Goal: Task Accomplishment & Management: Manage account settings

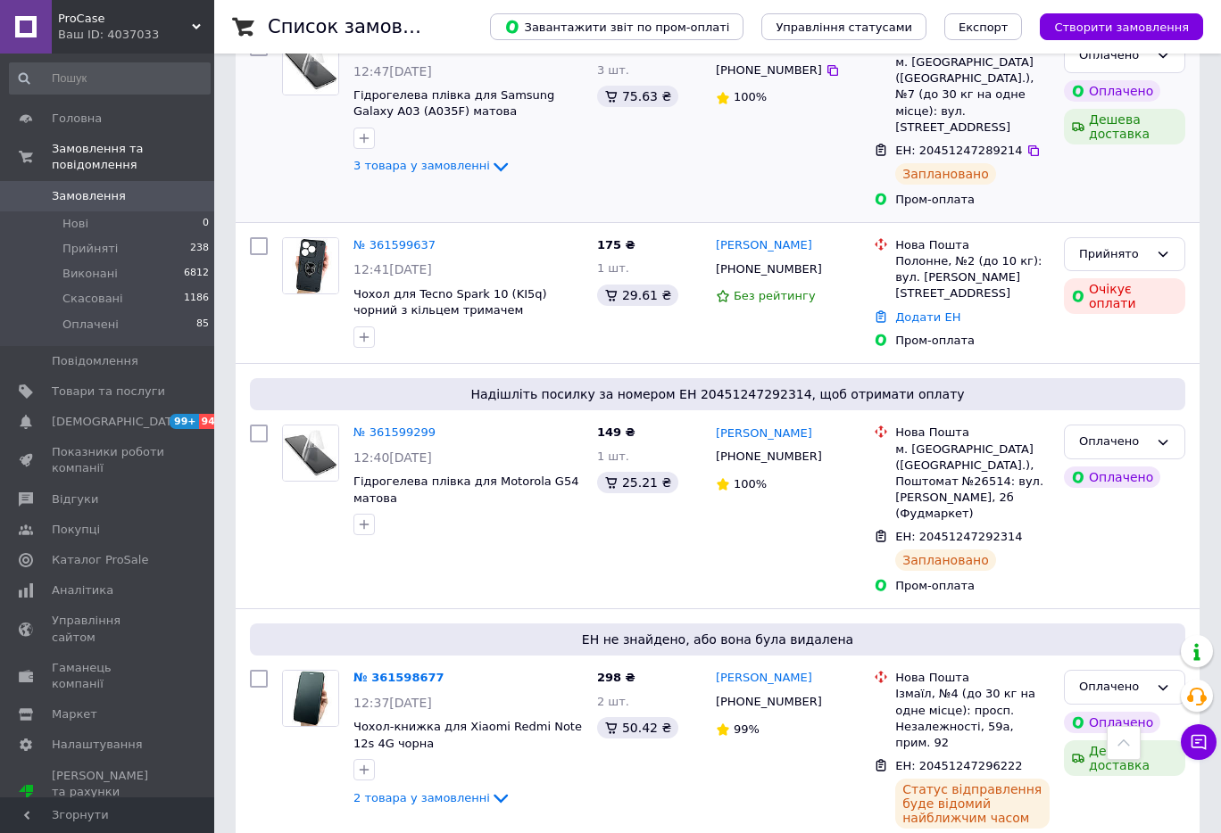
scroll to position [2231, 0]
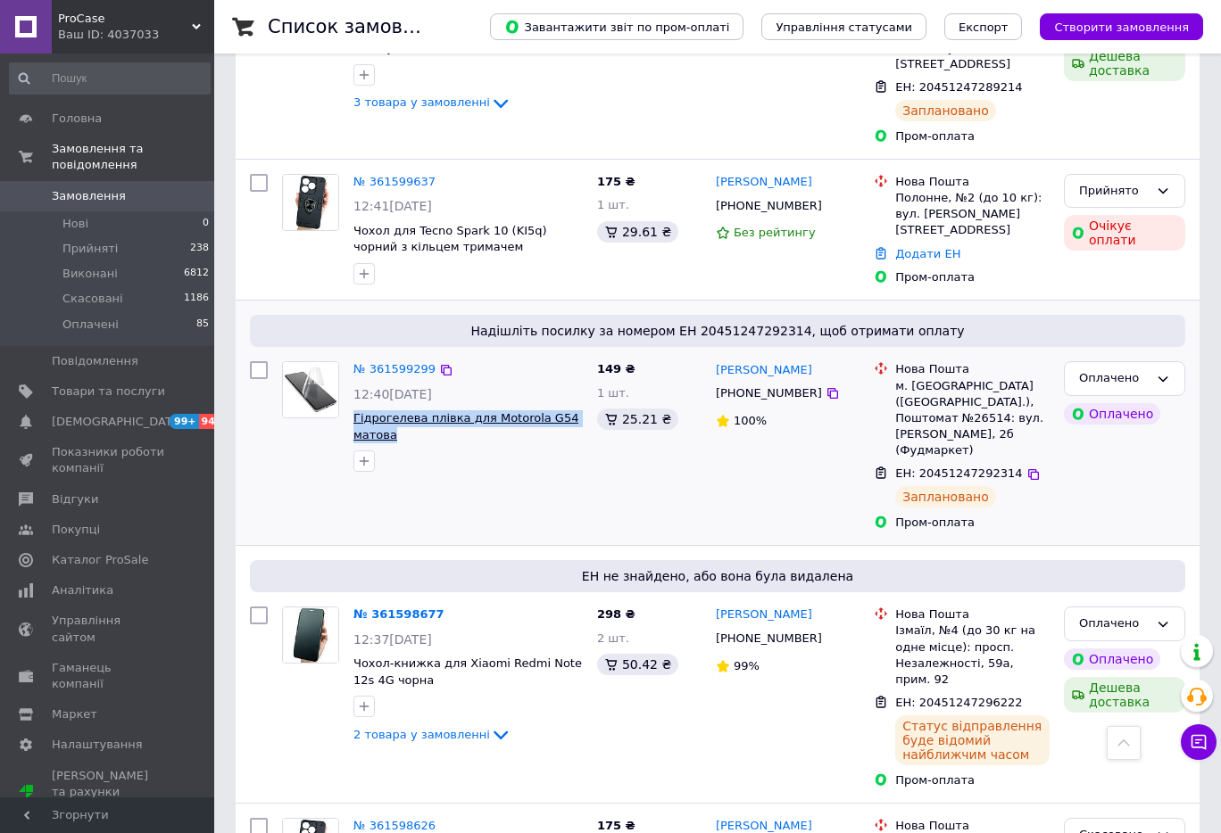
drag, startPoint x: 402, startPoint y: 288, endPoint x: 354, endPoint y: 268, distance: 51.6
click at [354, 410] on span "Гідрогелева плівка для Motorola G54 матова" at bounding box center [467, 426] width 229 height 33
copy span "Гідрогелева плівка для Motorola G54 матова"
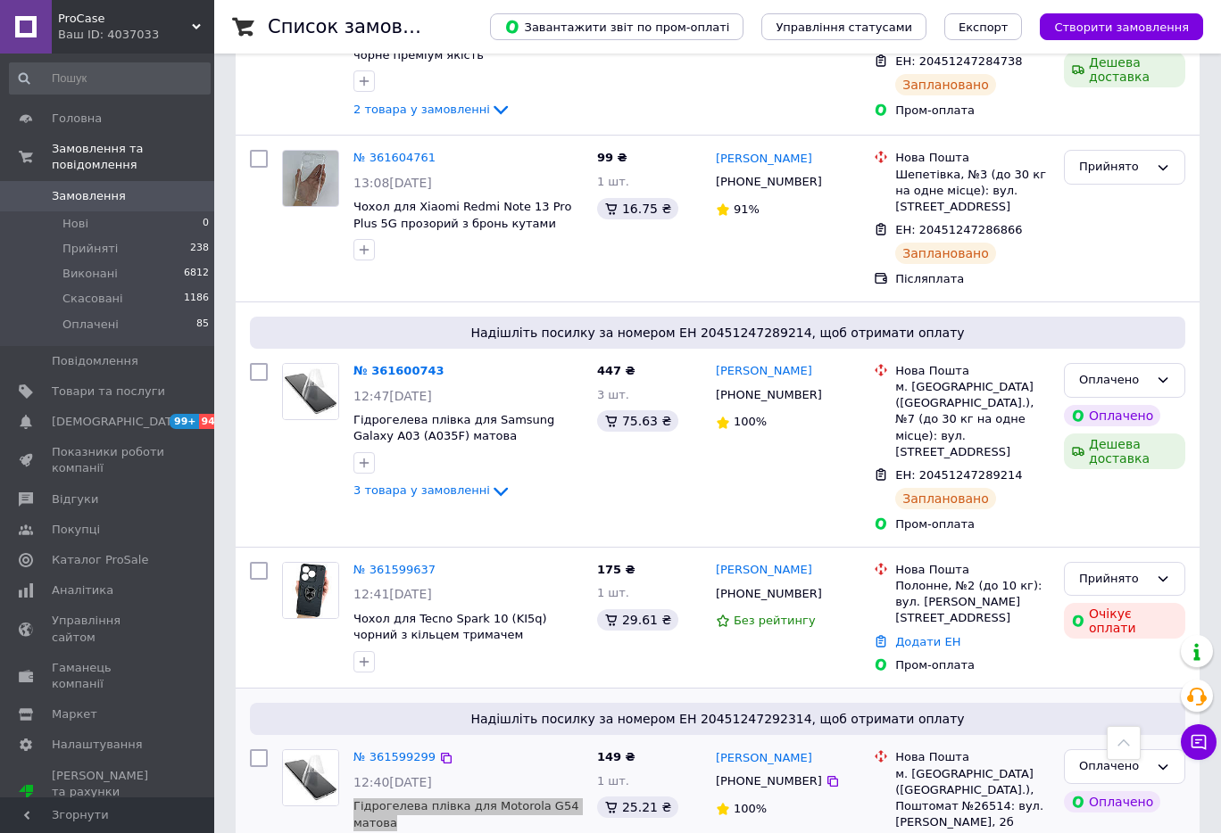
scroll to position [1785, 0]
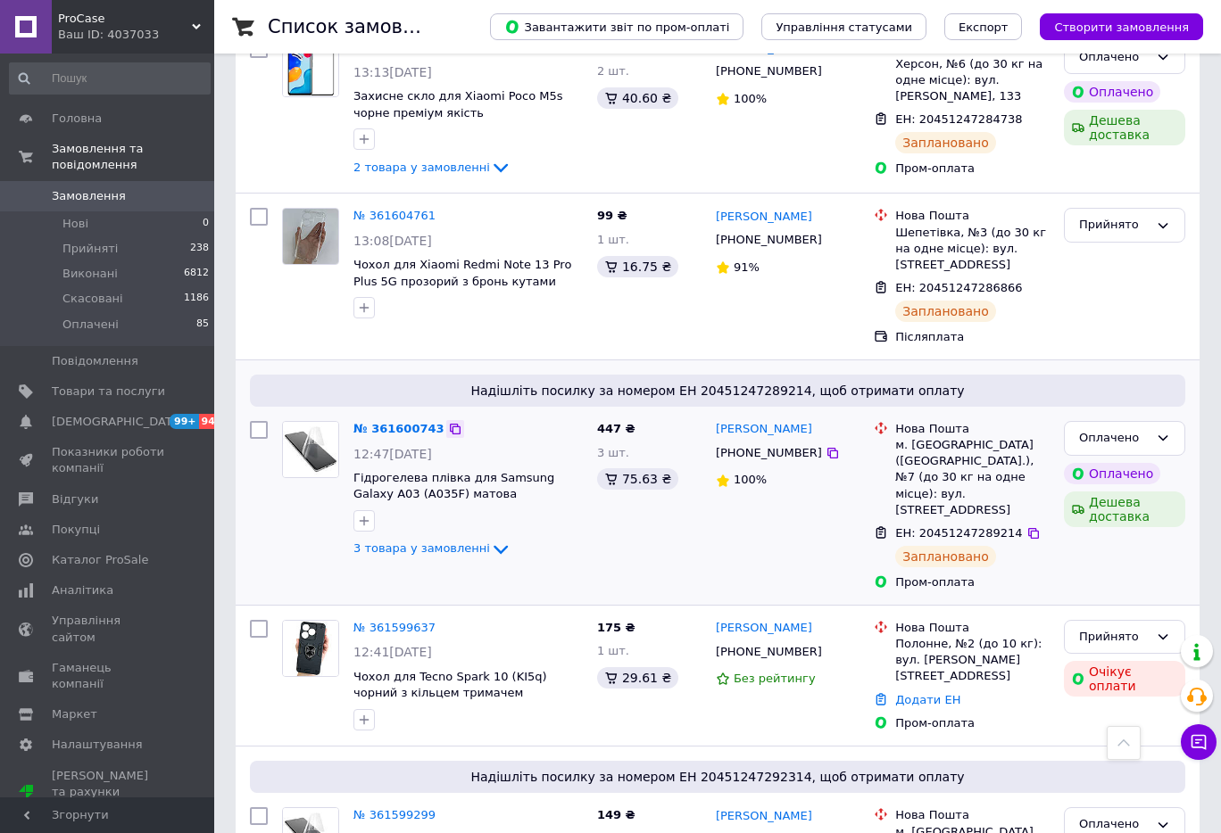
click at [450, 424] on icon at bounding box center [455, 429] width 11 height 11
drag, startPoint x: 475, startPoint y: 372, endPoint x: 350, endPoint y: 353, distance: 126.3
click at [350, 414] on div "№ 361600743 12:47, 12.09.2025 Гідрогелева плівка для Samsung Galaxy A03 (A035F)…" at bounding box center [468, 490] width 244 height 153
copy span "Гідрогелева плівка для Samsung Galaxy A03 (A035F) матова"
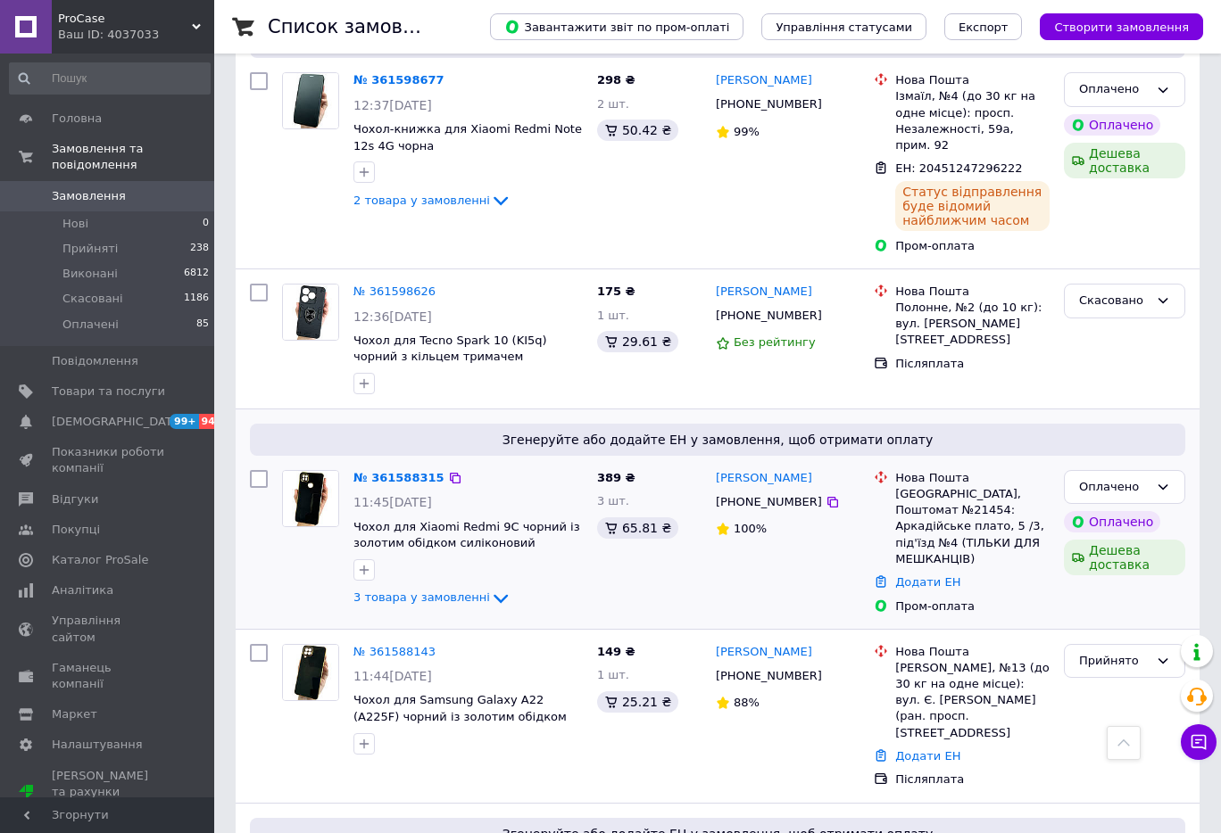
scroll to position [2826, 0]
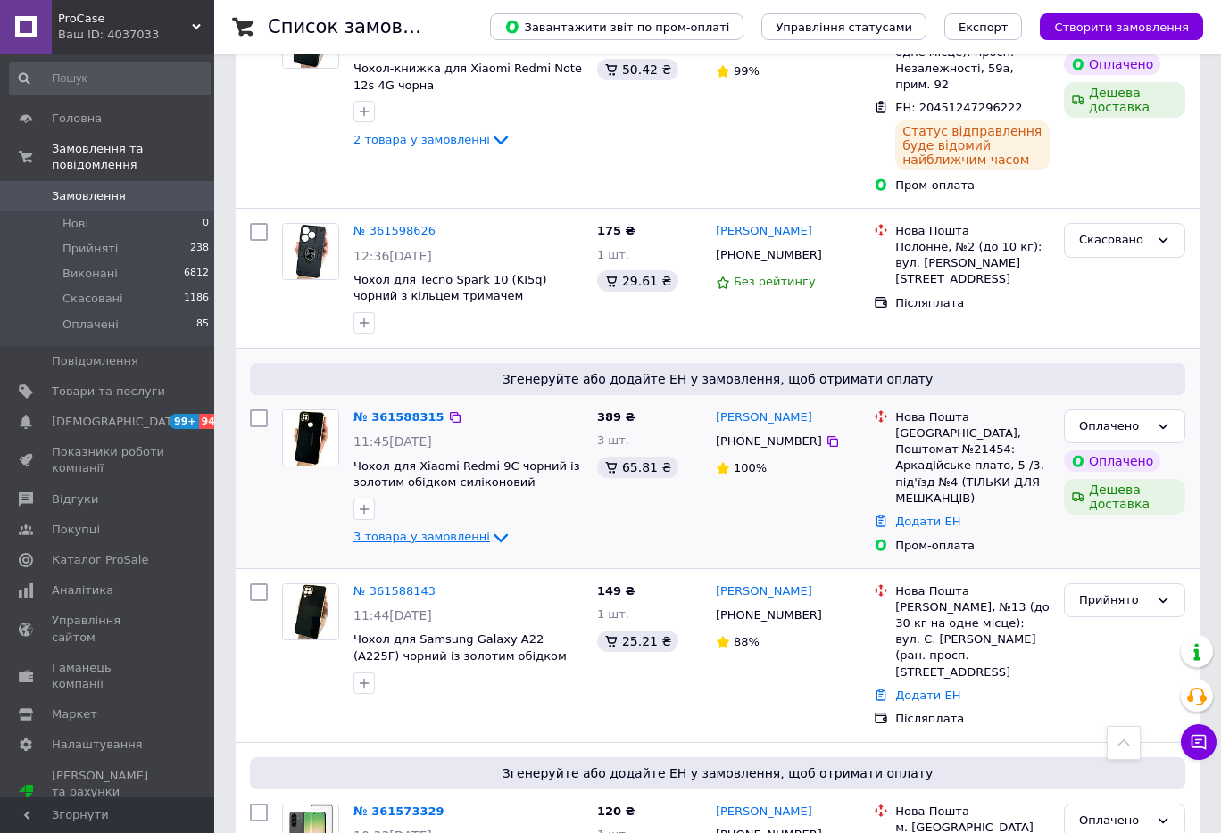
click at [382, 530] on span "3 товара у замовленні" at bounding box center [421, 536] width 137 height 13
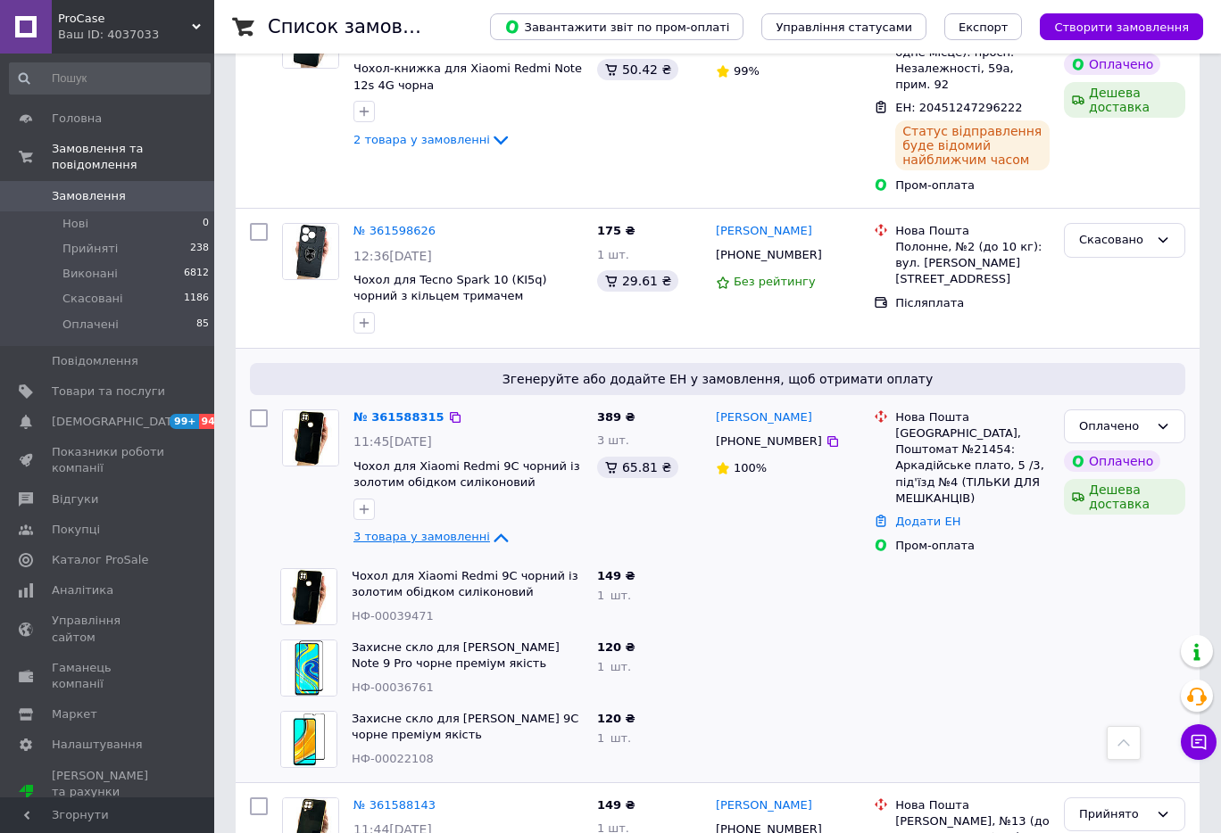
click at [382, 530] on span "3 товара у замовленні" at bounding box center [421, 536] width 137 height 13
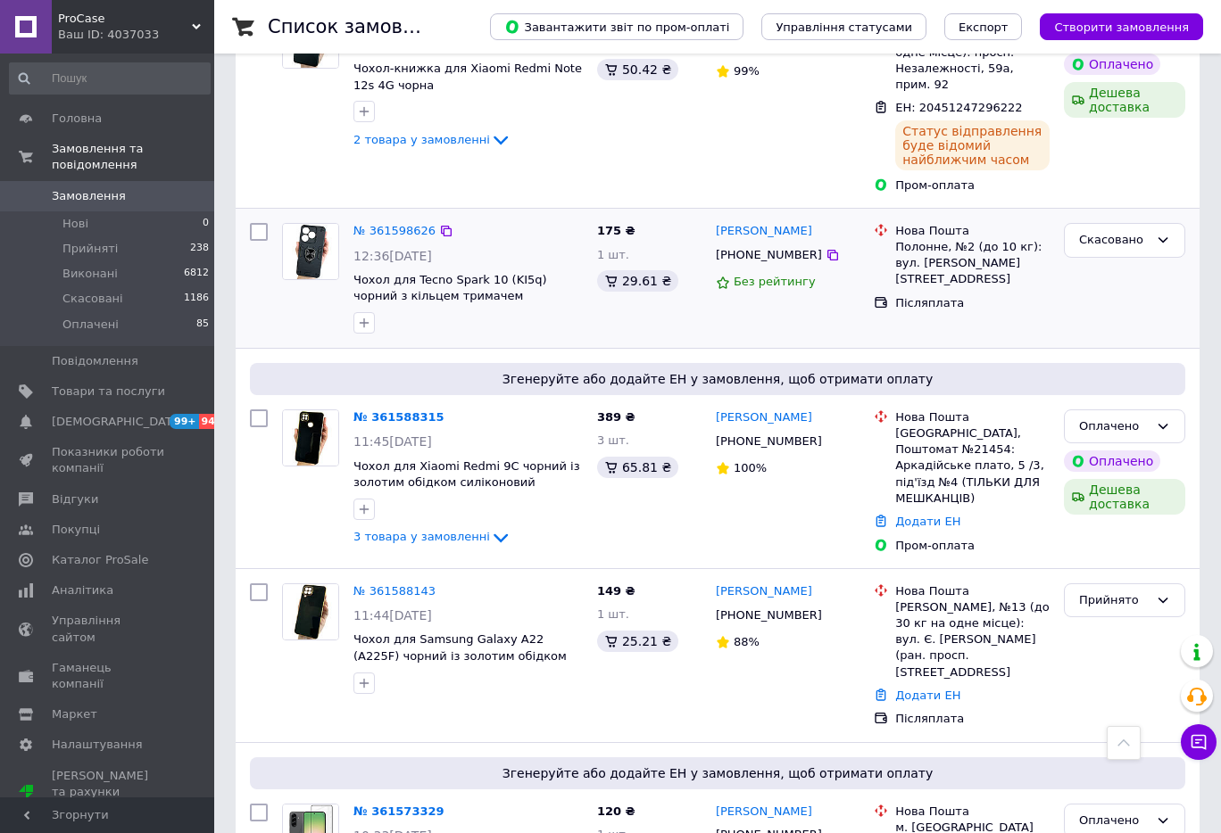
drag, startPoint x: 229, startPoint y: 128, endPoint x: 237, endPoint y: 136, distance: 10.7
click at [931, 515] on link "Додати ЕН" at bounding box center [927, 521] width 65 height 13
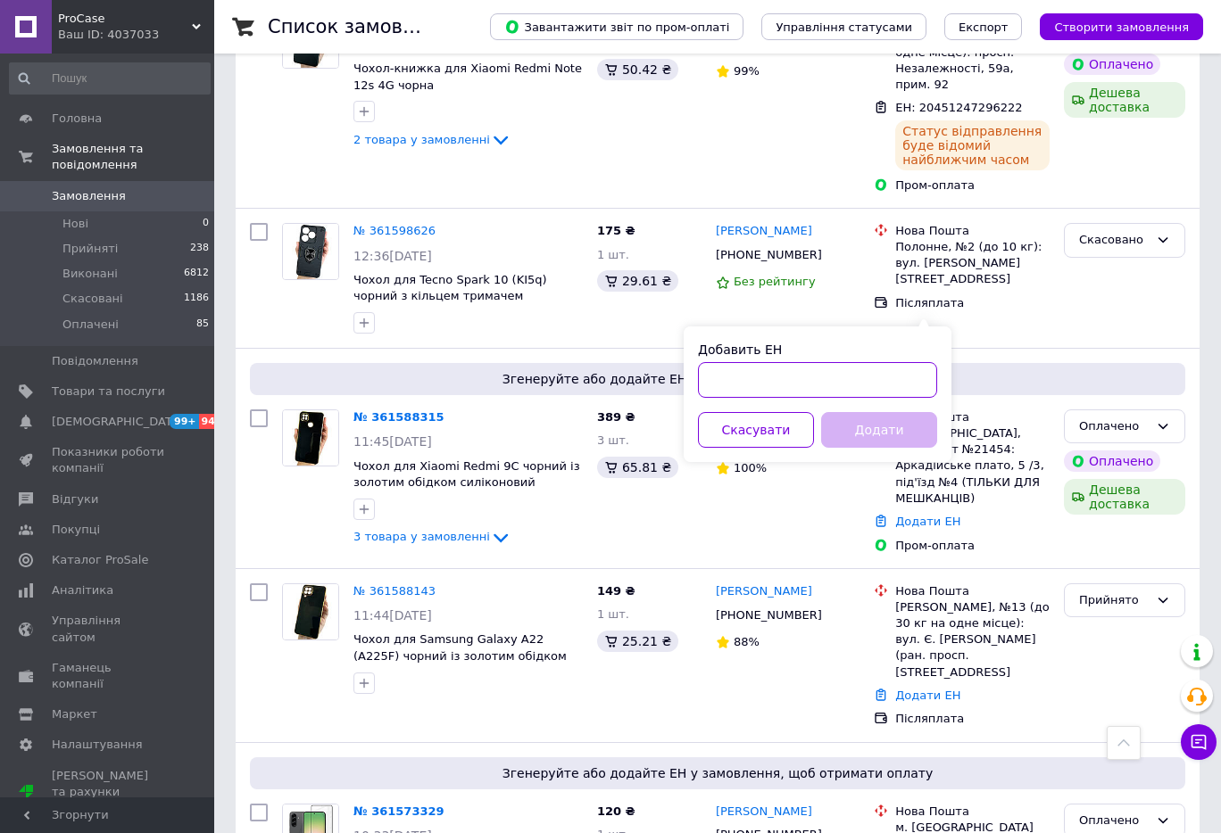
click at [865, 383] on input "Добавить ЕН" at bounding box center [817, 380] width 239 height 36
paste input "20451247300896"
type input "20451247300896"
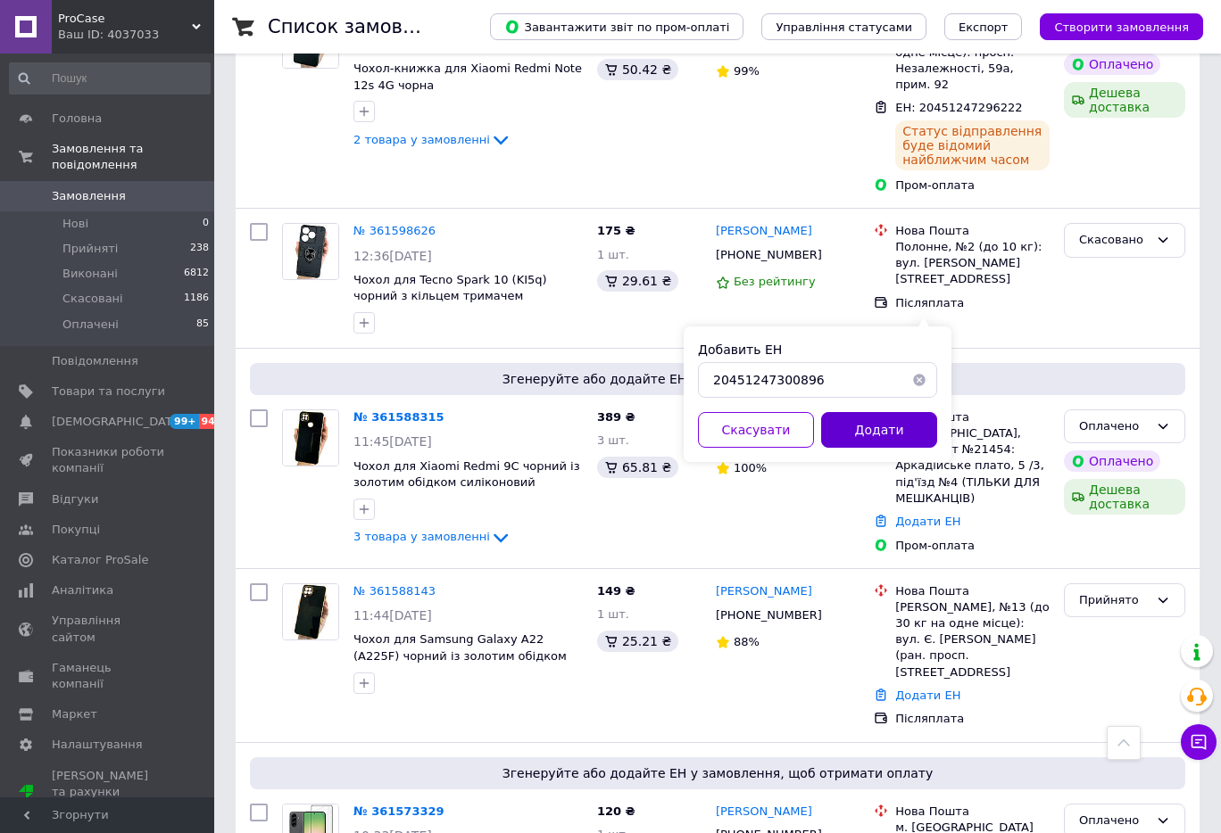
click at [893, 431] on button "Додати" at bounding box center [879, 430] width 116 height 36
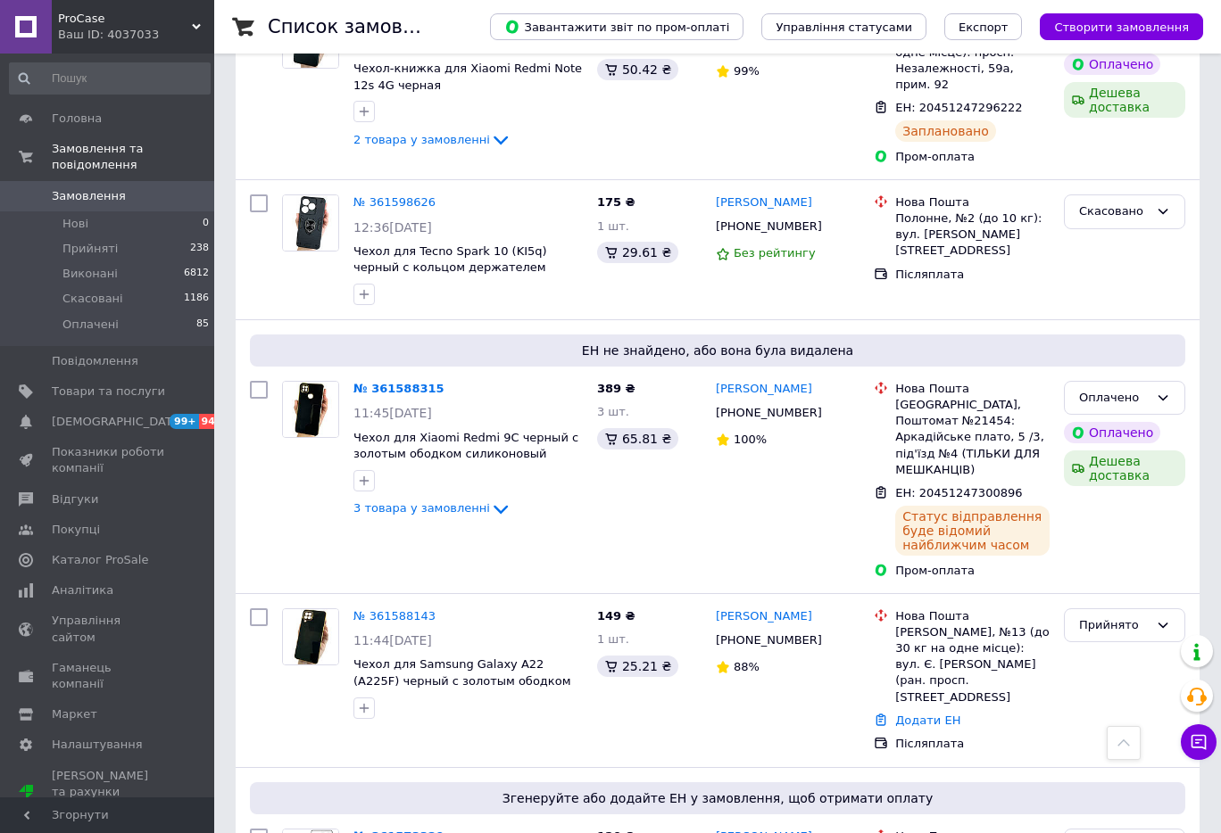
click at [895, 714] on link "Додати ЕН" at bounding box center [927, 720] width 65 height 13
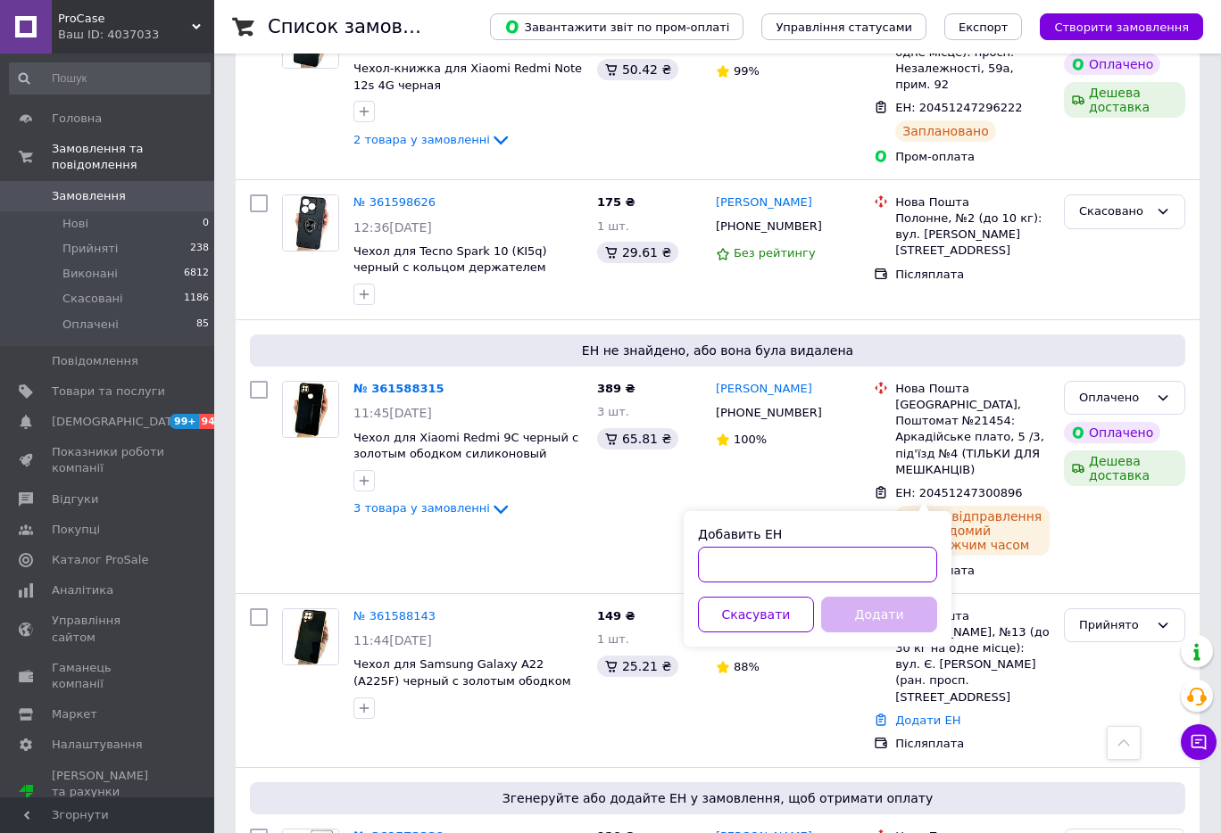
click at [850, 551] on input "Добавить ЕН" at bounding box center [817, 565] width 239 height 36
paste input "20451247302271"
type input "20451247302271"
click at [865, 609] on button "Додати" at bounding box center [879, 615] width 116 height 36
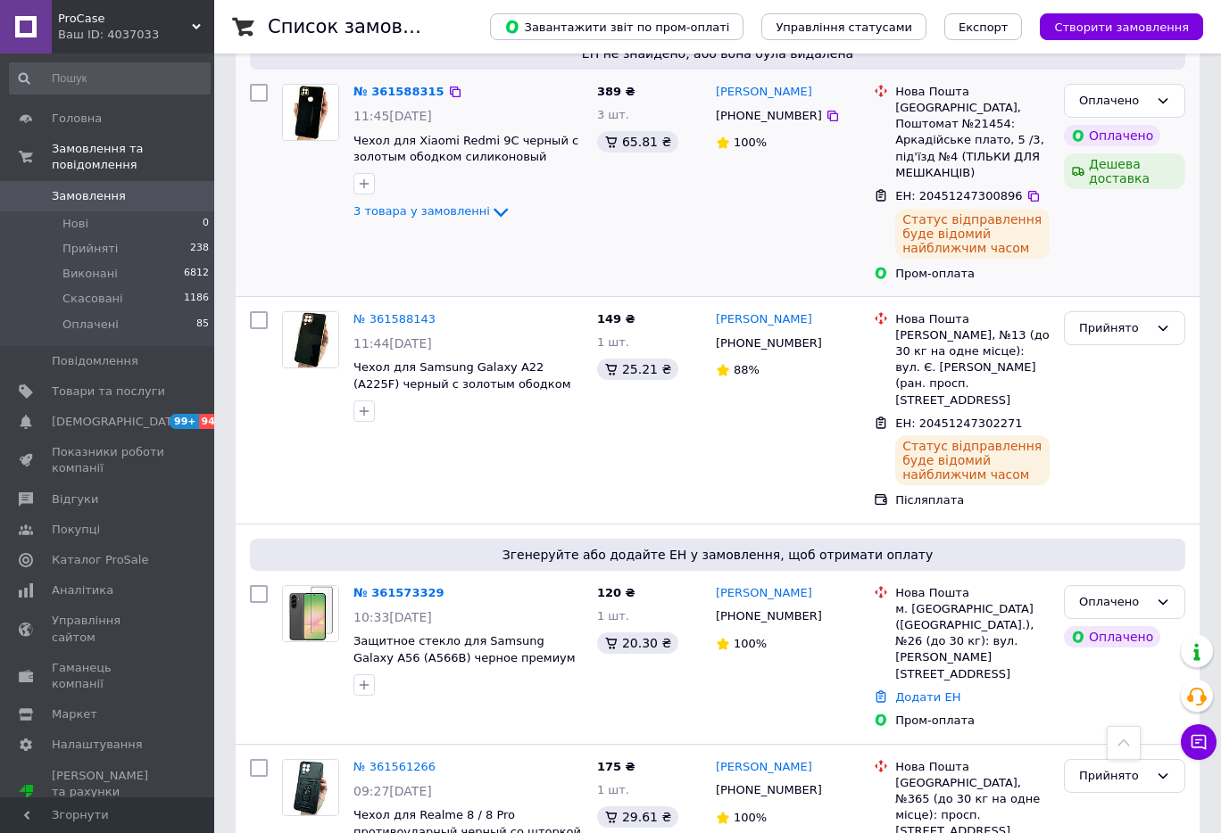
scroll to position [3272, 0]
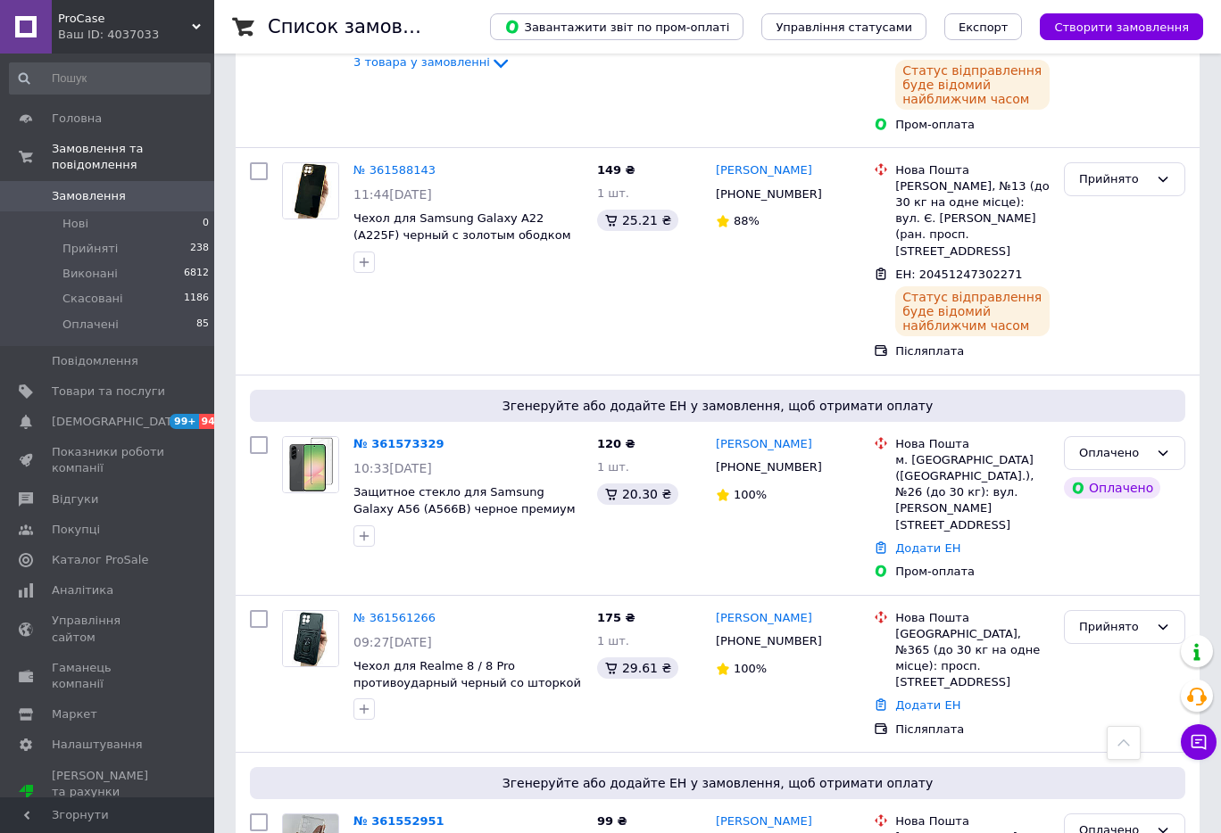
click at [938, 542] on link "Додати ЕН" at bounding box center [927, 548] width 65 height 13
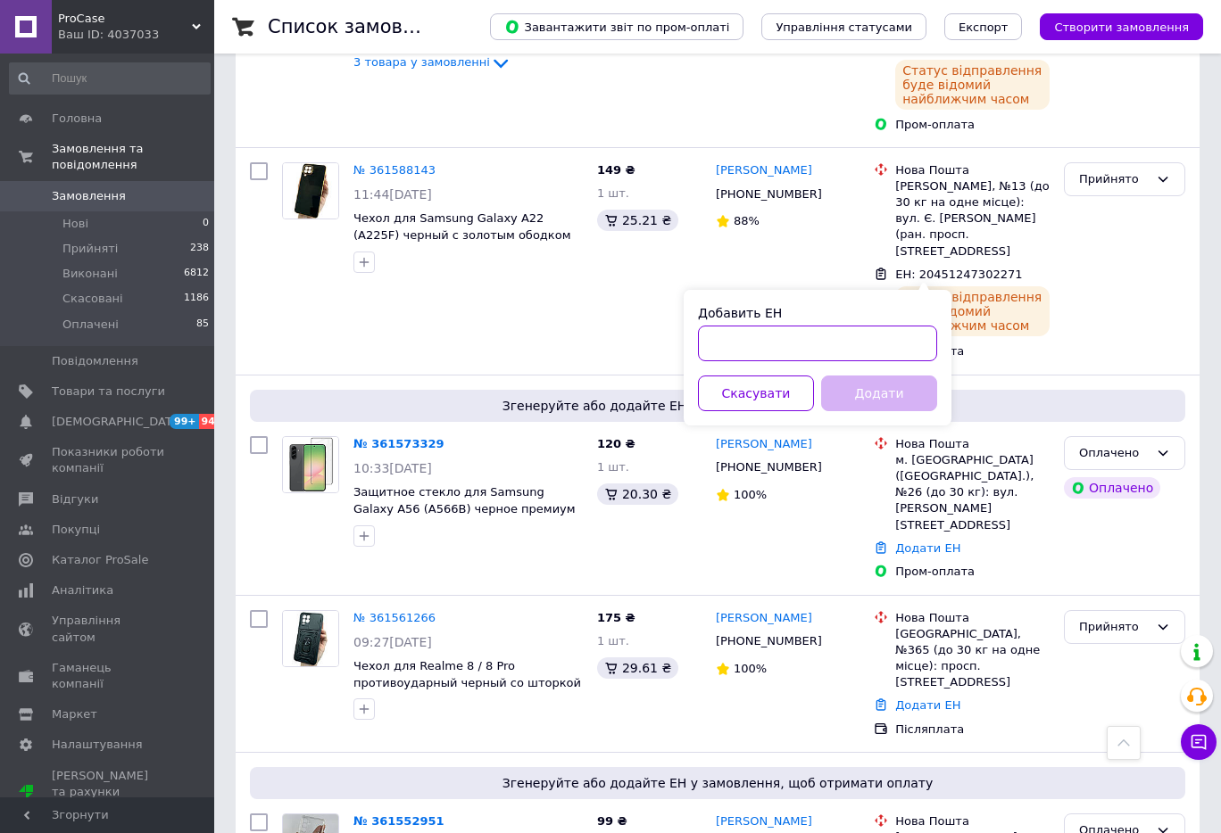
click at [849, 345] on input "Добавить ЕН" at bounding box center [817, 344] width 239 height 36
paste input "20451247303544"
type input "20451247303544"
click at [877, 393] on button "Додати" at bounding box center [879, 394] width 116 height 36
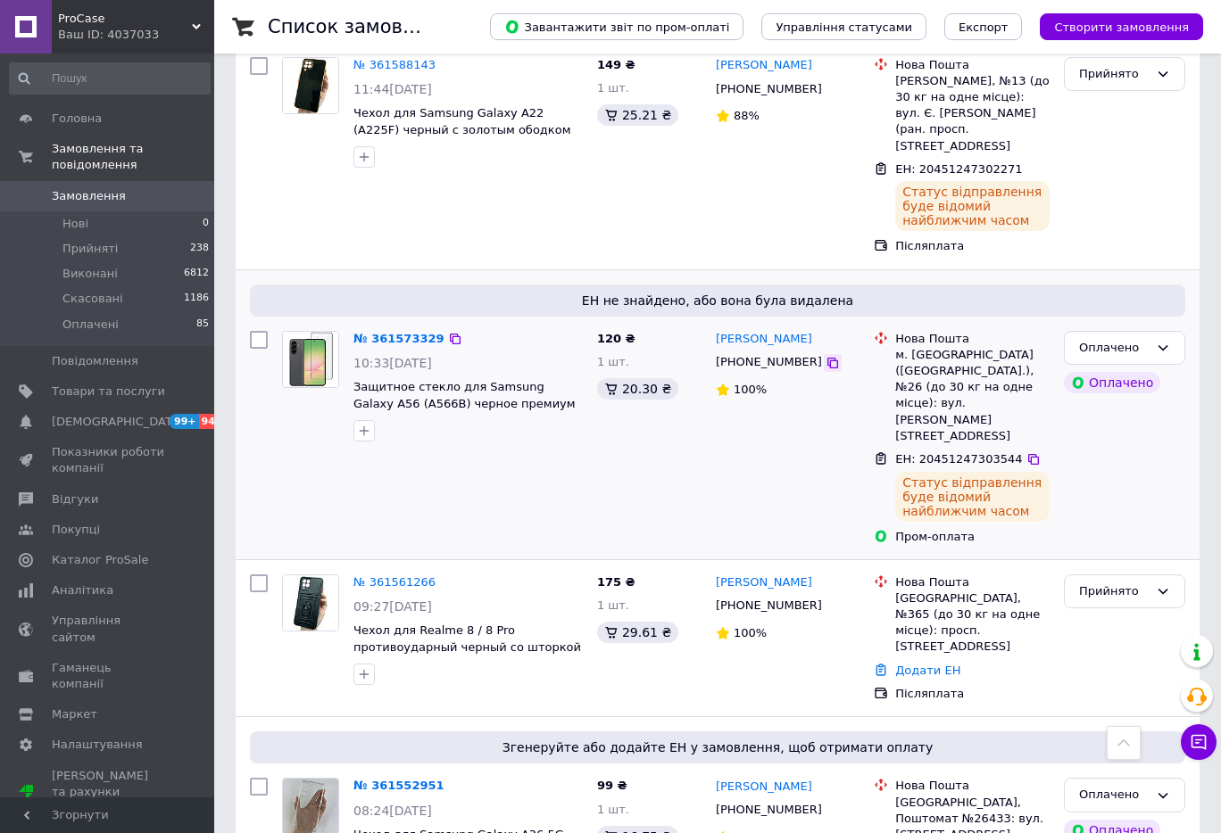
scroll to position [3392, 0]
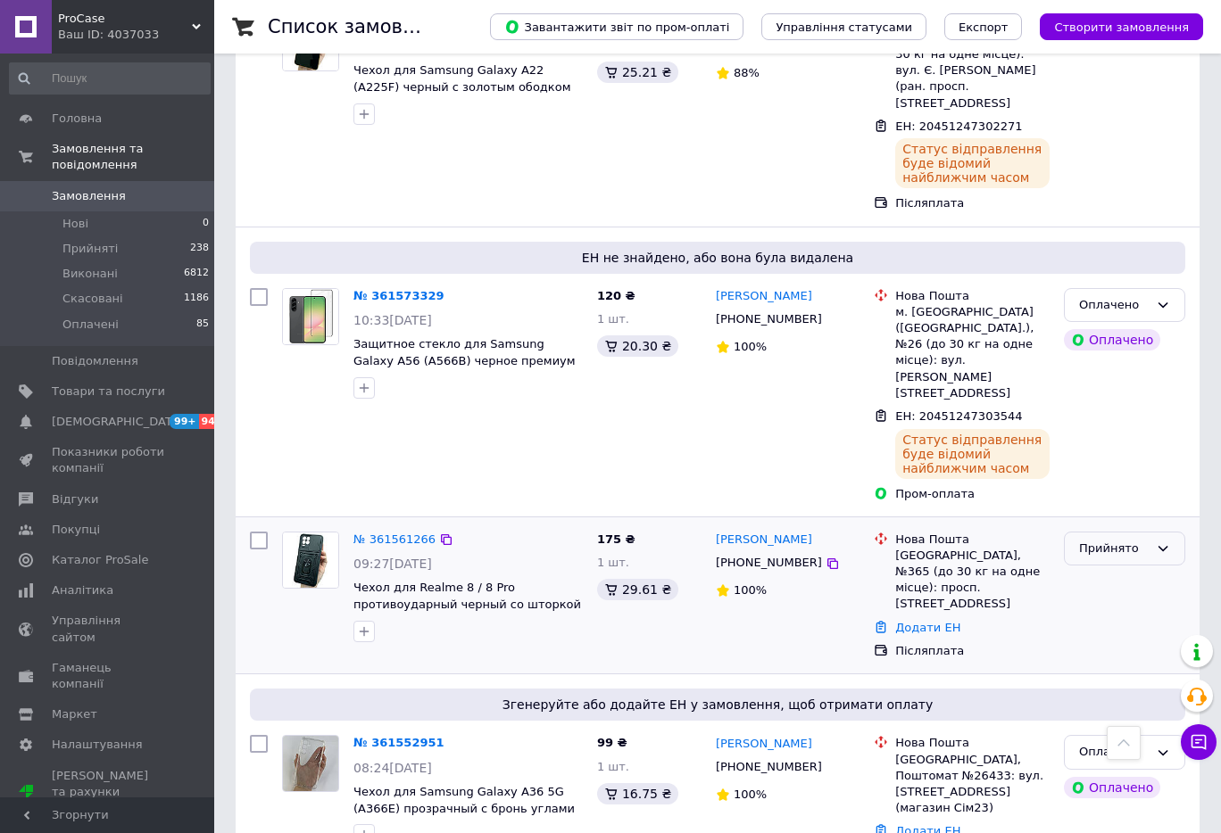
click at [1093, 540] on div "Прийнято" at bounding box center [1114, 549] width 70 height 19
click at [1120, 602] on li "Скасовано" at bounding box center [1124, 618] width 120 height 33
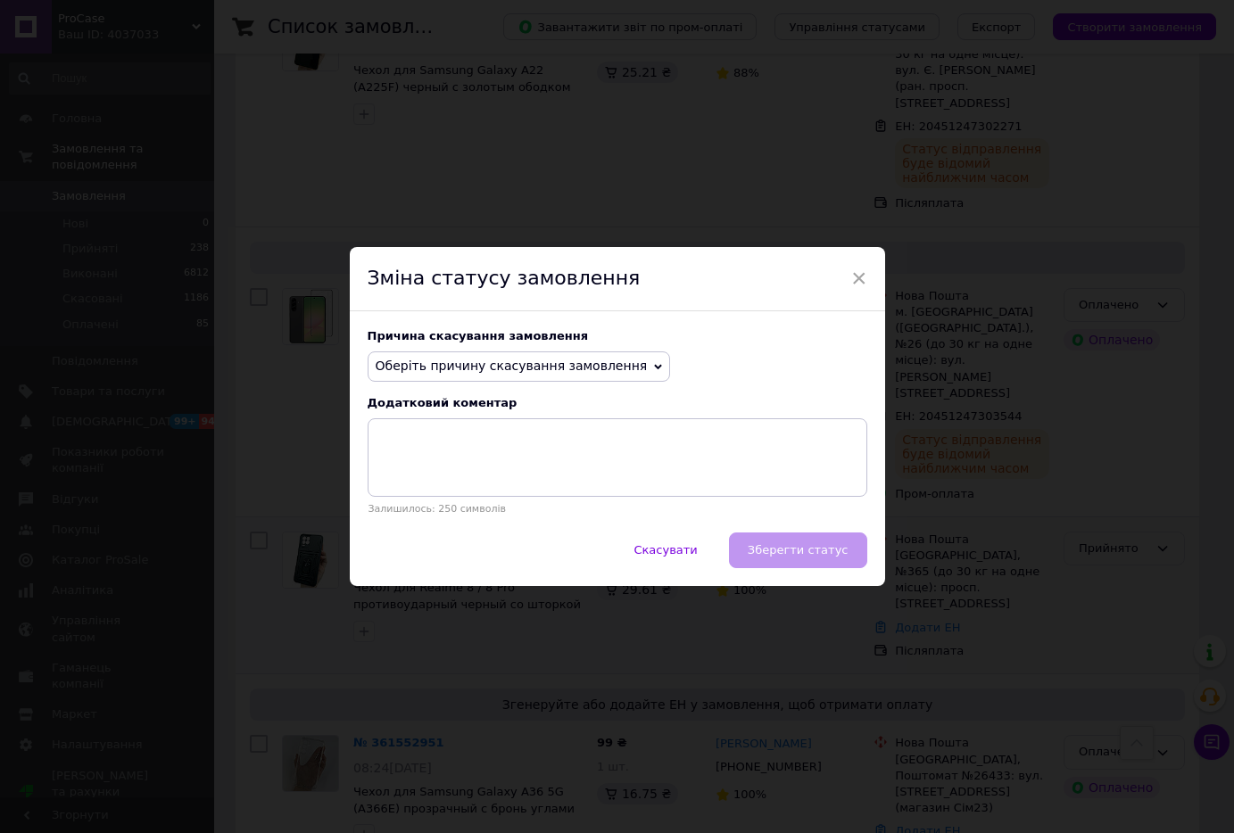
click at [569, 359] on span "Оберіть причину скасування замовлення" at bounding box center [512, 366] width 272 height 14
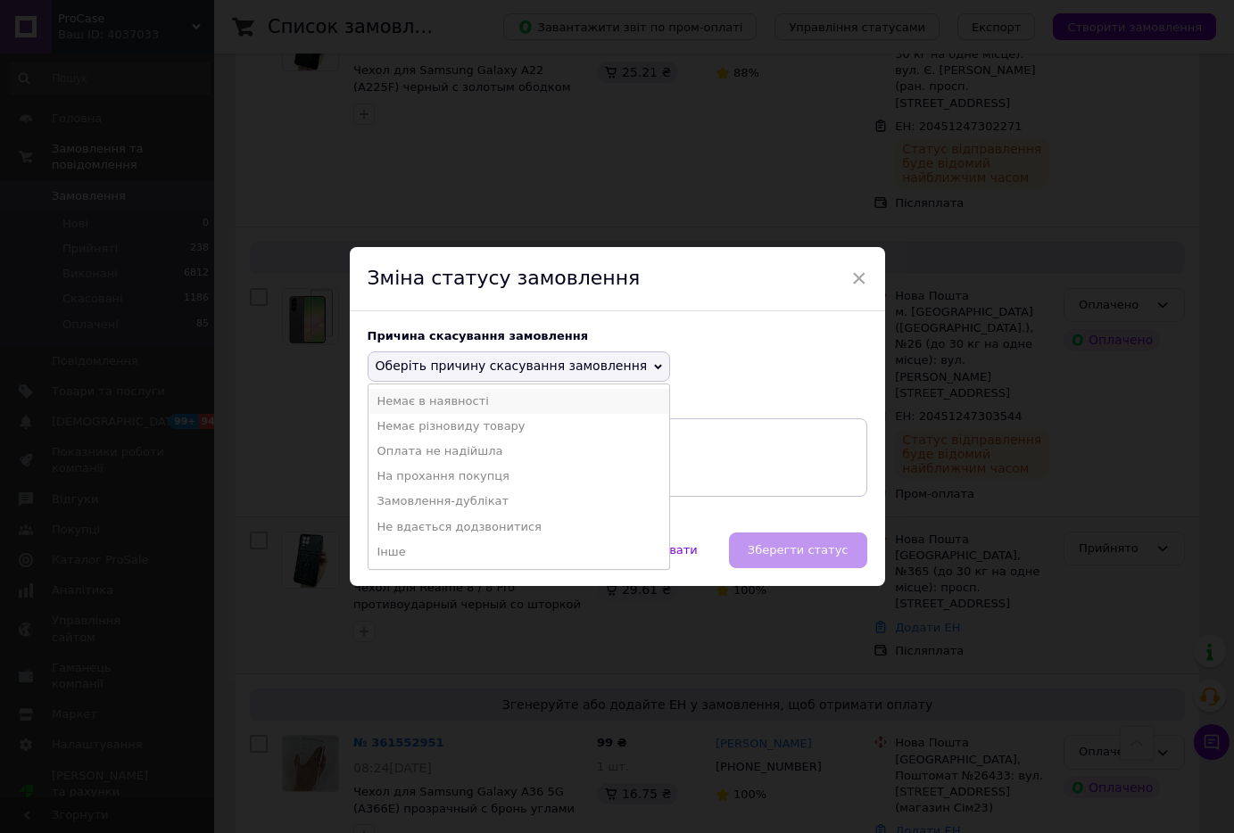
drag, startPoint x: 481, startPoint y: 408, endPoint x: 608, endPoint y: 460, distance: 137.2
click at [481, 407] on li "Немає в наявності" at bounding box center [520, 401] width 302 height 25
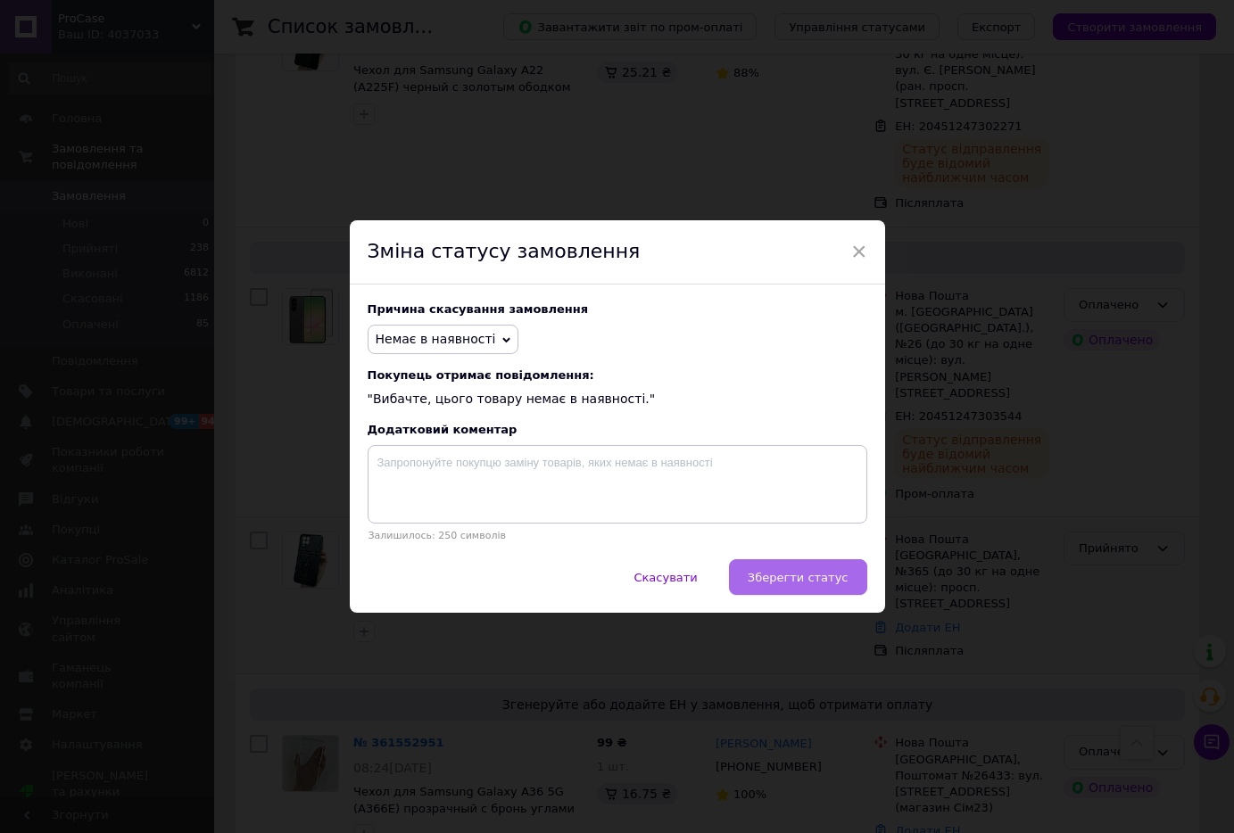
click at [775, 591] on button "Зберегти статус" at bounding box center [798, 577] width 138 height 36
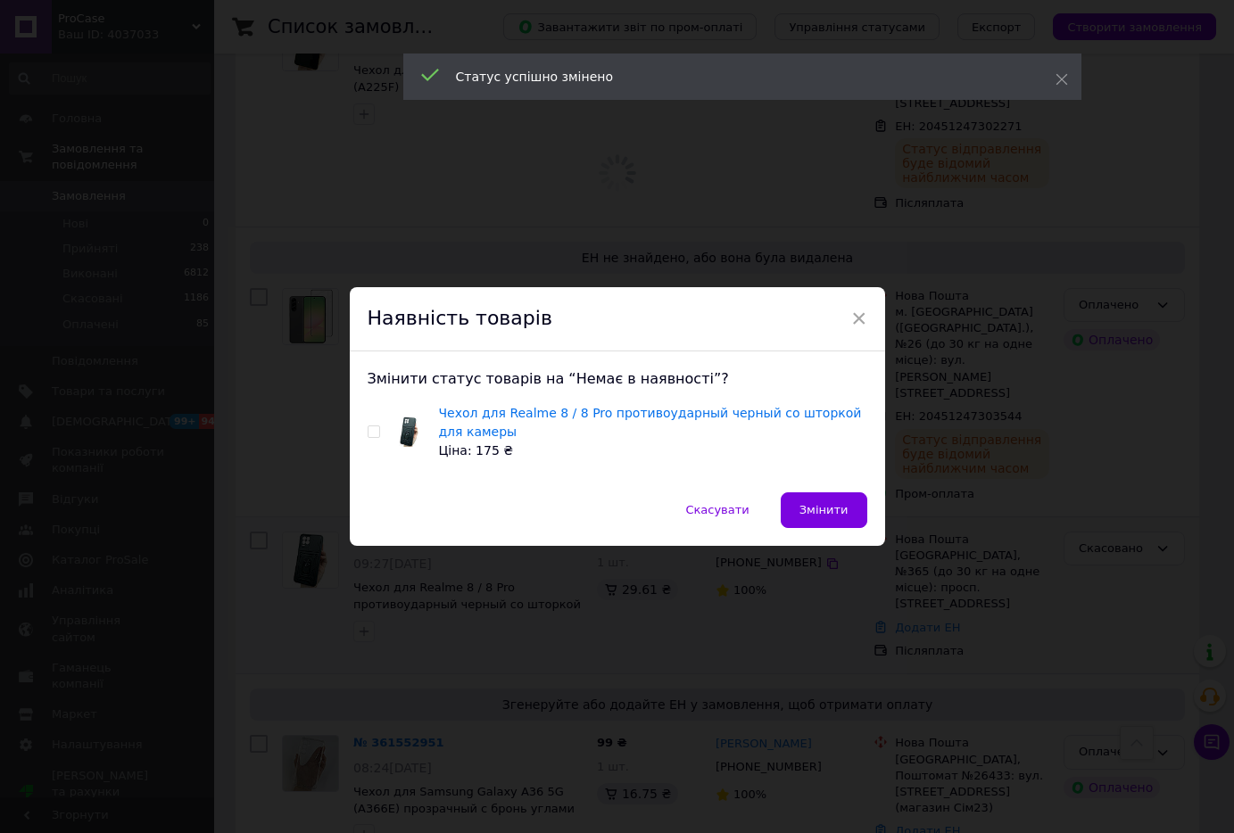
click at [368, 430] on input "checkbox" at bounding box center [374, 433] width 12 height 12
checkbox input "true"
click at [798, 505] on button "Змінити" at bounding box center [824, 511] width 87 height 36
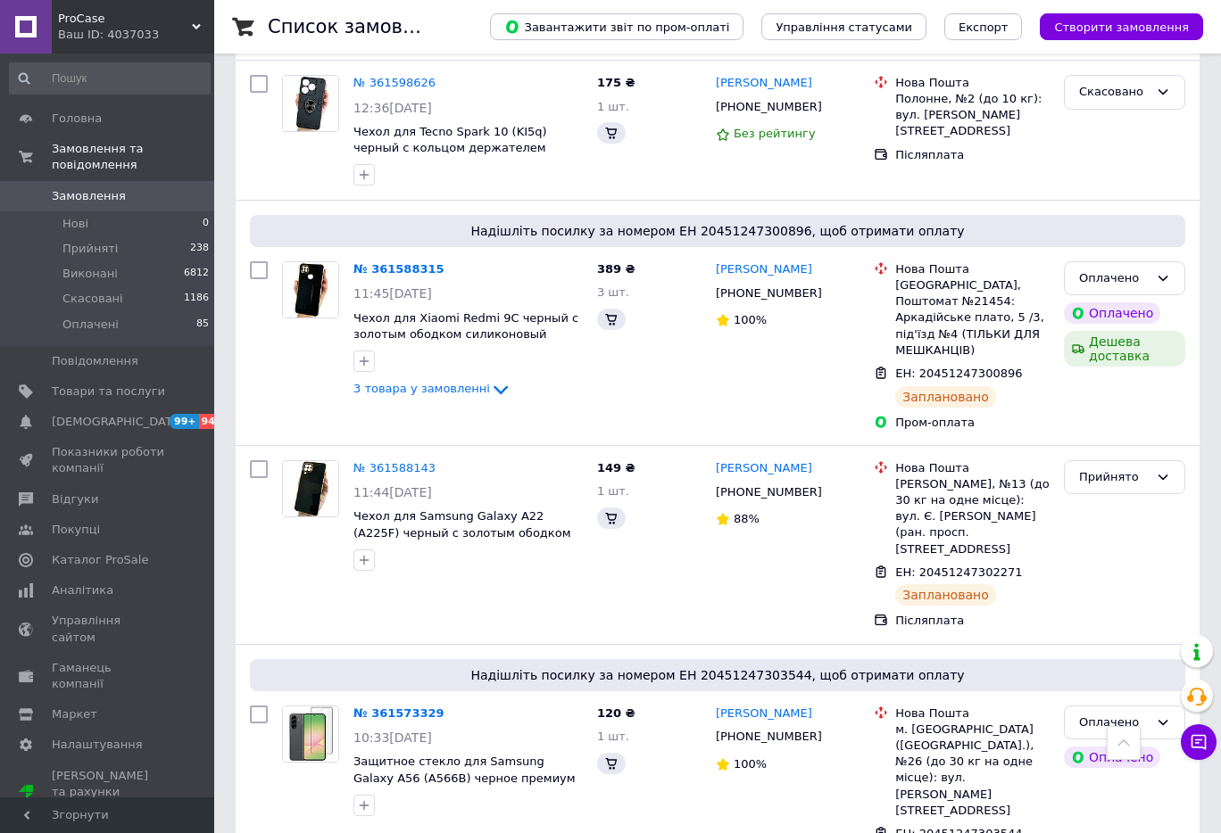
scroll to position [3363, 0]
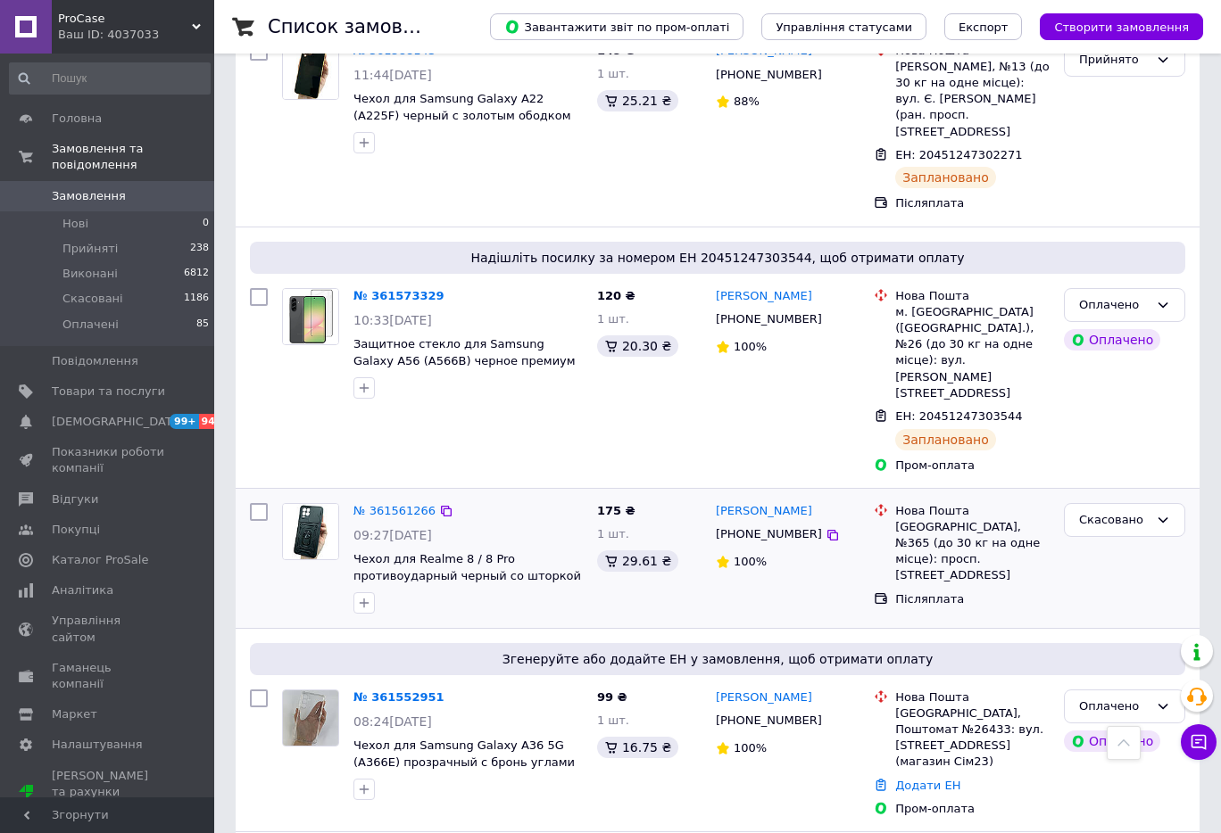
click at [906, 779] on link "Додати ЕН" at bounding box center [927, 785] width 65 height 13
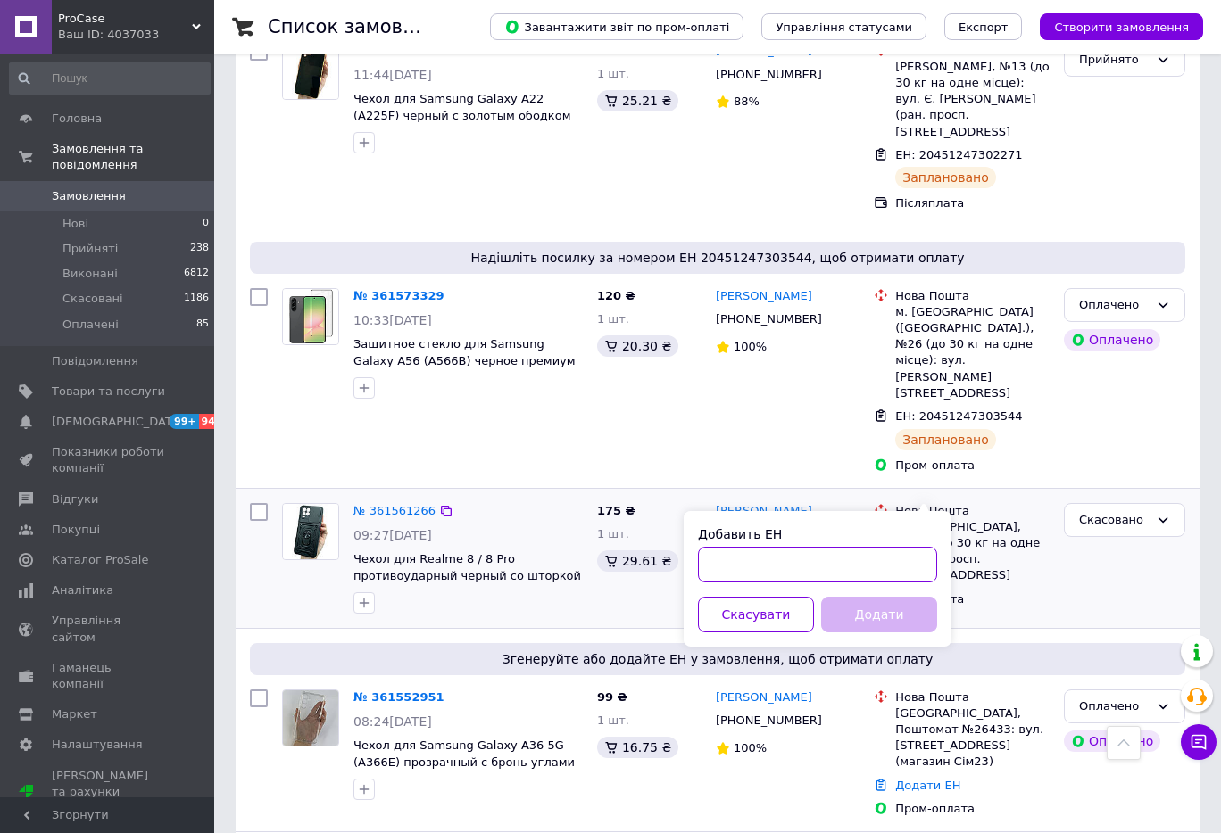
click at [787, 561] on input "Добавить ЕН" at bounding box center [817, 565] width 239 height 36
paste input "20451247306810"
type input "20451247306810"
click at [853, 600] on button "Додати" at bounding box center [879, 615] width 116 height 36
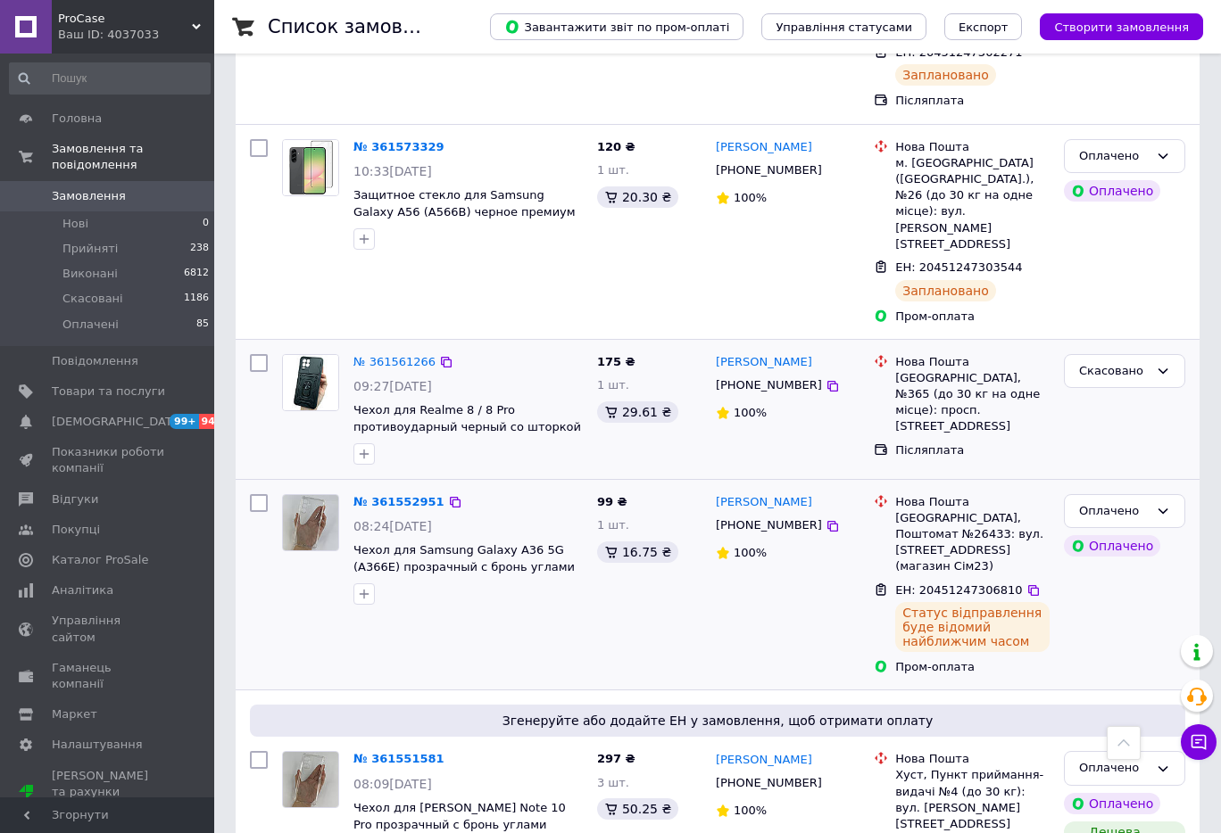
scroll to position [3512, 0]
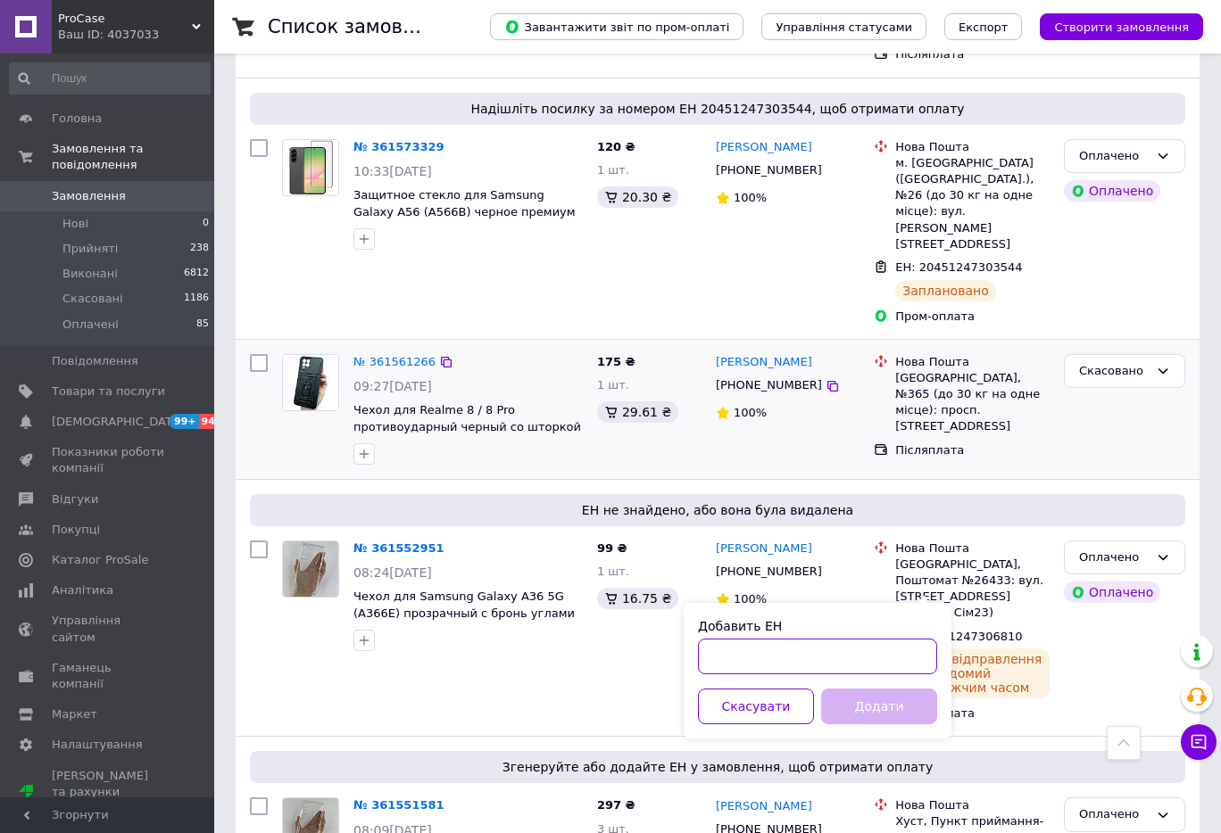
click at [760, 652] on input "Добавить ЕН" at bounding box center [817, 657] width 239 height 36
paste input "20451247308360"
type input "20451247308360"
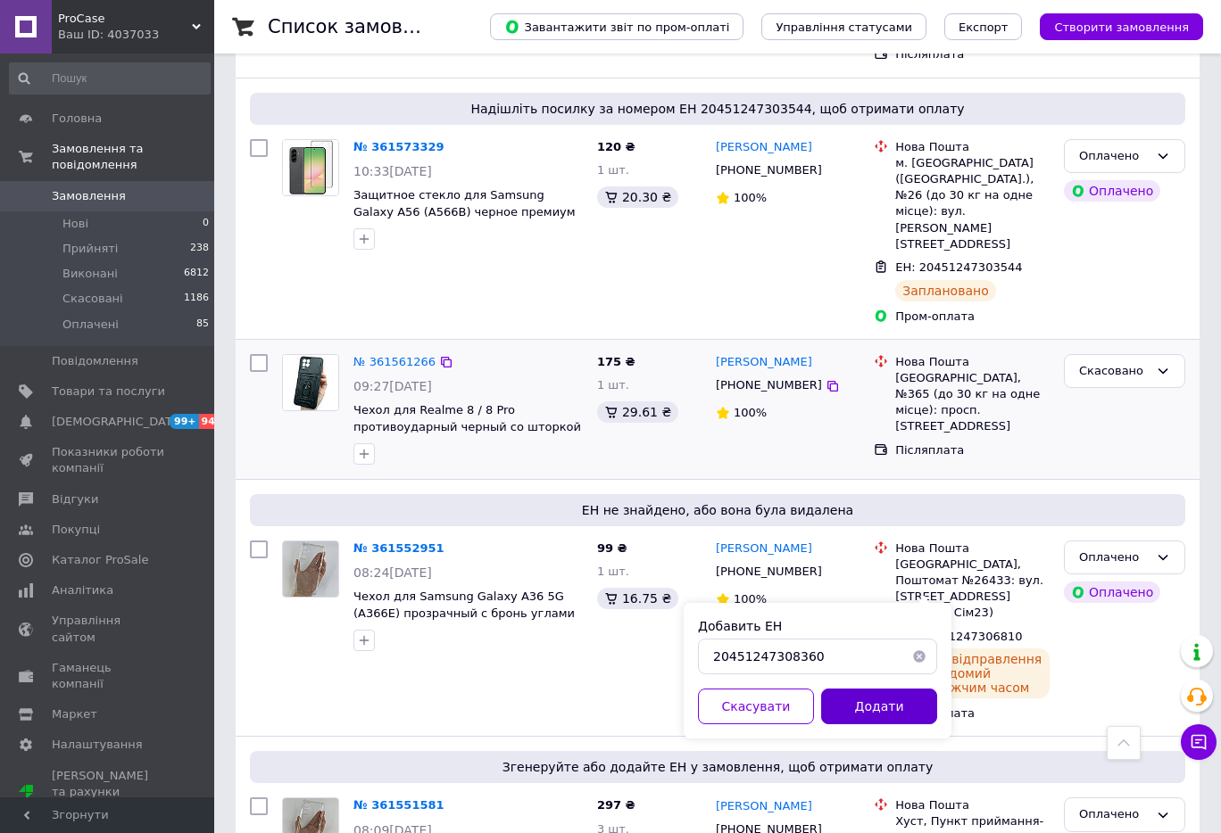
click at [859, 700] on button "Додати" at bounding box center [879, 707] width 116 height 36
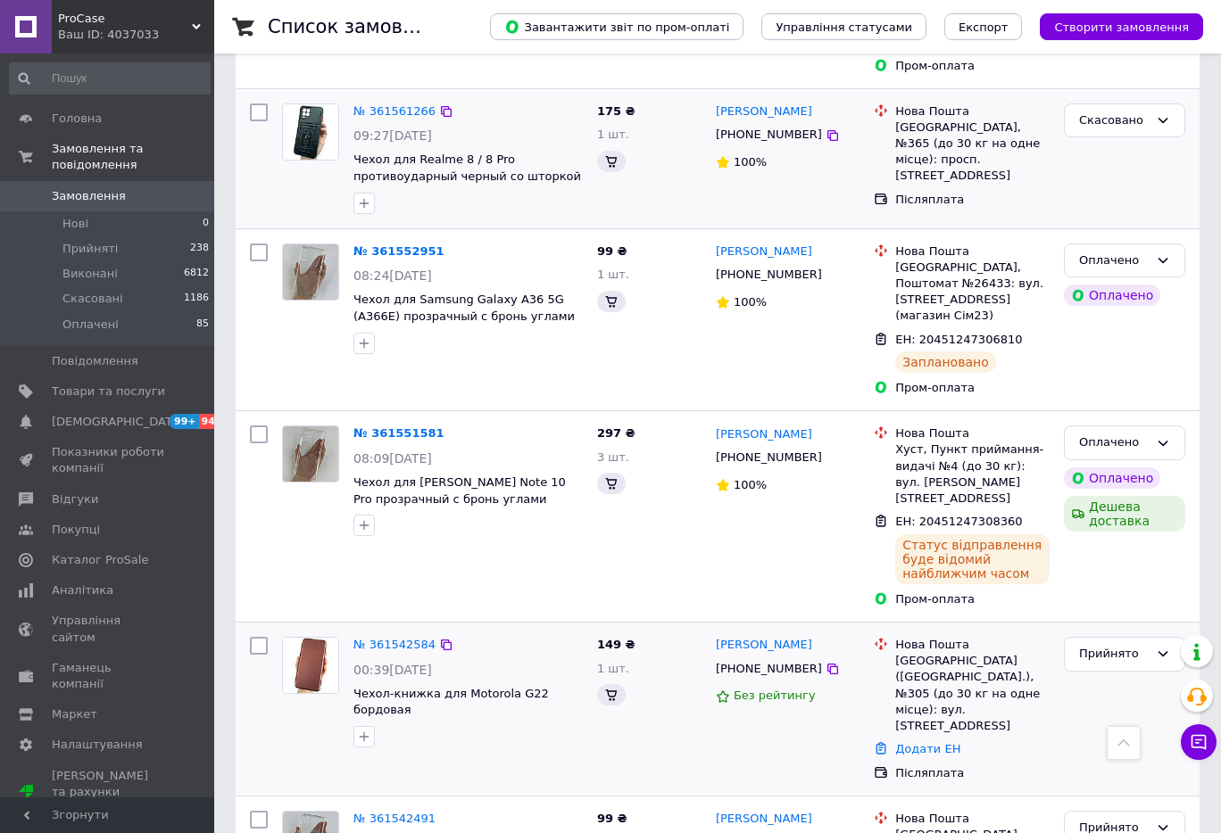
scroll to position [3809, 0]
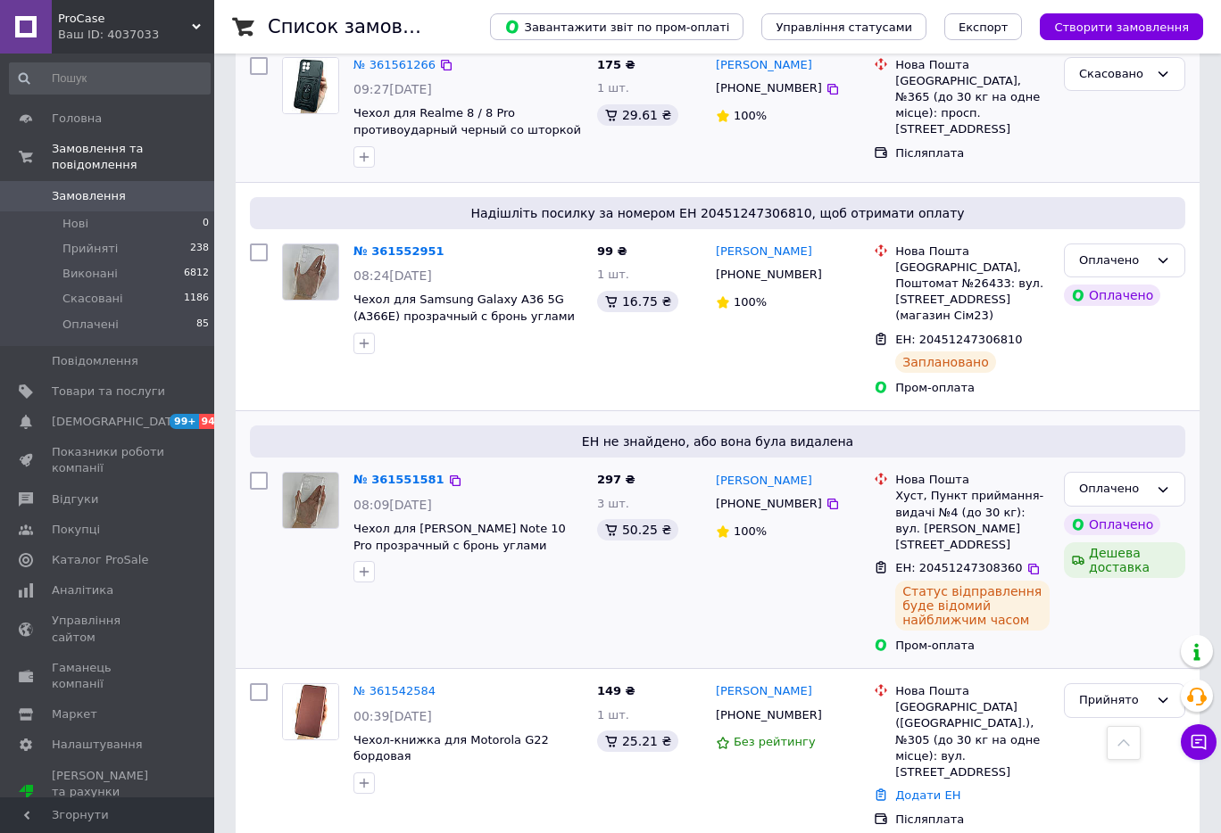
drag, startPoint x: 229, startPoint y: 302, endPoint x: 318, endPoint y: 322, distance: 90.7
click at [940, 789] on link "Додати ЕН" at bounding box center [927, 795] width 65 height 13
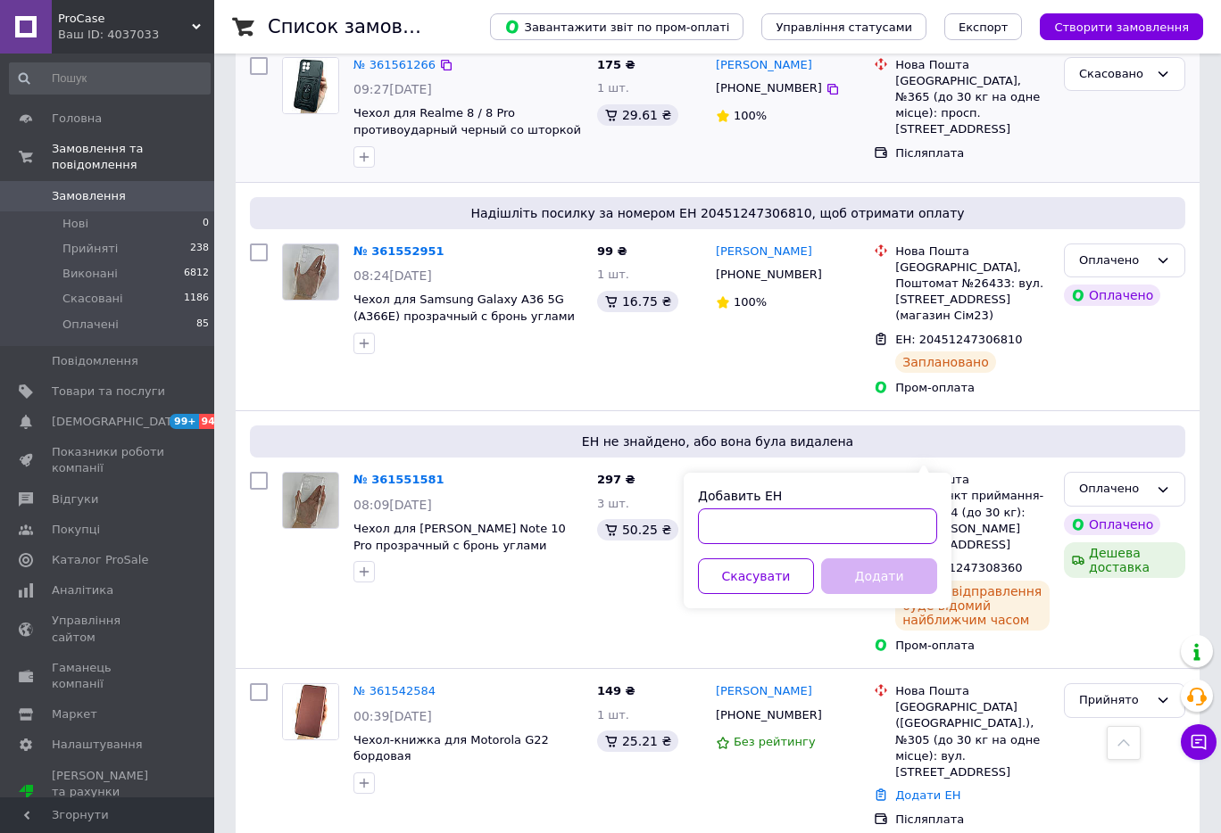
click at [876, 519] on input "Добавить ЕН" at bounding box center [817, 527] width 239 height 36
paste input "20451247309948"
type input "20451247309948"
click at [873, 567] on button "Додати" at bounding box center [879, 577] width 116 height 36
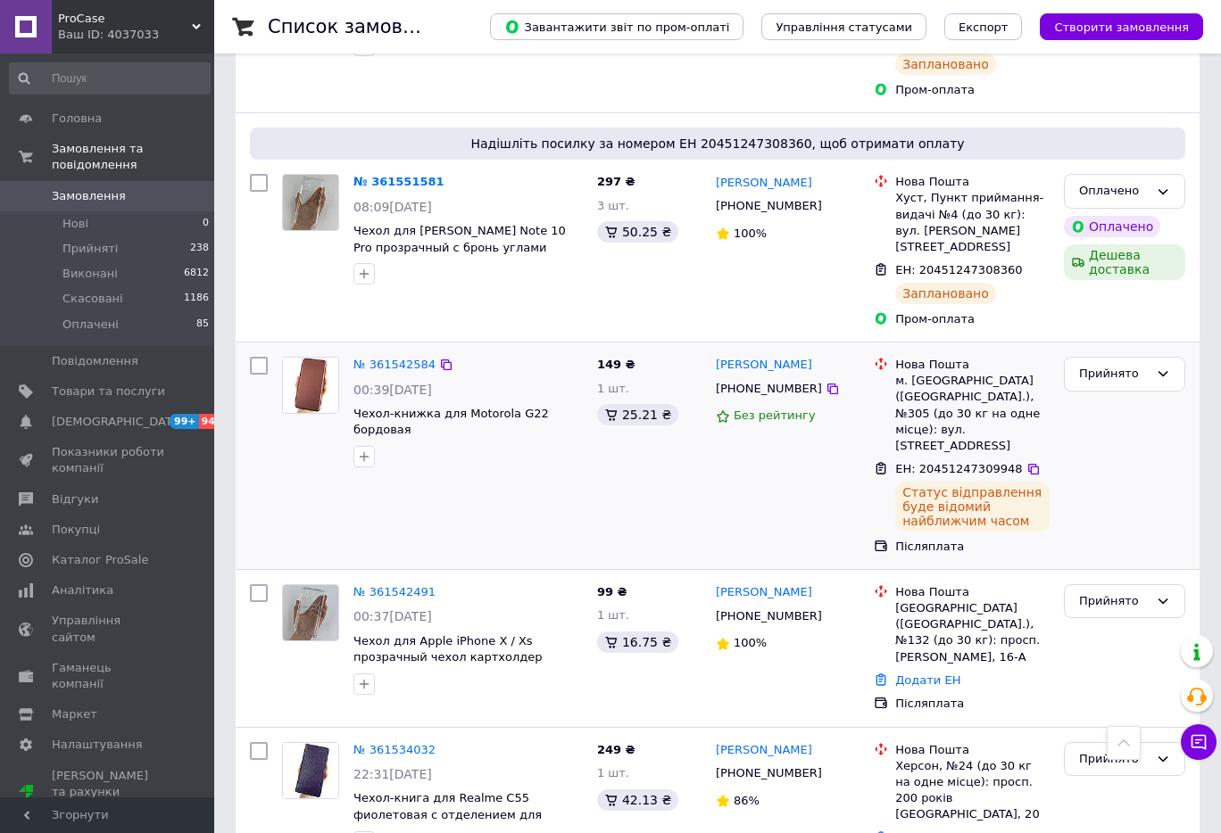
scroll to position [4255, 0]
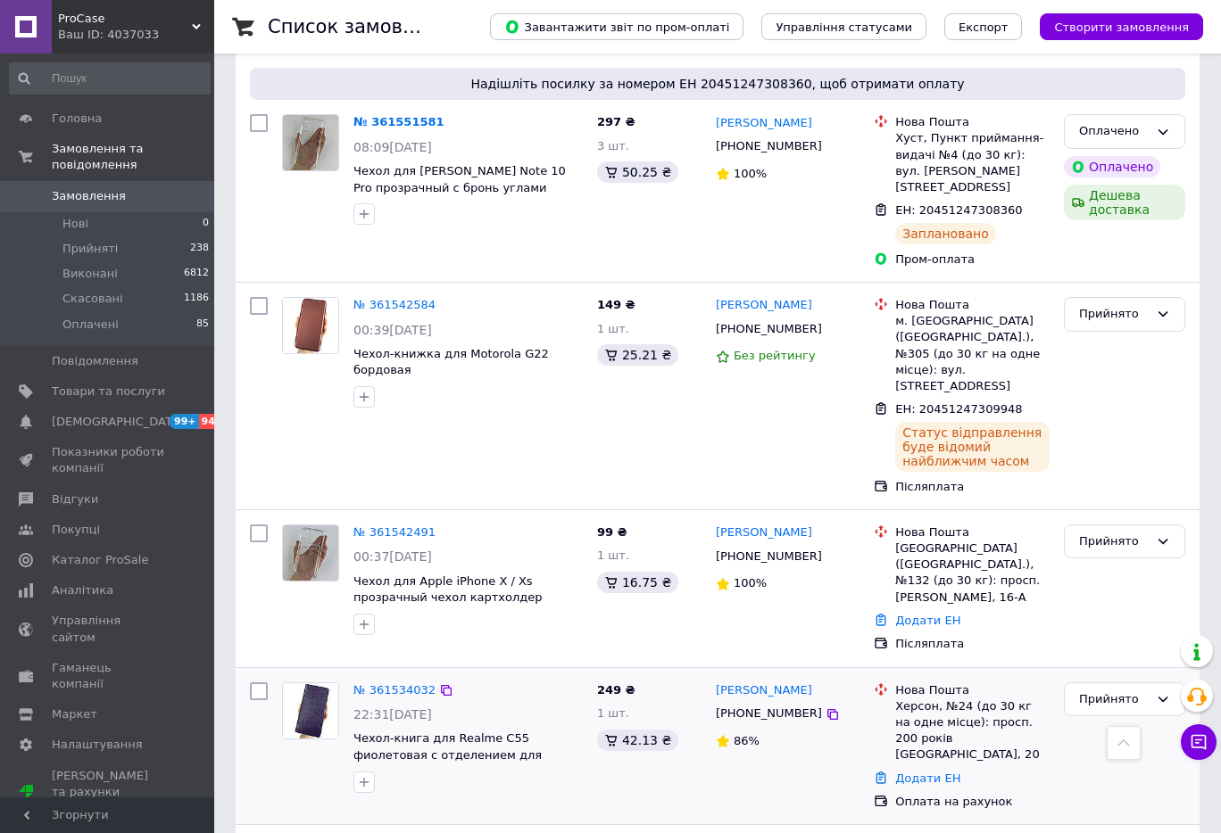
scroll to position [4107, 0]
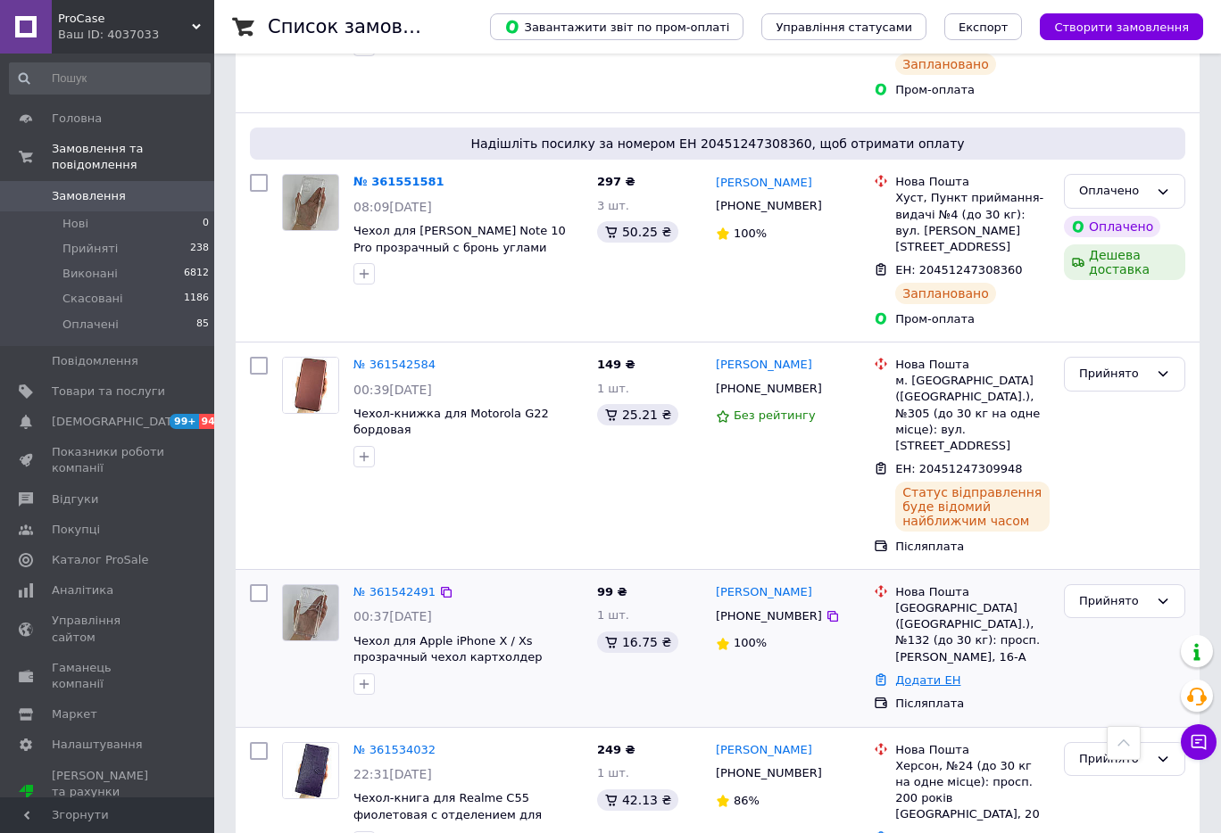
click at [900, 674] on link "Додати ЕН" at bounding box center [927, 680] width 65 height 13
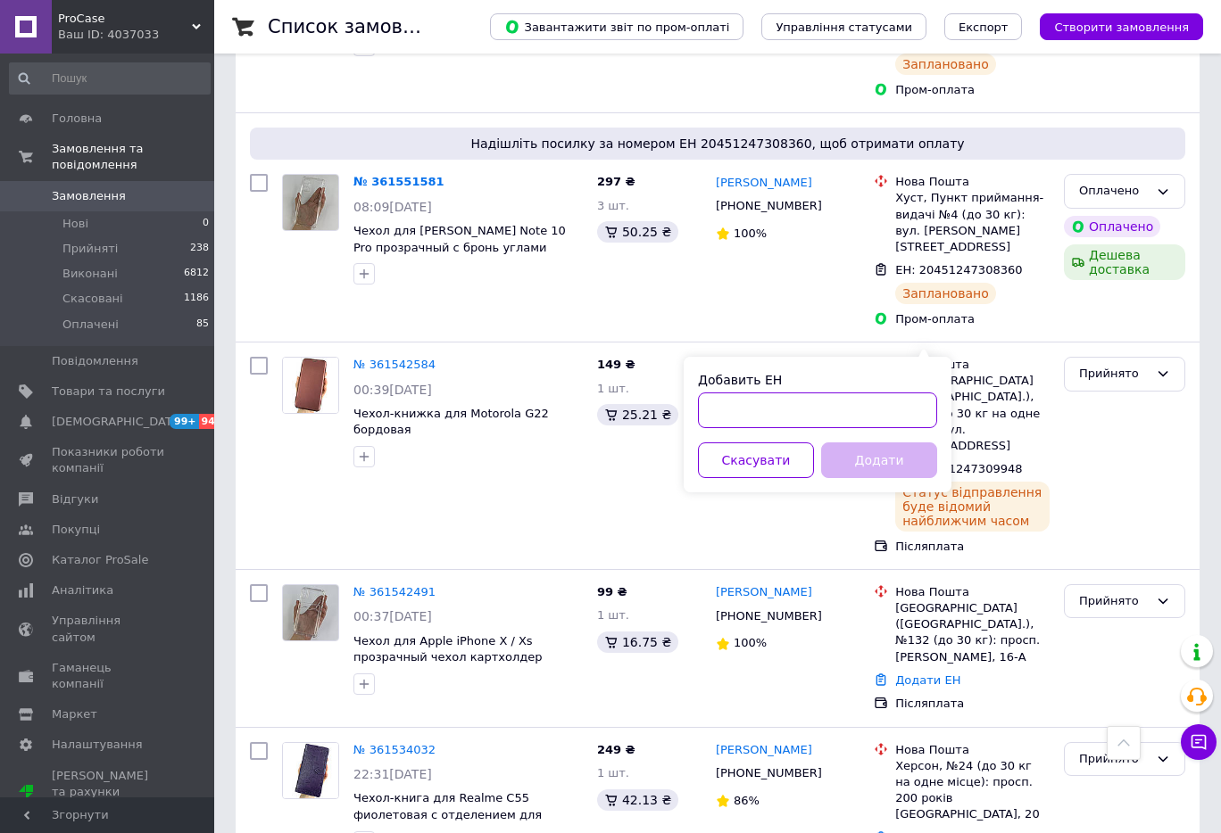
click at [867, 425] on input "Добавить ЕН" at bounding box center [817, 411] width 239 height 36
paste input "20451247314486"
type input "20451247314486"
click at [874, 460] on button "Додати" at bounding box center [879, 461] width 116 height 36
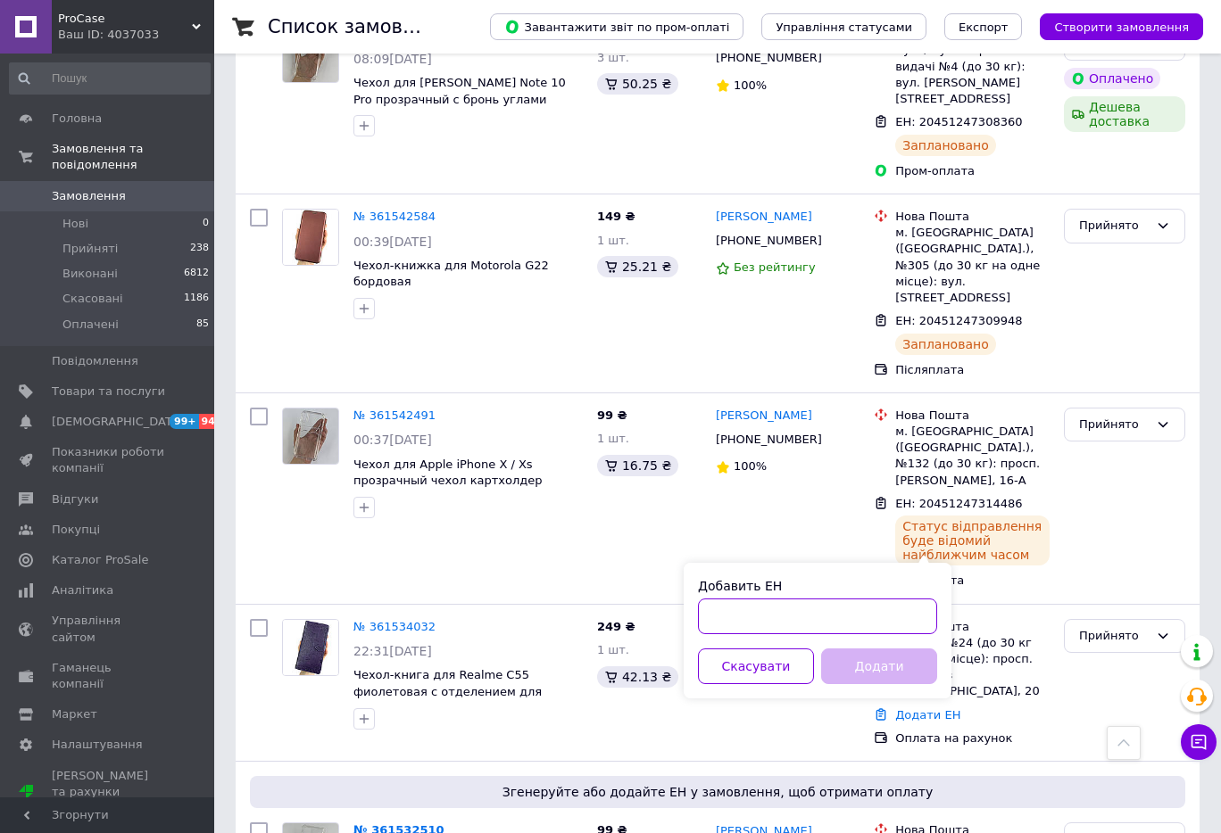
click at [767, 631] on input "Добавить ЕН" at bounding box center [817, 617] width 239 height 36
paste input "20451247322670"
type input "20451247322670"
click at [823, 645] on div "Добавить ЕН 20451247322670 Скасувати Додати" at bounding box center [817, 631] width 268 height 136
click at [850, 667] on button "Додати" at bounding box center [879, 667] width 116 height 36
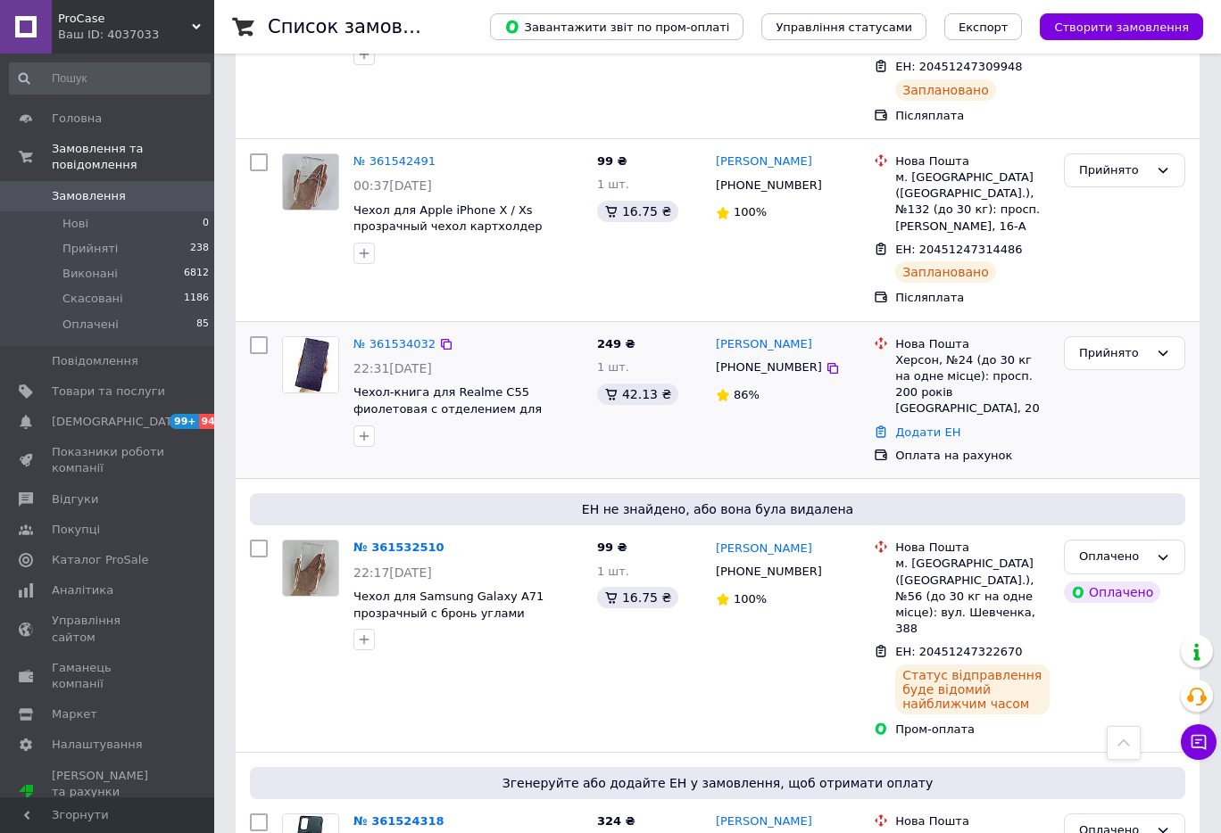
scroll to position [4553, 0]
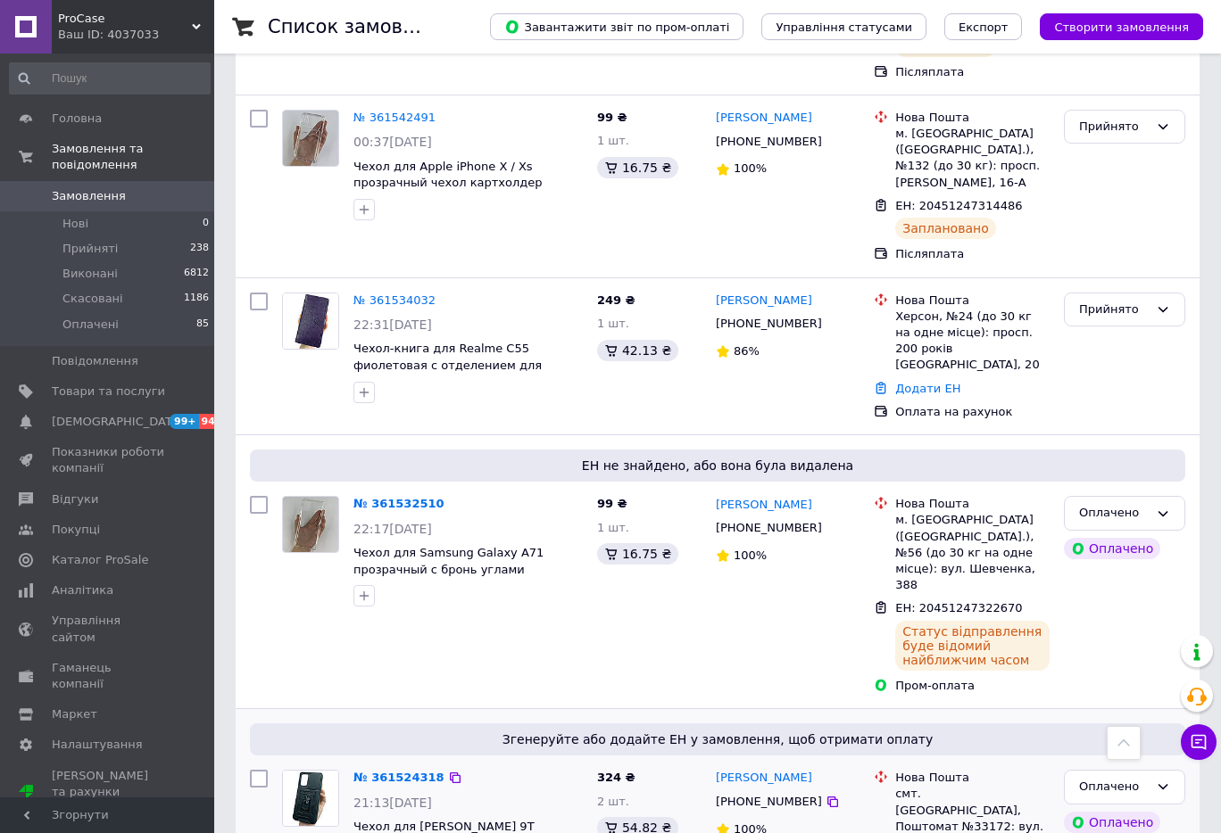
drag, startPoint x: 420, startPoint y: 633, endPoint x: 340, endPoint y: 613, distance: 82.7
copy div "Гидрогелевая пленка для Xiaomi Redmi 9T глянцевая"
click at [213, 312] on li "Оплачені 85" at bounding box center [109, 329] width 219 height 34
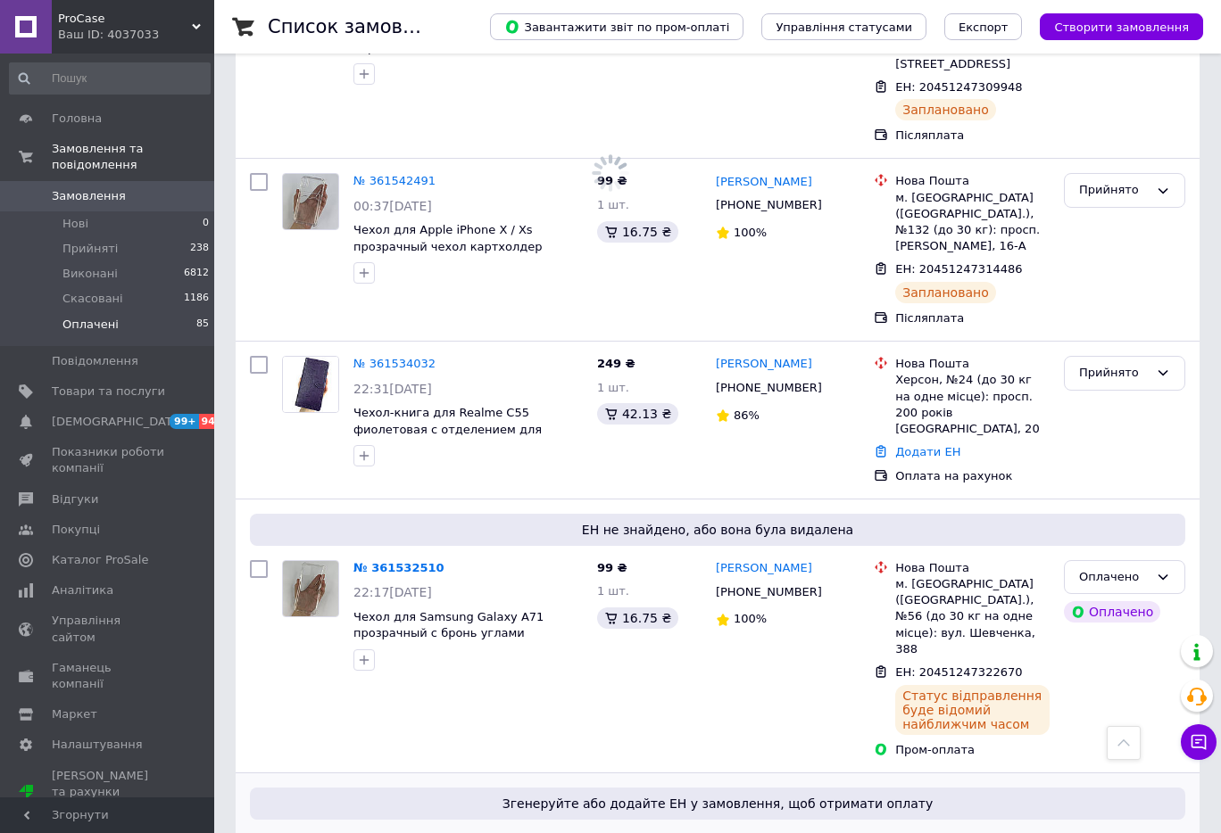
scroll to position [4617, 0]
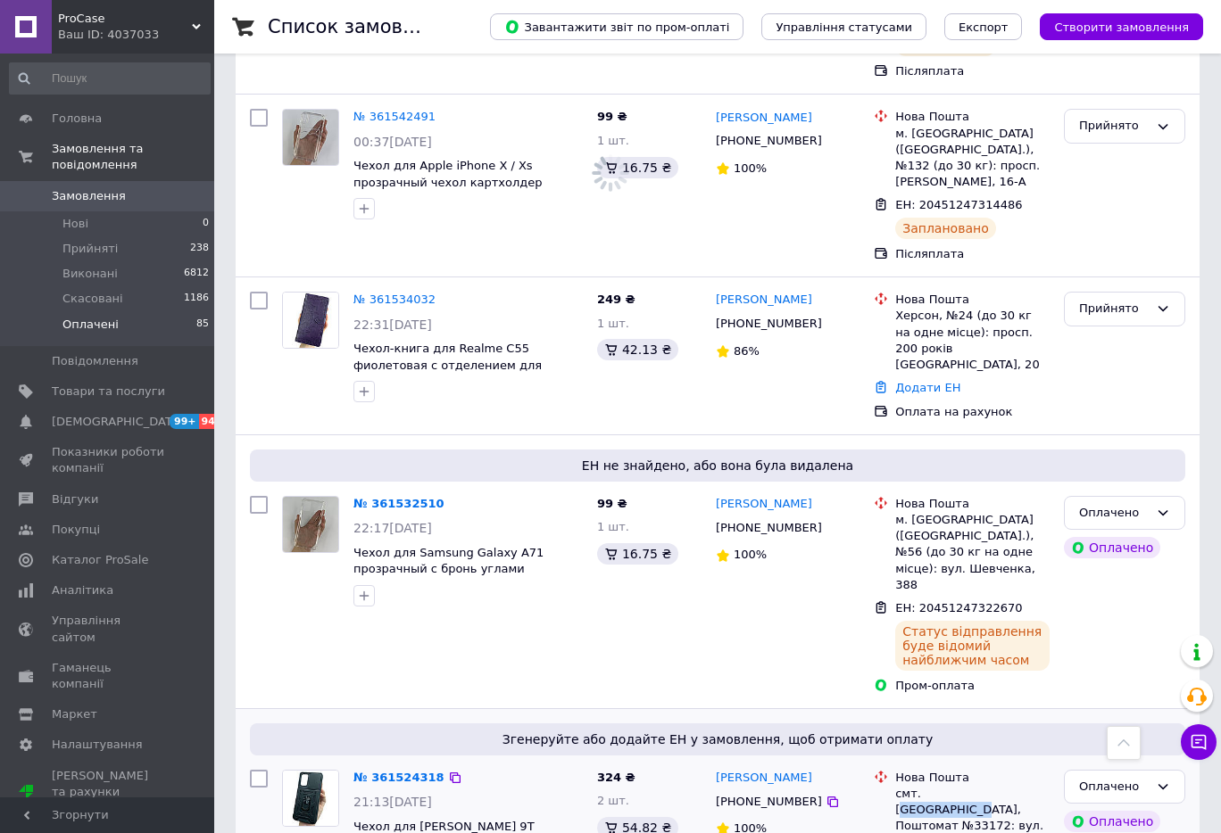
drag, startPoint x: 923, startPoint y: 402, endPoint x: 996, endPoint y: 402, distance: 73.2
click at [996, 786] on div "смт. [GEOGRAPHIC_DATA], Поштомат №33172: вул. [STREET_ADDRESS]" at bounding box center [972, 818] width 154 height 65
click at [993, 786] on div "смт. [GEOGRAPHIC_DATA], Поштомат №33172: вул. [STREET_ADDRESS]" at bounding box center [972, 818] width 154 height 65
drag, startPoint x: 919, startPoint y: 402, endPoint x: 1020, endPoint y: 398, distance: 100.9
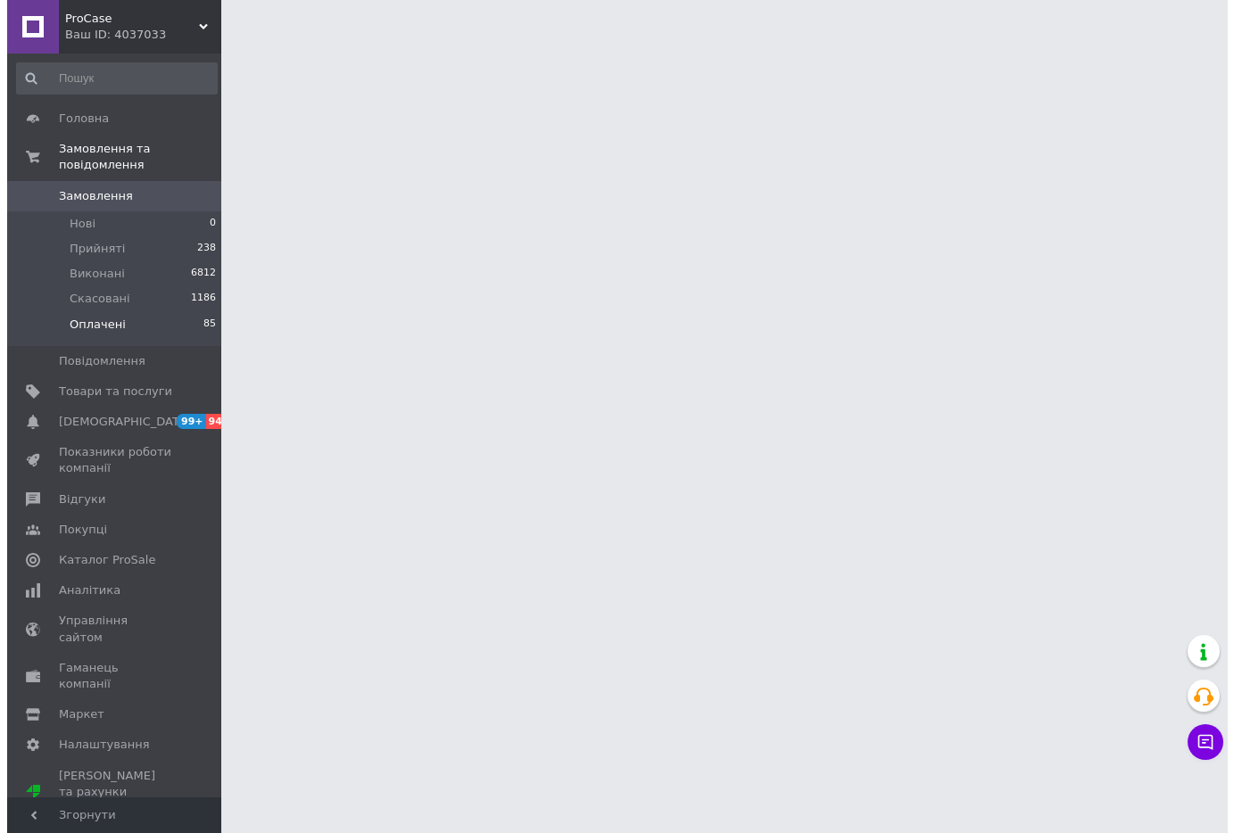
scroll to position [0, 0]
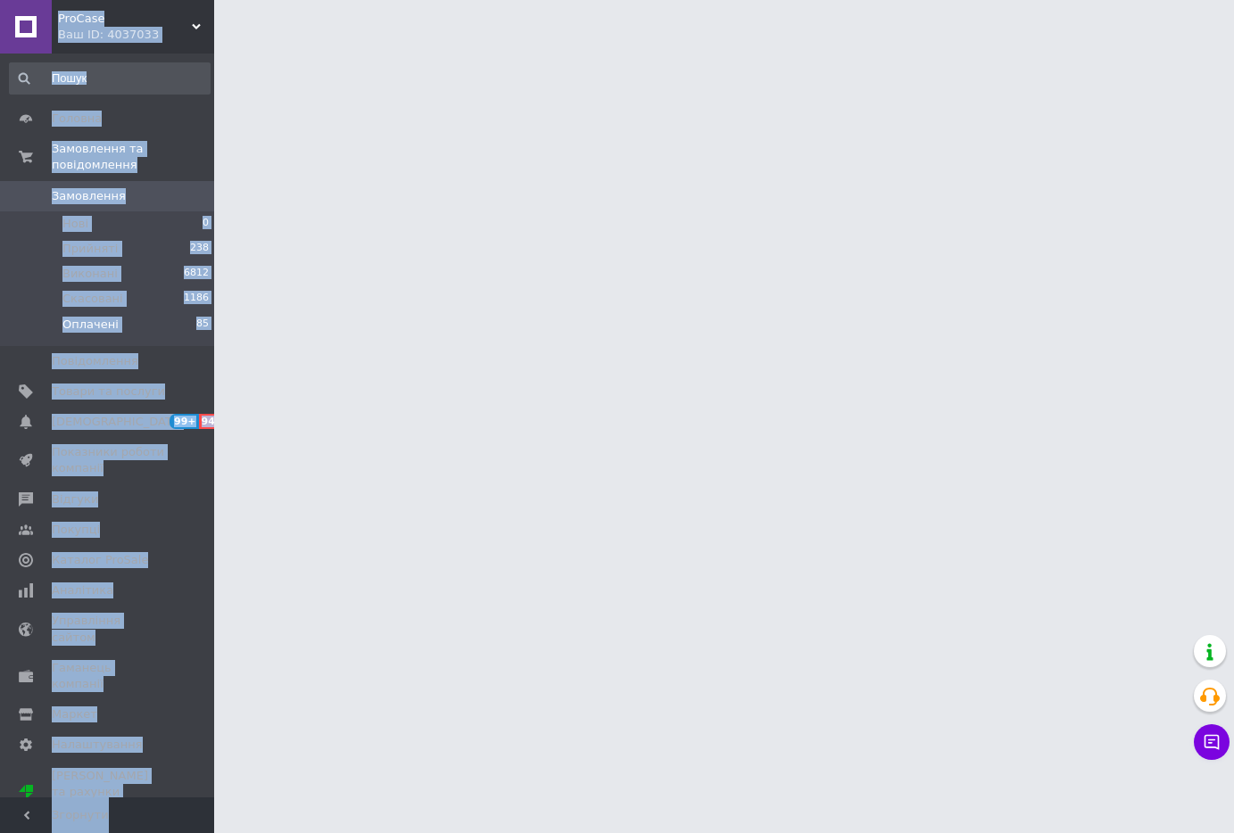
copy body "ProCase Ваш ID: 4037033 Сайт ProCase Кабінет покупця Перевірити стан системи Ст…"
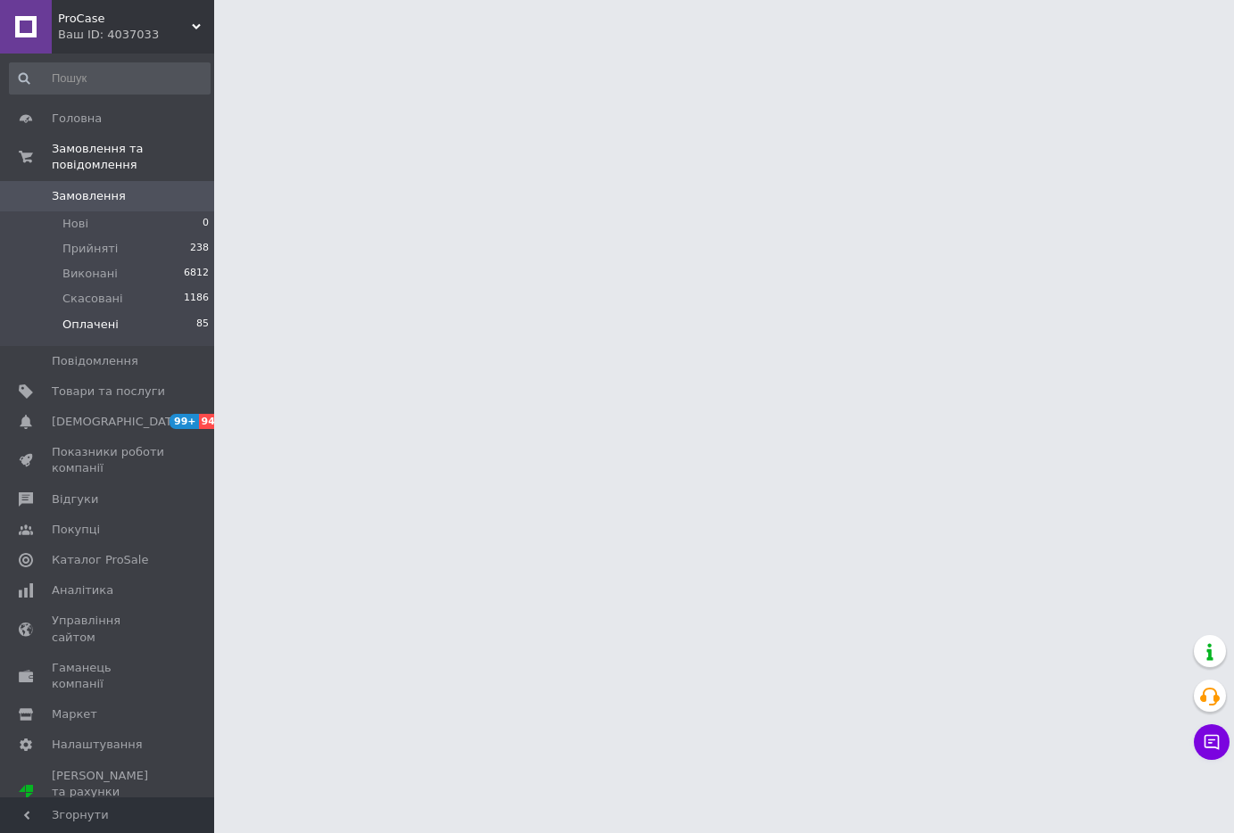
click at [319, 0] on html "ProCase Ваш ID: 4037033 Сайт ProCase Кабінет покупця Перевірити стан системи Ст…" at bounding box center [617, 0] width 1234 height 0
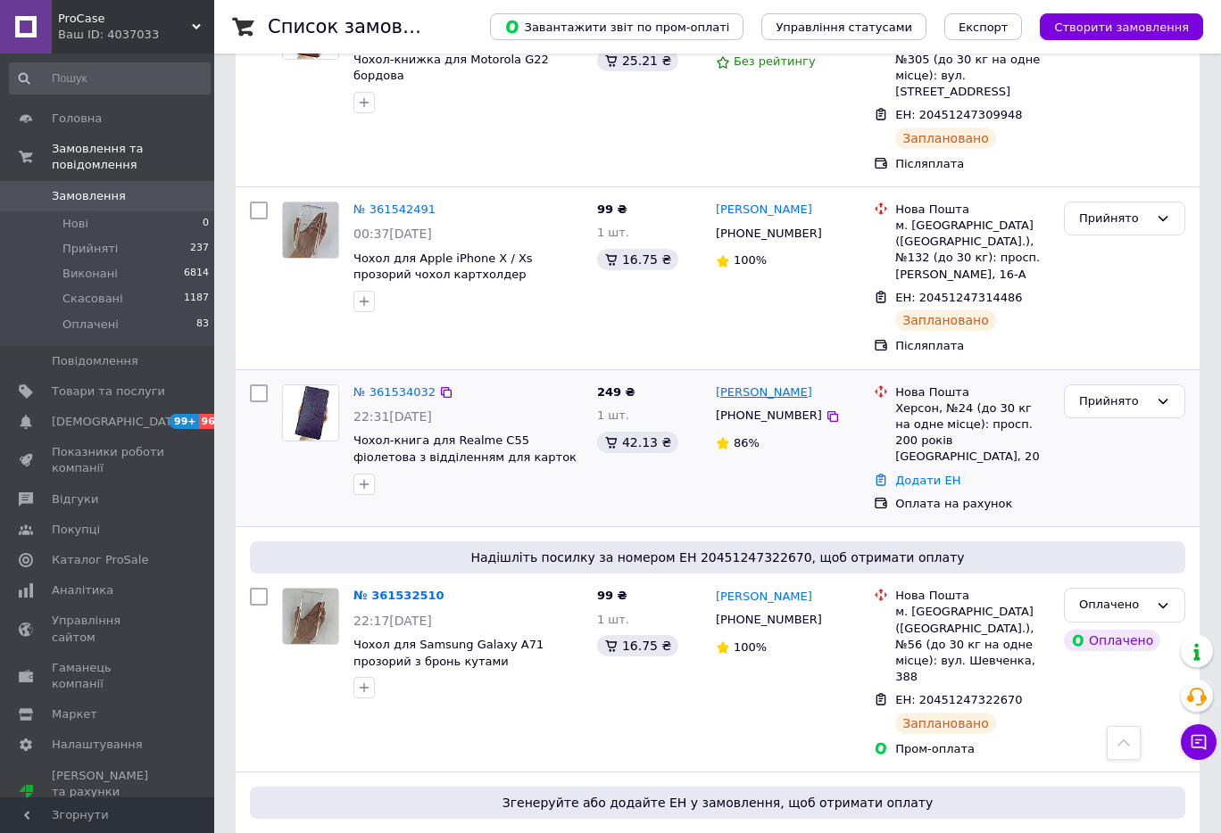
scroll to position [4610, 0]
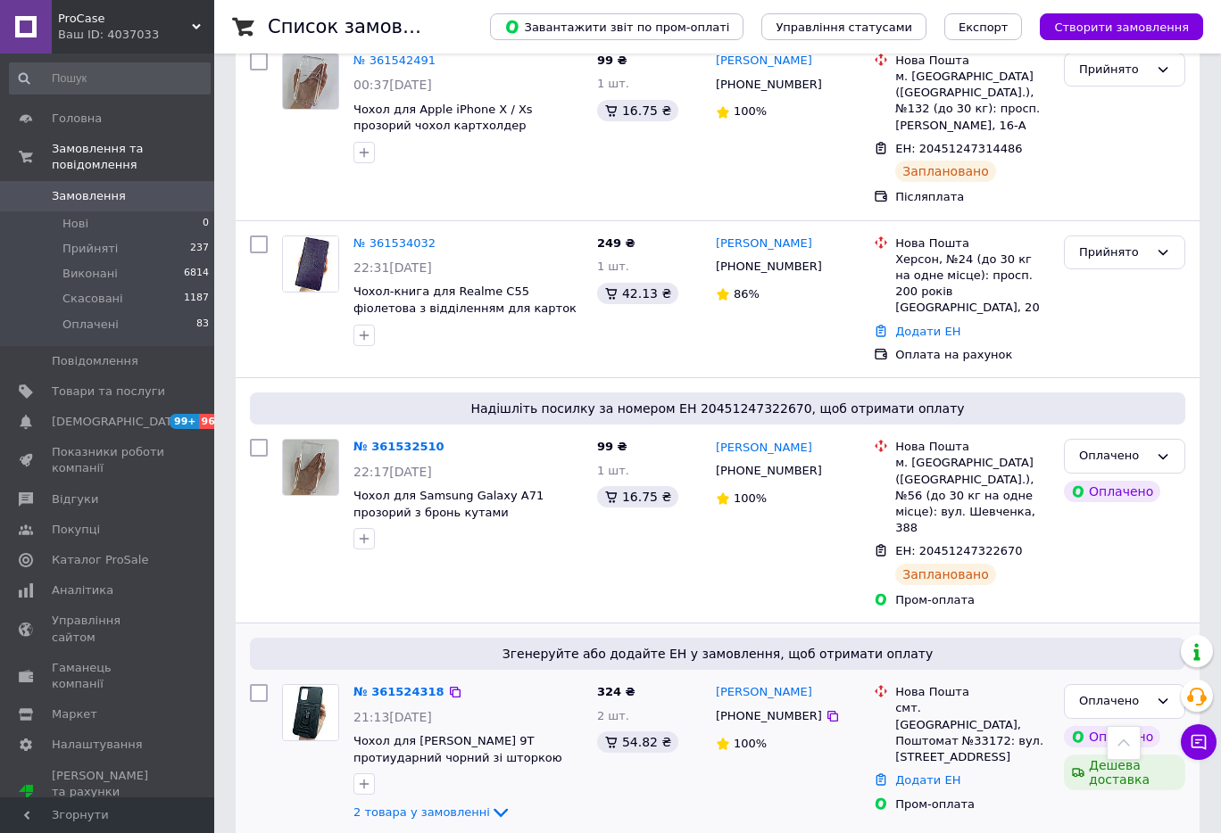
click at [910, 700] on div "смт. [GEOGRAPHIC_DATA], Поштомат №33172: вул. [STREET_ADDRESS]" at bounding box center [972, 732] width 154 height 65
drag, startPoint x: 919, startPoint y: 315, endPoint x: 1023, endPoint y: 313, distance: 103.5
click at [1023, 700] on div "смт. [GEOGRAPHIC_DATA], Поштомат №33172: вул. [STREET_ADDRESS]" at bounding box center [972, 732] width 154 height 65
copy div "Велика Березовиця"
click at [825, 709] on icon at bounding box center [832, 716] width 14 height 14
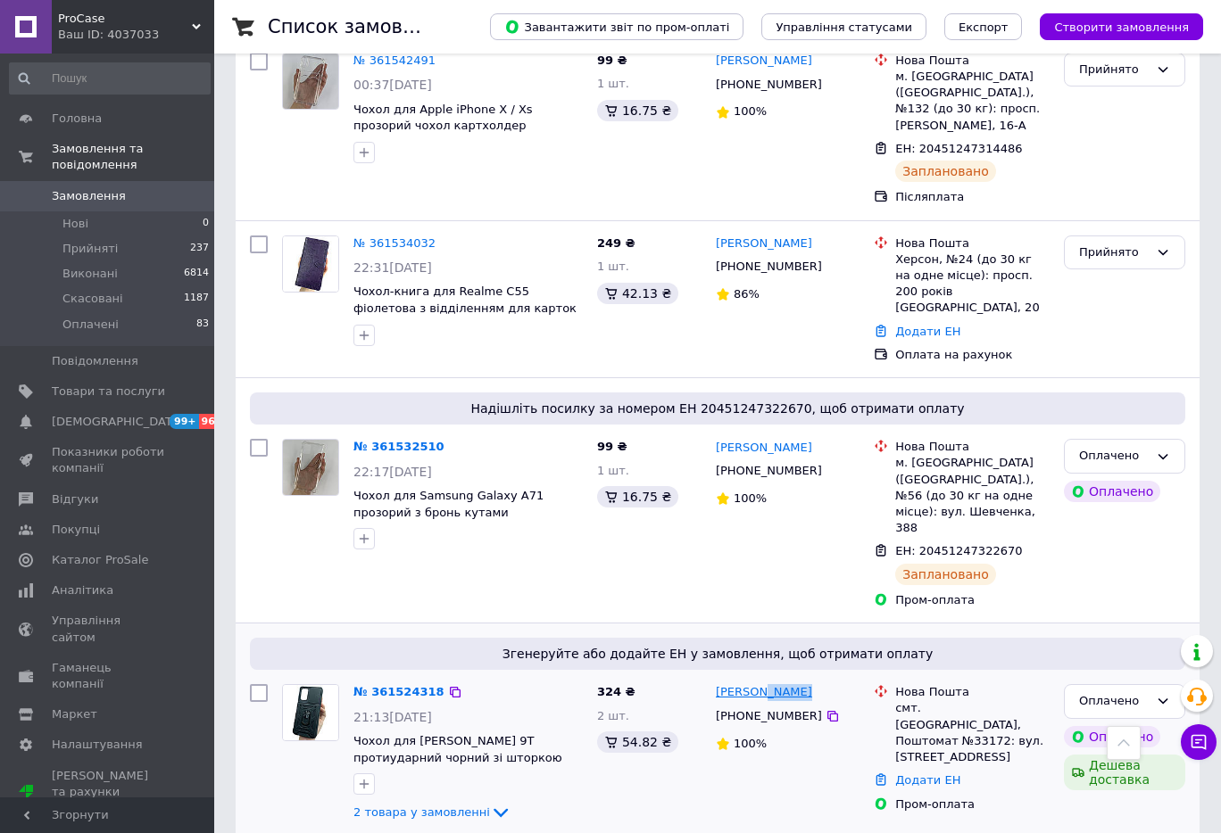
drag, startPoint x: 814, startPoint y: 305, endPoint x: 756, endPoint y: 305, distance: 58.0
click at [756, 683] on div "[PERSON_NAME]" at bounding box center [787, 693] width 147 height 21
copy link "Могирь"
drag, startPoint x: 921, startPoint y: 319, endPoint x: 1021, endPoint y: 319, distance: 99.9
click at [1021, 700] on div "смт. [GEOGRAPHIC_DATA], Поштомат №33172: вул. [STREET_ADDRESS]" at bounding box center [972, 732] width 154 height 65
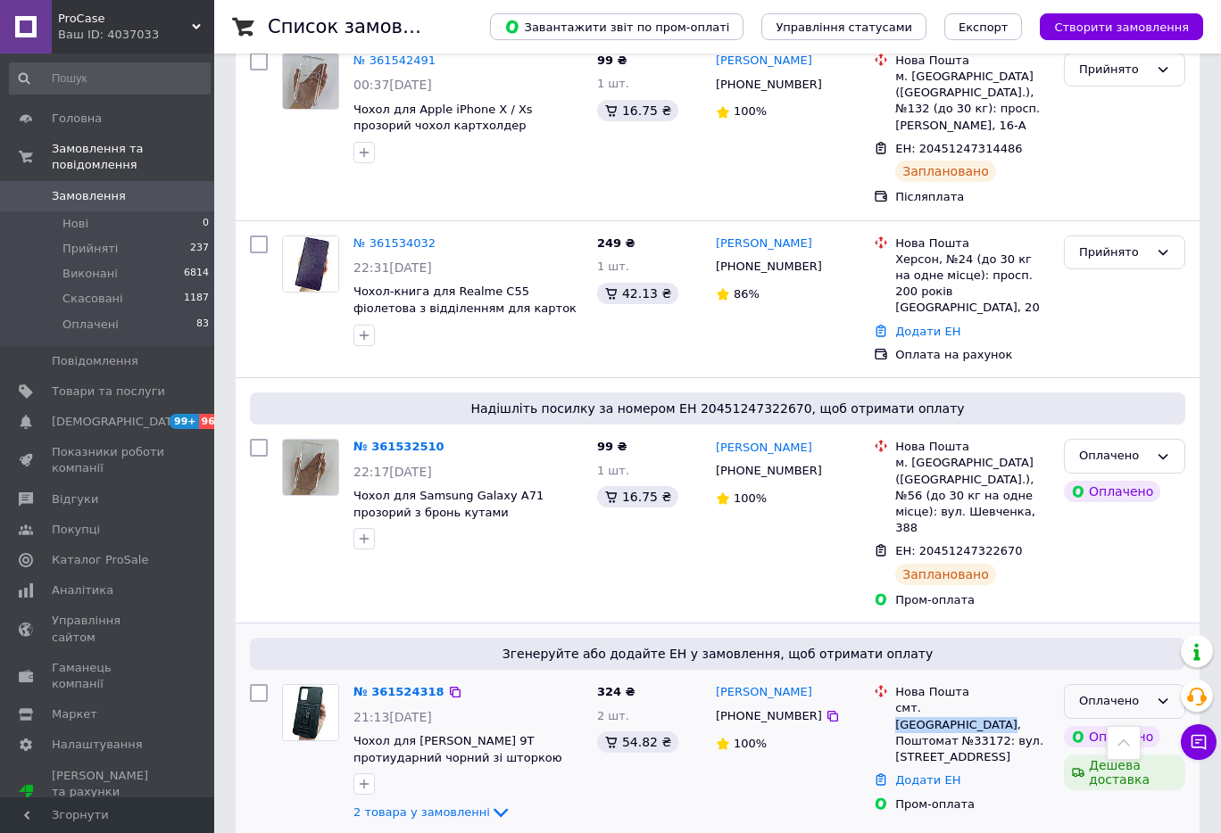
copy div "Велика Березовиця"
click at [927, 774] on link "Додати ЕН" at bounding box center [927, 780] width 65 height 13
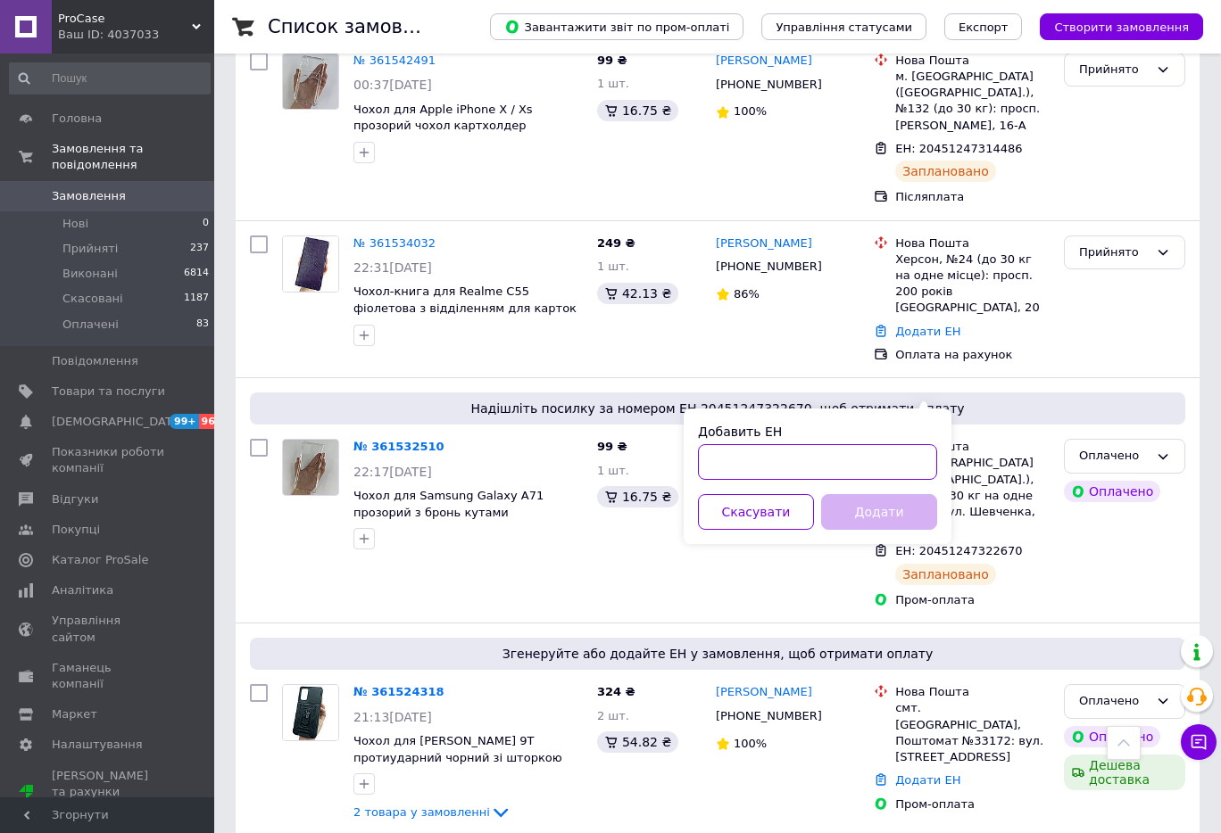
click at [890, 476] on input "Добавить ЕН" at bounding box center [817, 462] width 239 height 36
paste input "20451247327720"
type input "20451247327720"
click at [890, 510] on button "Додати" at bounding box center [879, 512] width 116 height 36
click at [841, 514] on button "Додати" at bounding box center [879, 512] width 116 height 36
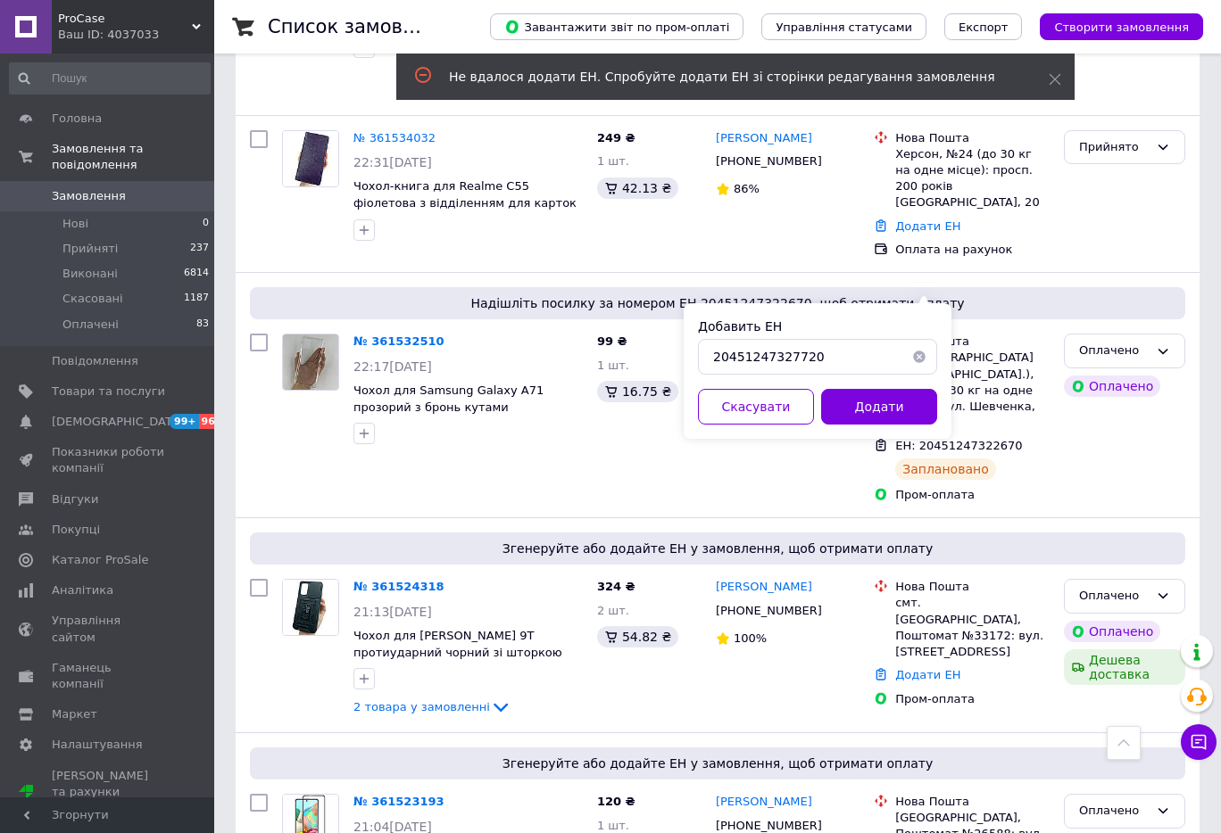
scroll to position [4758, 0]
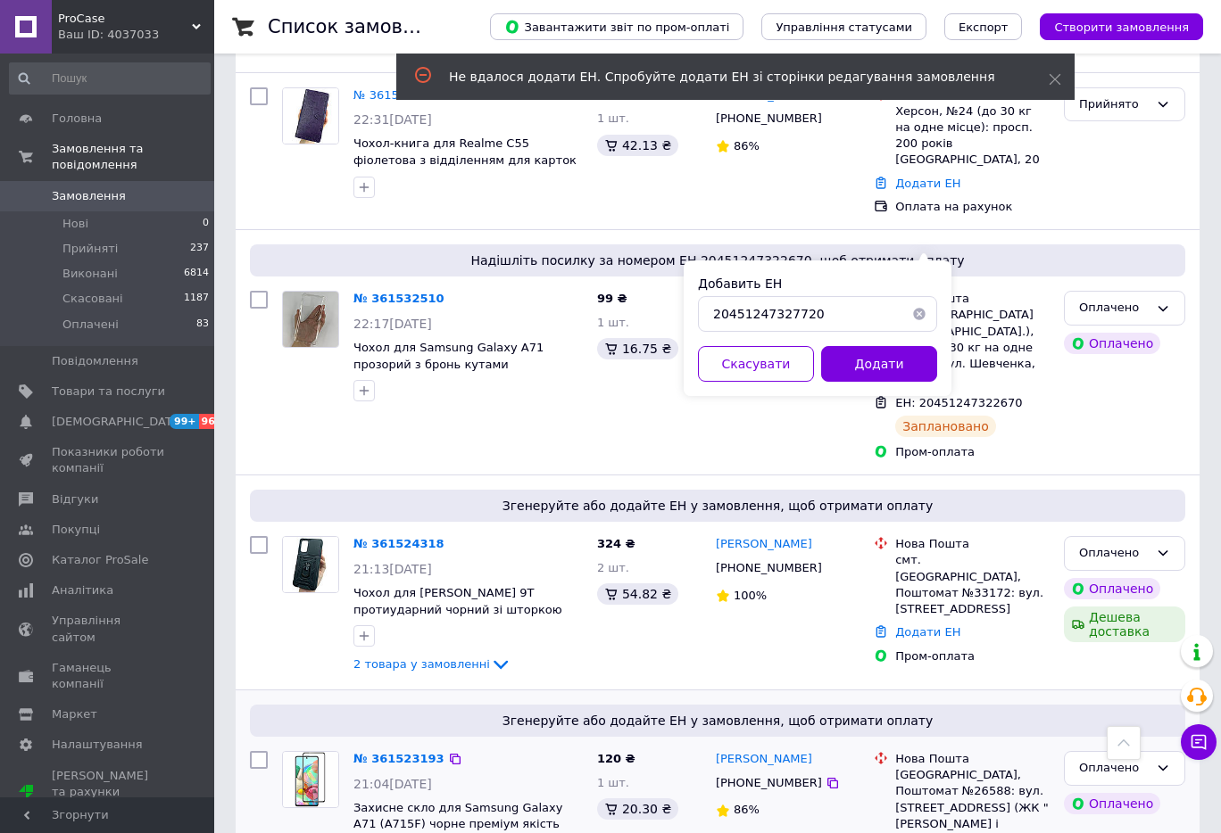
click at [1026, 691] on div "Згенеруйте або додайте ЕН у замовлення, щоб отримати оплату № 361523193 21:04, …" at bounding box center [718, 809] width 964 height 236
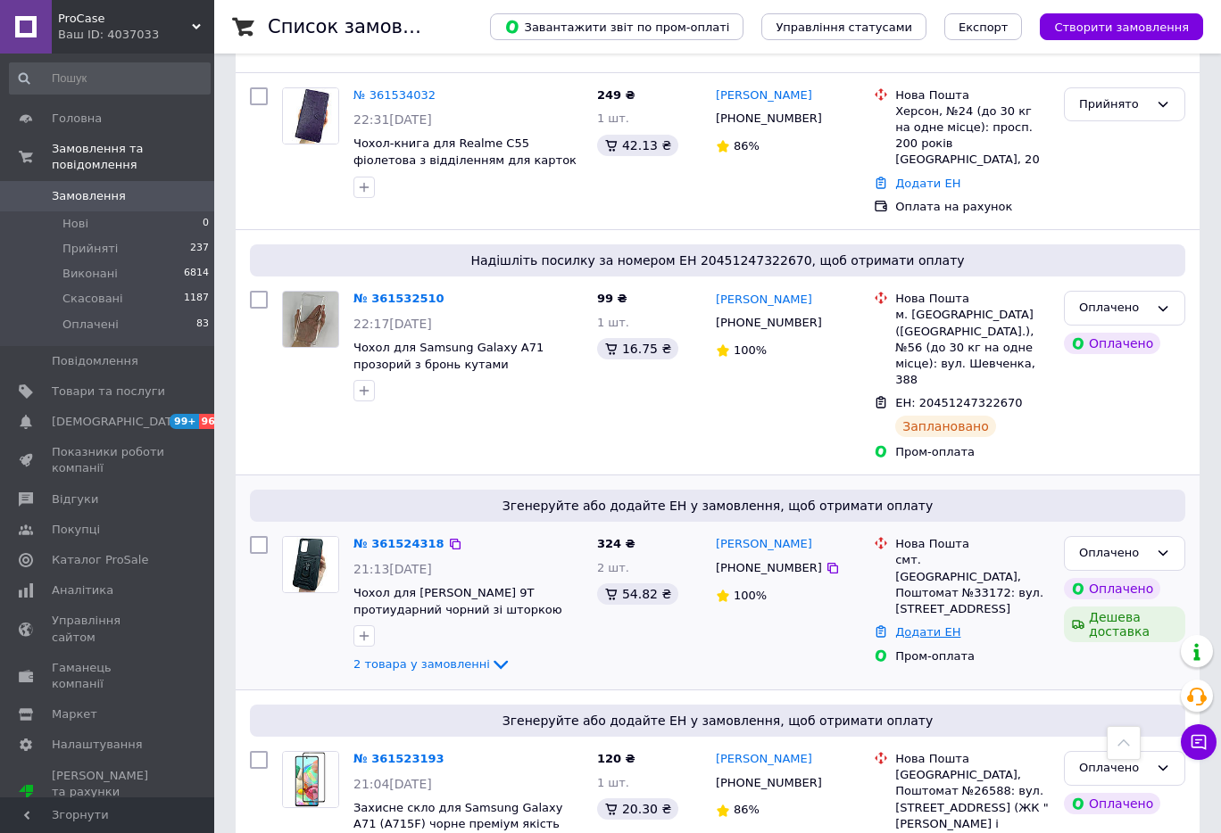
click at [925, 625] on link "Додати ЕН" at bounding box center [927, 631] width 65 height 13
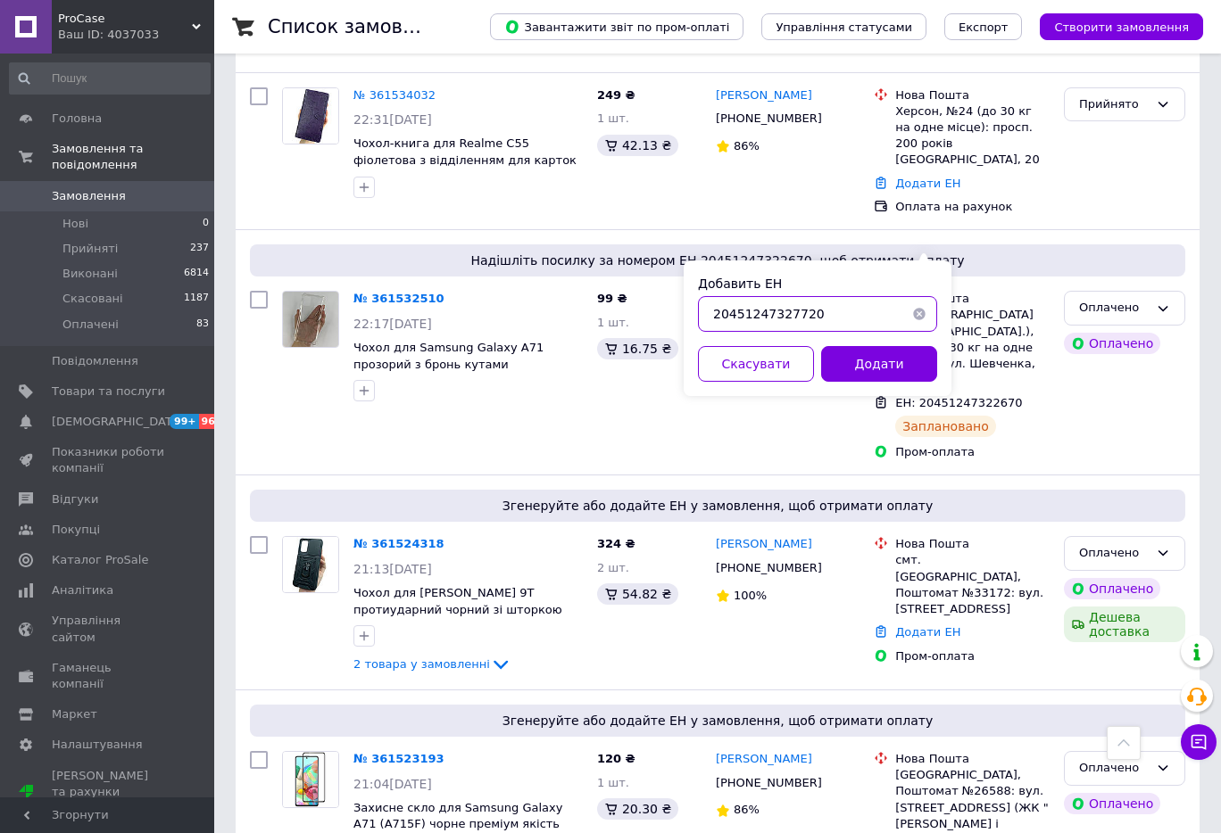
click at [837, 319] on input "20451247327720" at bounding box center [817, 314] width 239 height 36
click at [874, 357] on button "Додати" at bounding box center [879, 364] width 116 height 36
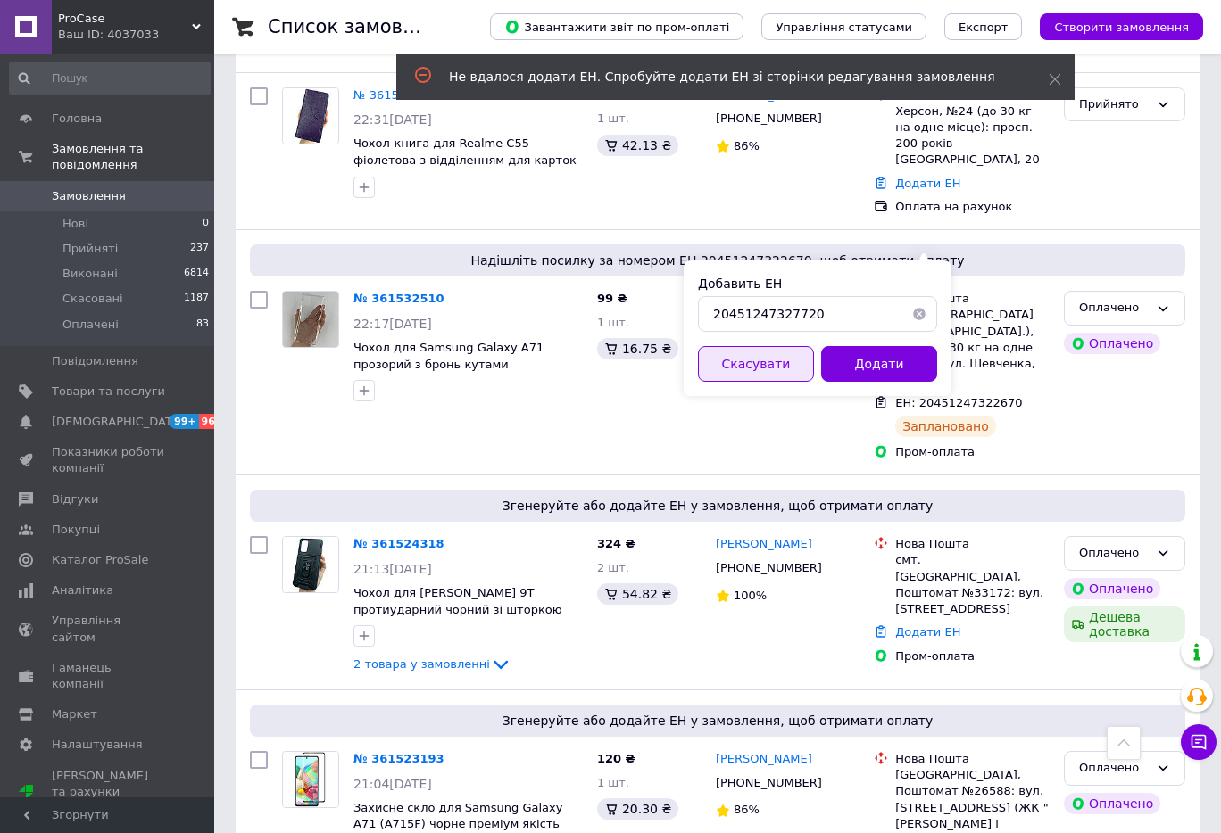
click at [781, 368] on button "Скасувати" at bounding box center [756, 364] width 116 height 36
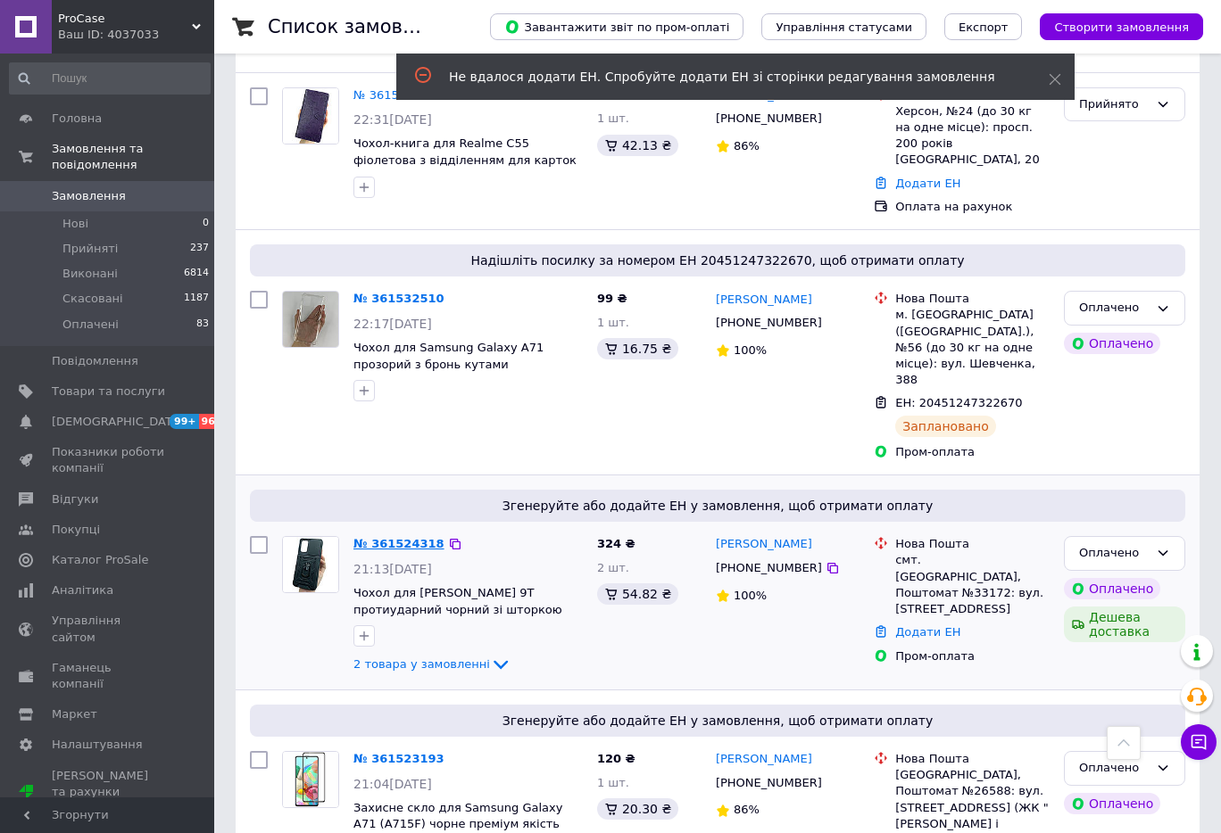
click at [402, 537] on link "№ 361524318" at bounding box center [398, 543] width 91 height 13
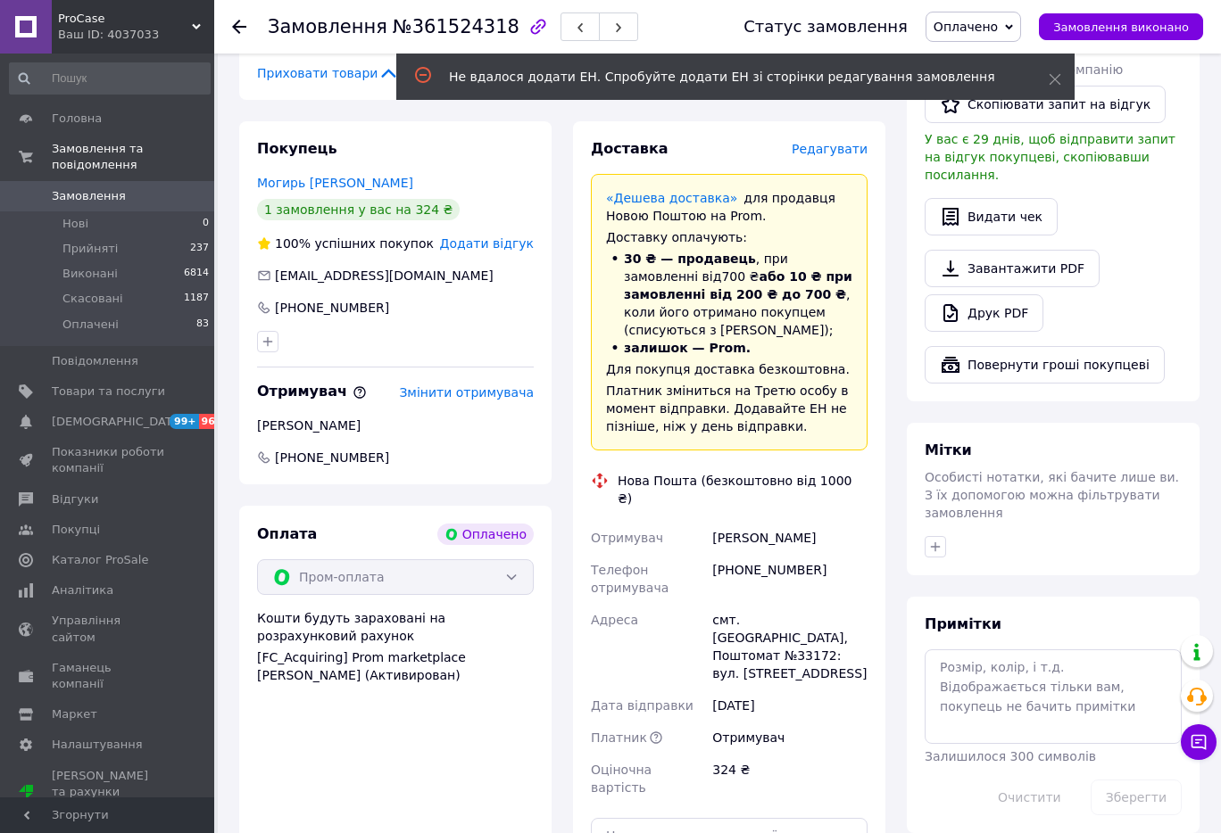
scroll to position [1284, 0]
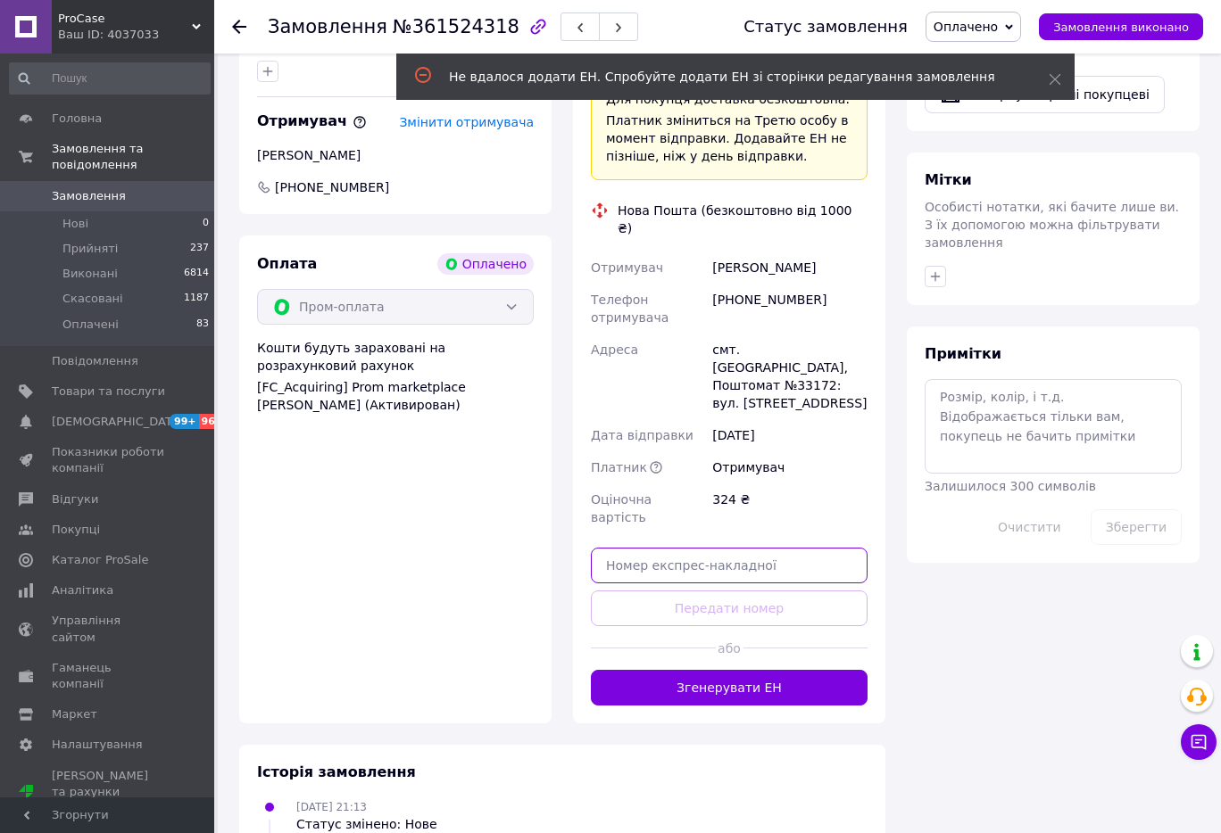
click at [763, 548] on input "text" at bounding box center [729, 566] width 277 height 36
paste input "20451247327720"
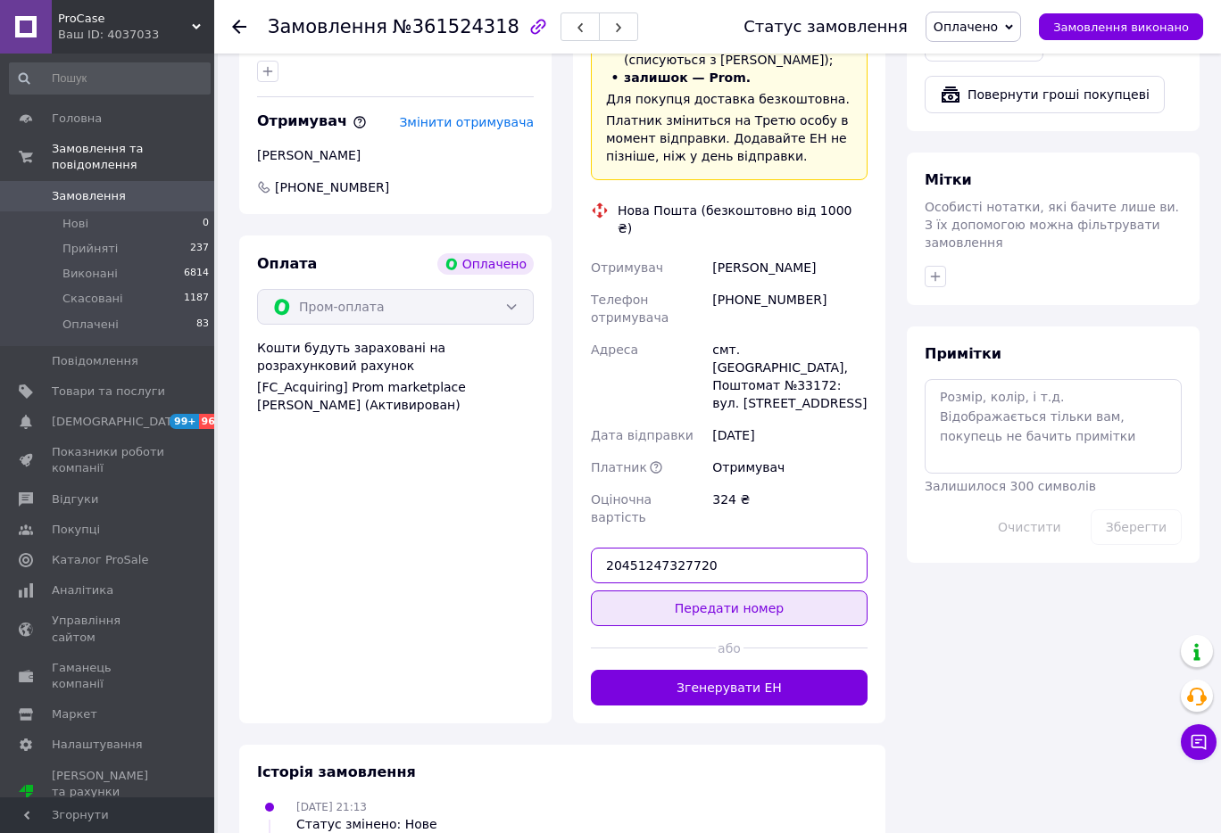
type input "20451247327720"
click at [769, 591] on button "Передати номер" at bounding box center [729, 609] width 277 height 36
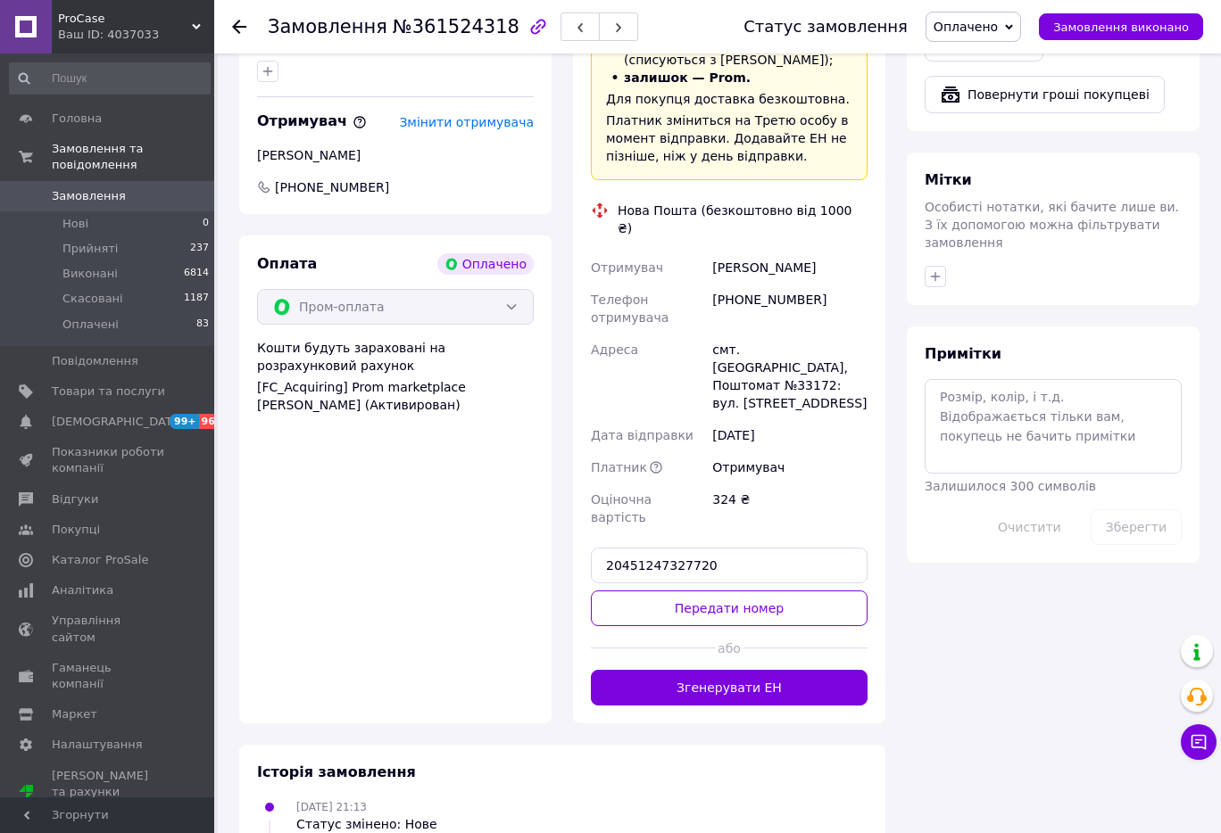
click at [788, 284] on div "+380969517038" at bounding box center [789, 309] width 162 height 50
copy div "380969517038"
click at [738, 252] on div "Ольга Могирь" at bounding box center [789, 268] width 162 height 32
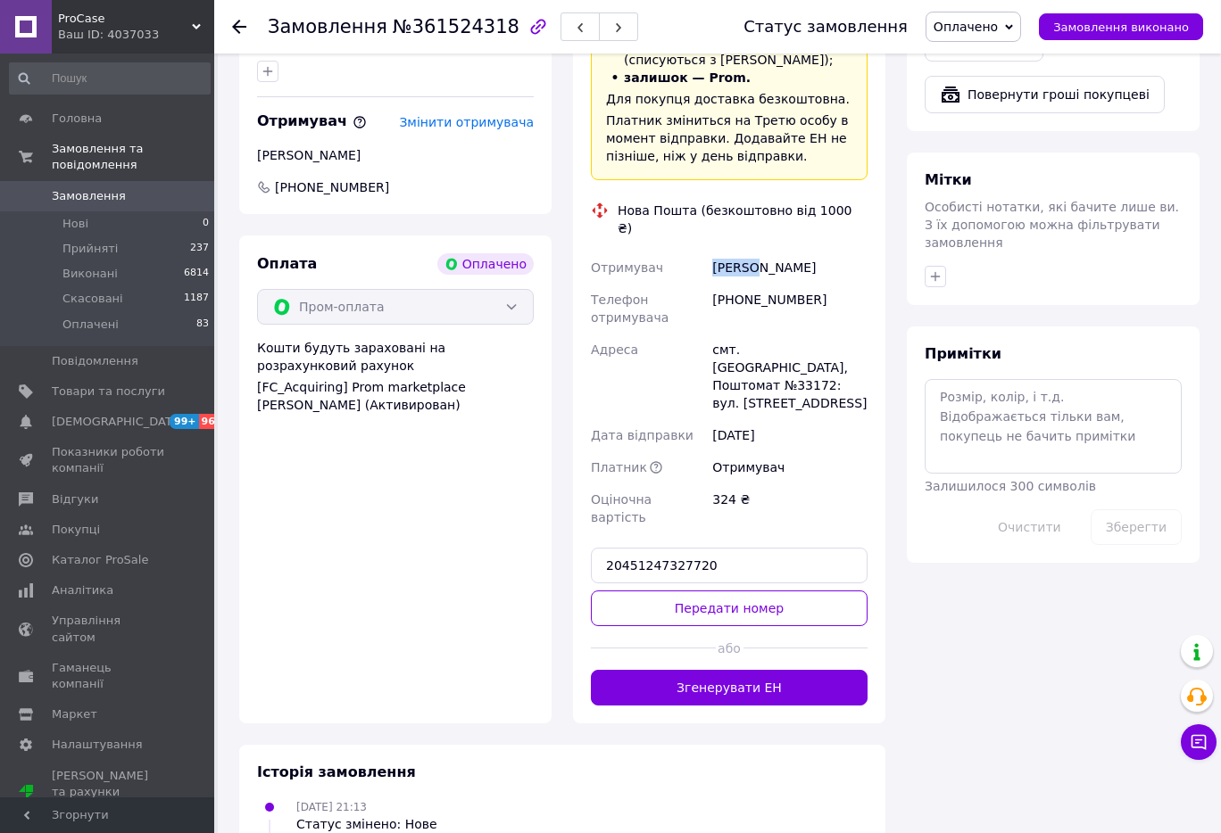
copy div "[PERSON_NAME]"
click at [735, 591] on button "Передати номер" at bounding box center [729, 609] width 277 height 36
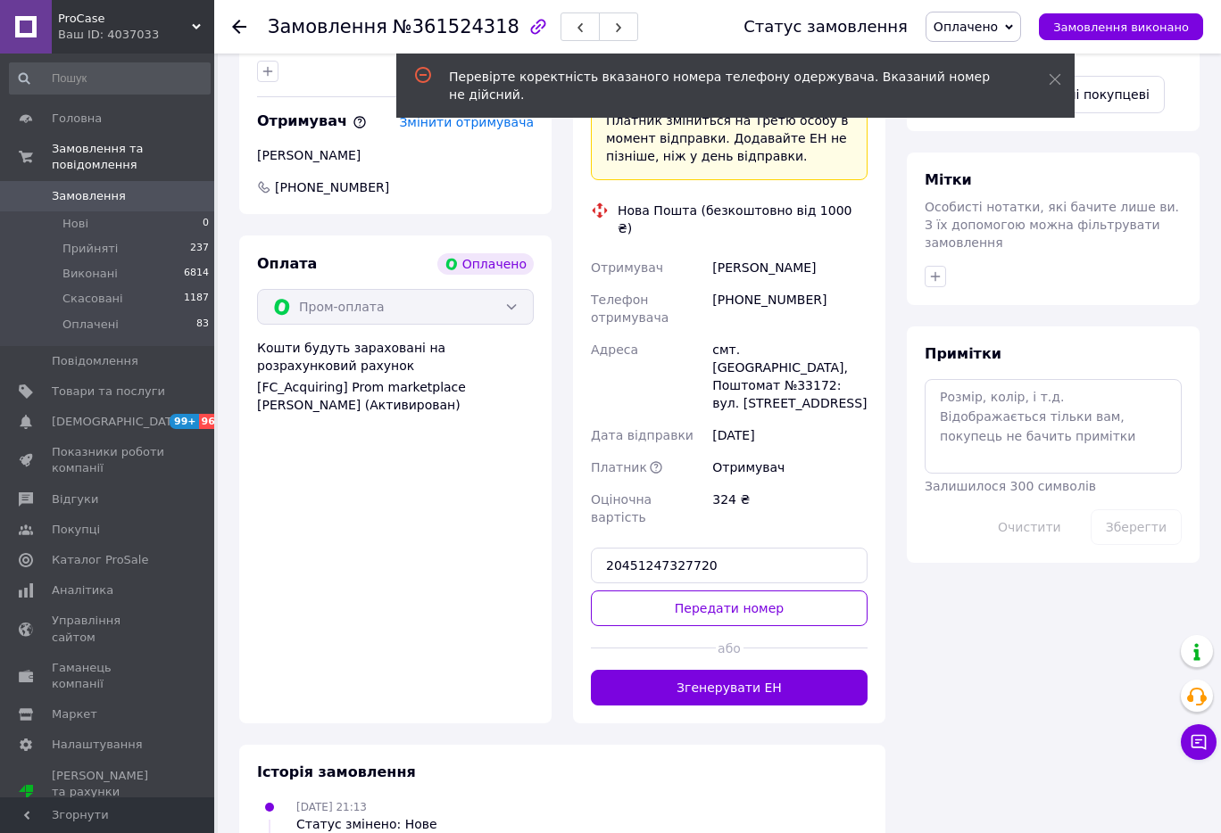
click at [230, 19] on div "Замовлення №361524318 Статус замовлення Оплачено Прийнято Виконано Скасовано За…" at bounding box center [717, 27] width 1006 height 54
click at [244, 29] on icon at bounding box center [239, 27] width 14 height 14
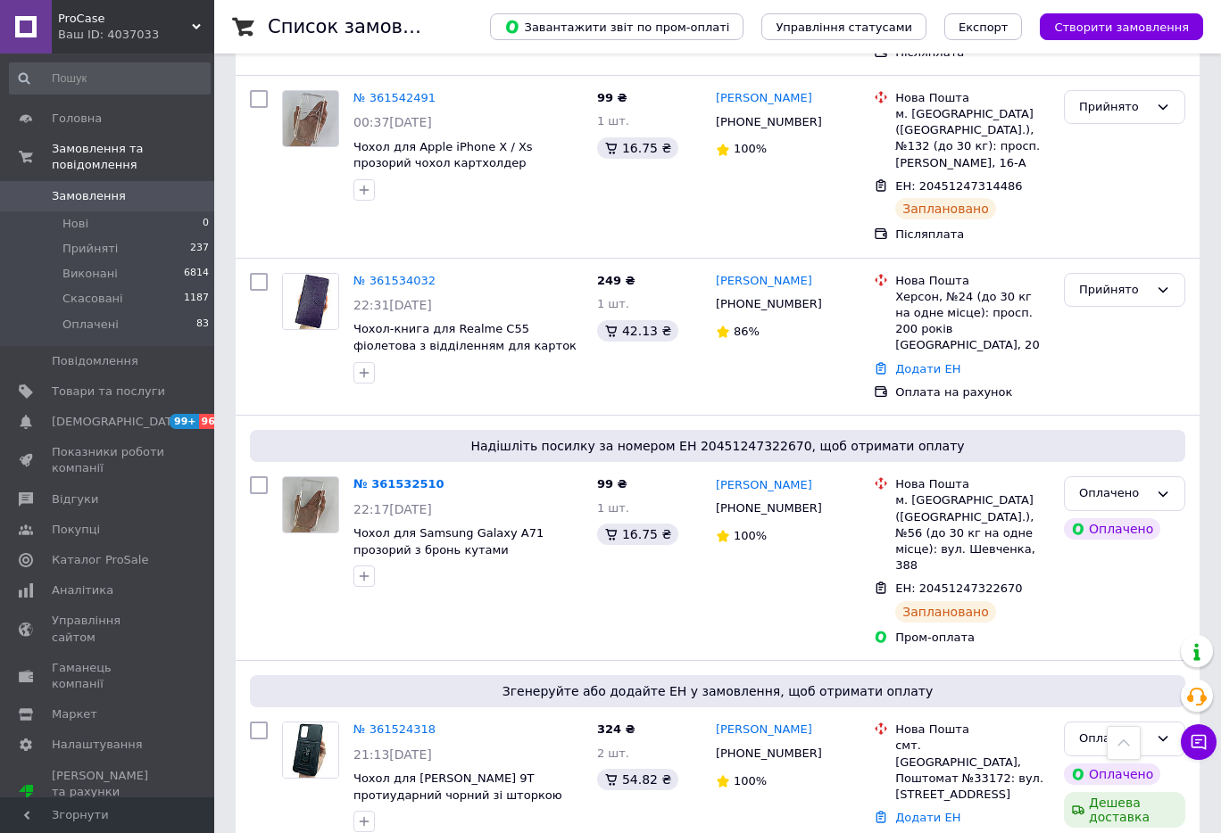
scroll to position [4610, 0]
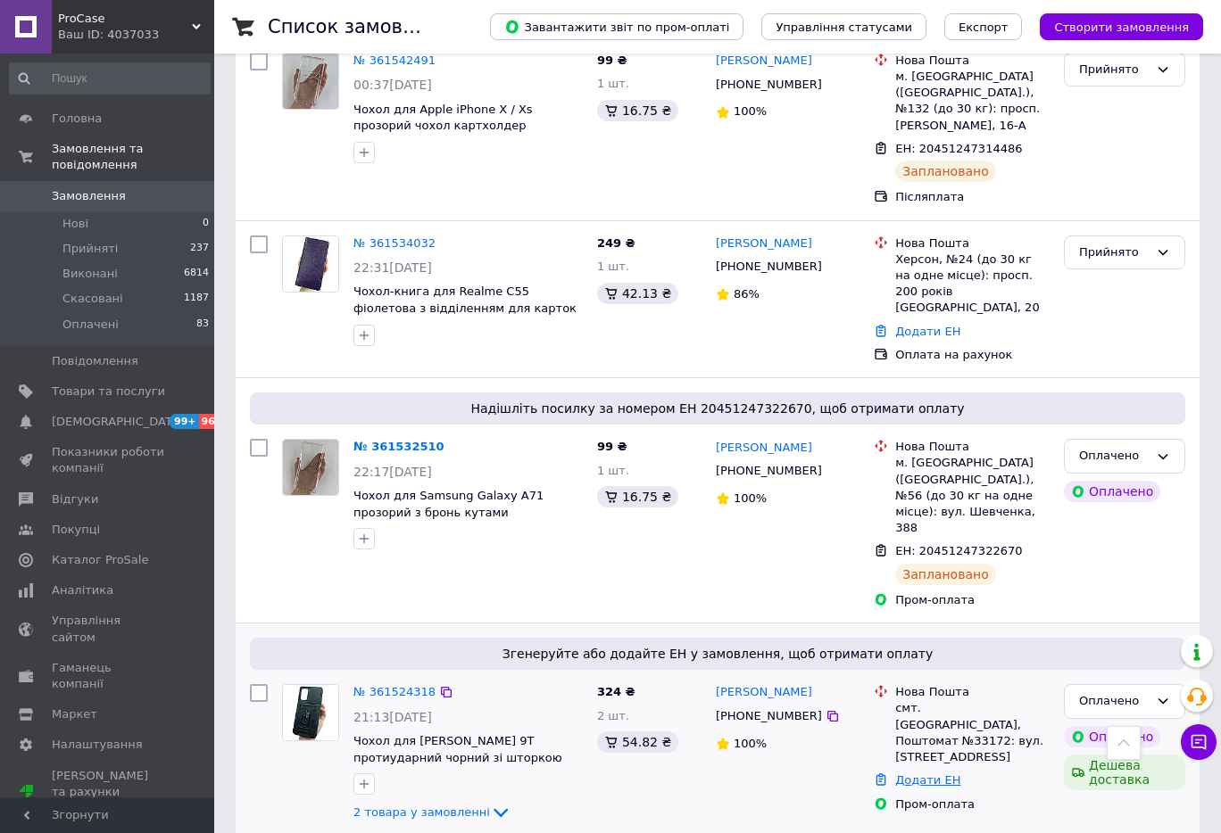
click at [929, 774] on link "Додати ЕН" at bounding box center [927, 780] width 65 height 13
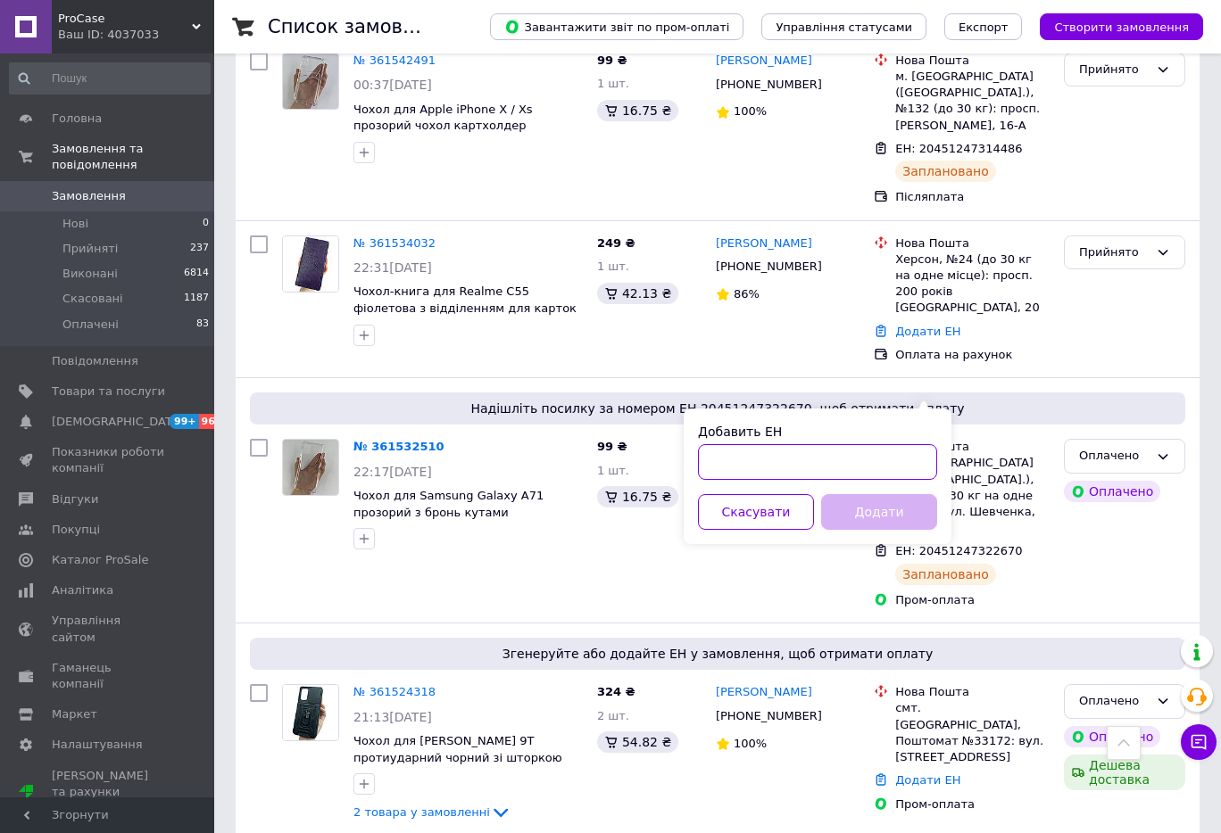
click at [888, 466] on input "Добавить ЕН" at bounding box center [817, 462] width 239 height 36
paste input "[PERSON_NAME]"
click at [875, 515] on button "Додати" at bounding box center [879, 512] width 116 height 36
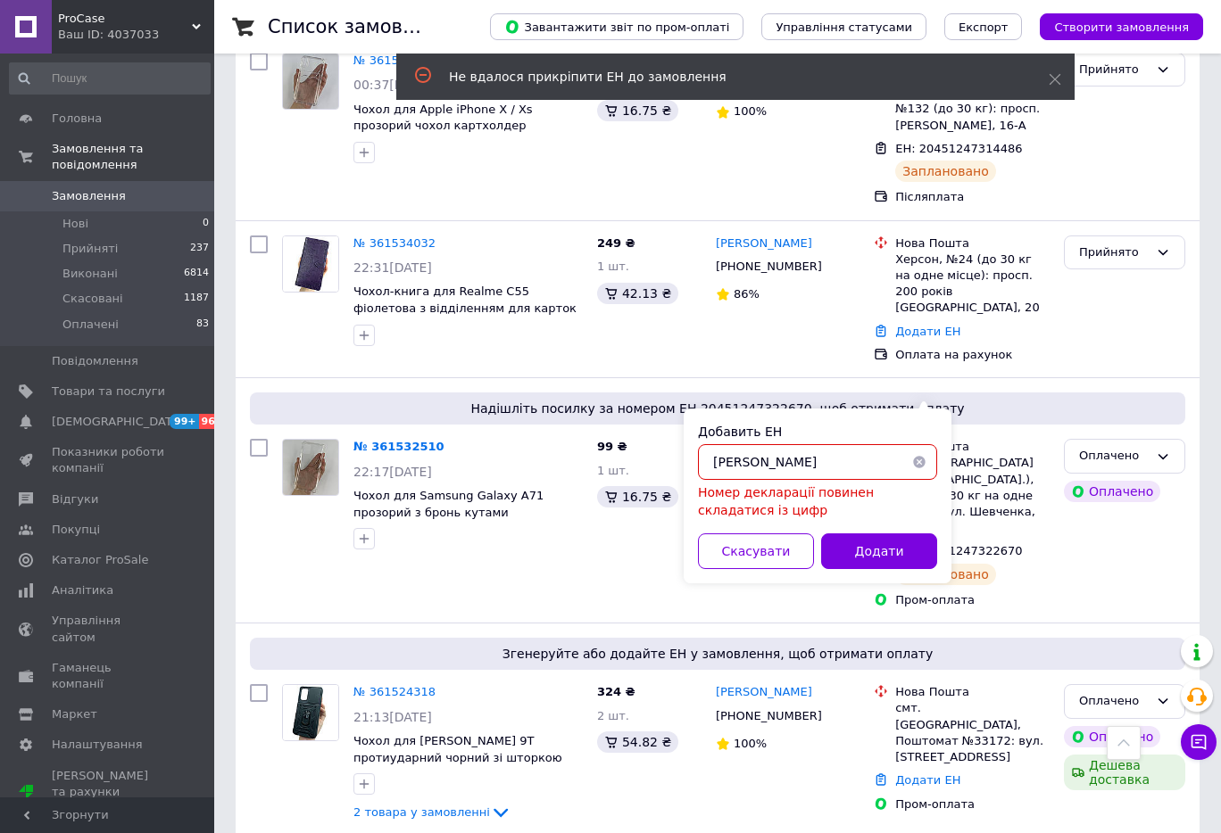
click at [736, 461] on input "[PERSON_NAME]" at bounding box center [817, 462] width 239 height 36
paste input "20451247327720"
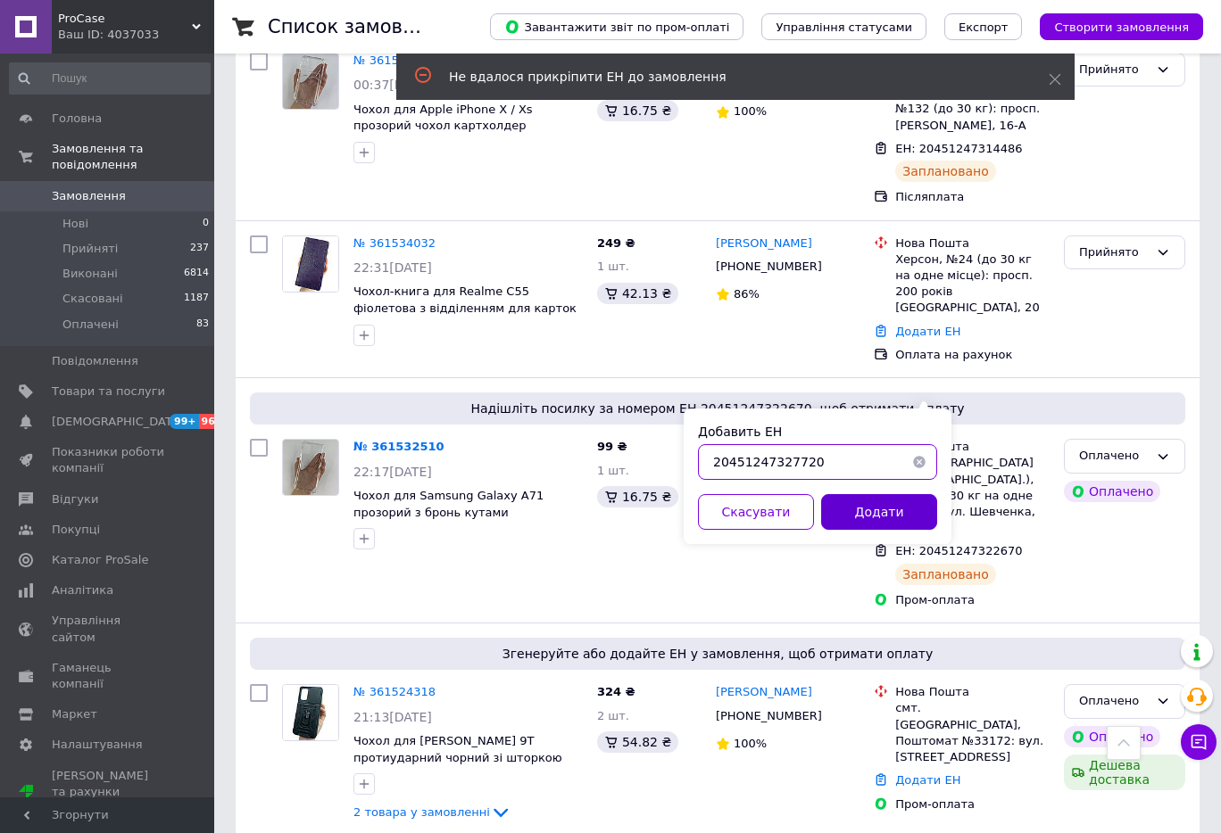
type input "20451247327720"
click at [864, 512] on button "Додати" at bounding box center [879, 512] width 116 height 36
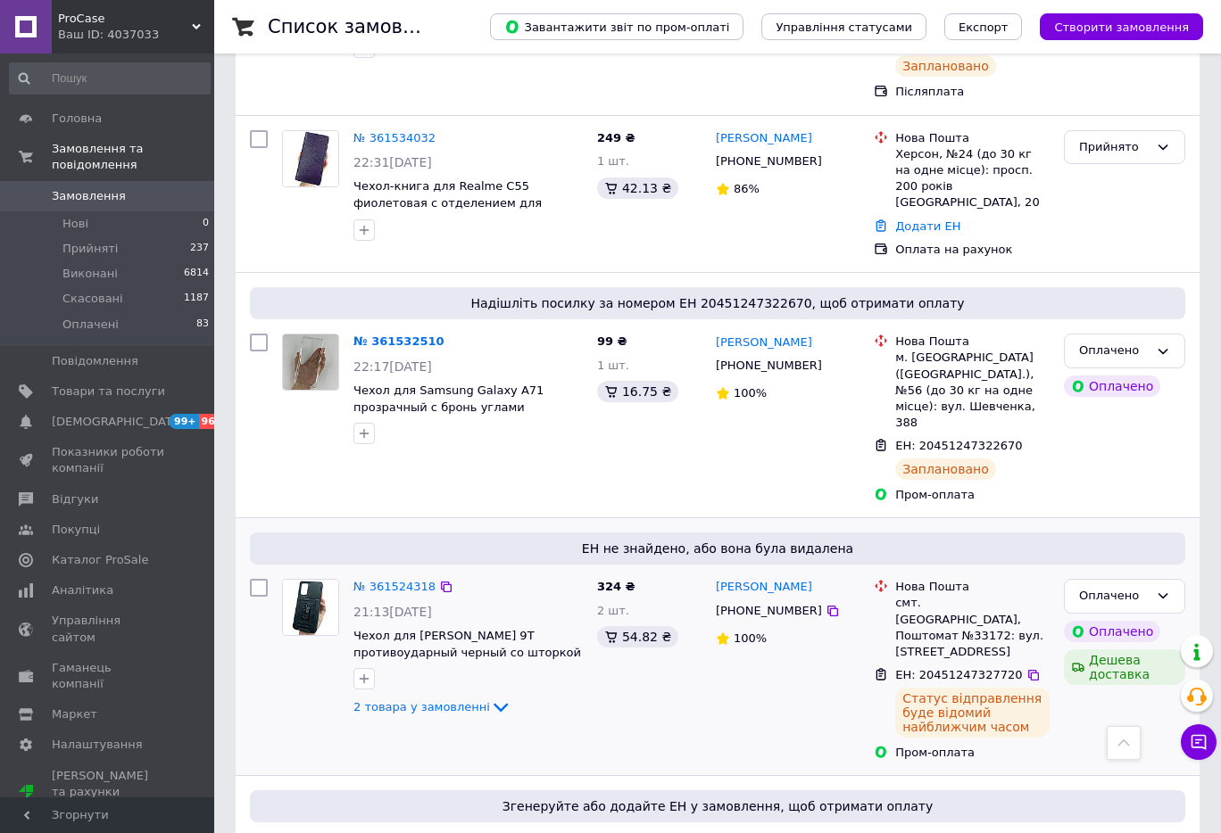
scroll to position [4758, 0]
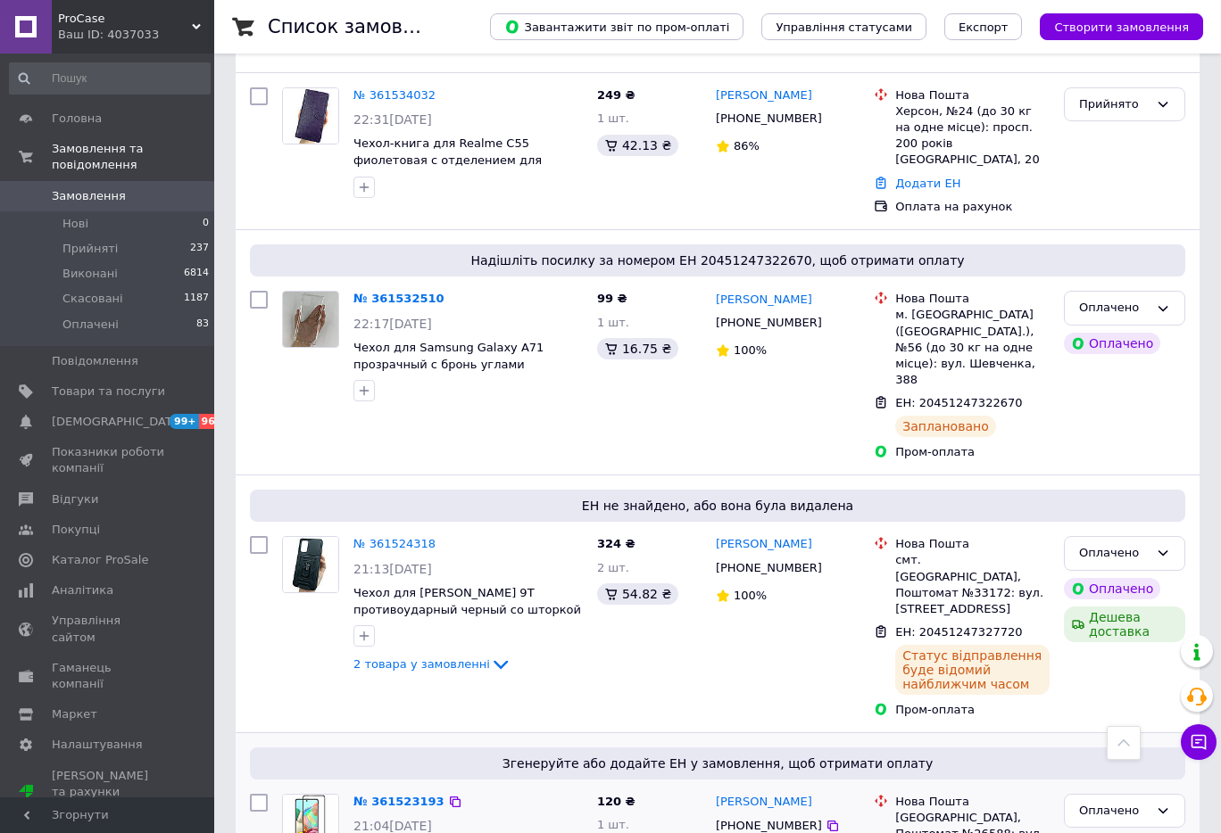
drag, startPoint x: 216, startPoint y: 311, endPoint x: 397, endPoint y: 385, distance: 195.3
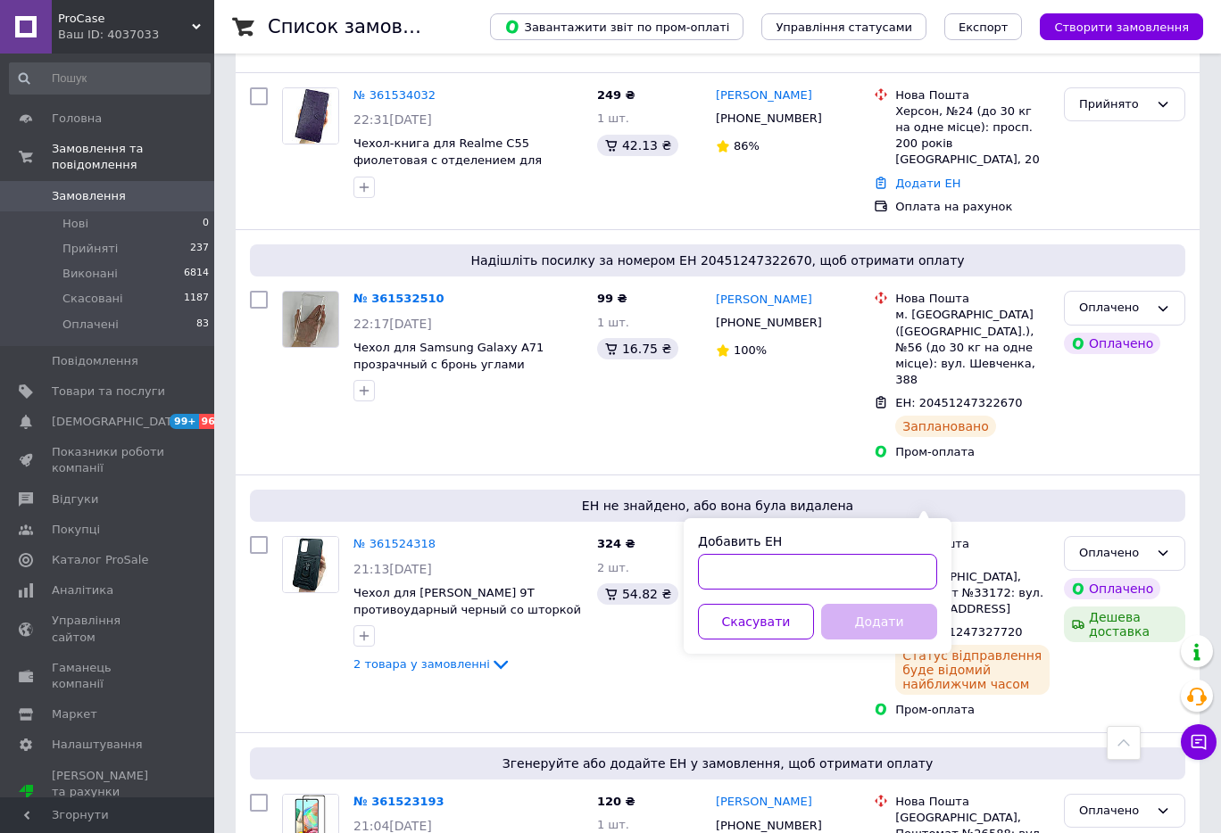
click at [794, 573] on input "Добавить ЕН" at bounding box center [817, 572] width 239 height 36
paste input "20451247333397"
type input "20451247333397"
click at [855, 619] on button "Додати" at bounding box center [879, 622] width 116 height 36
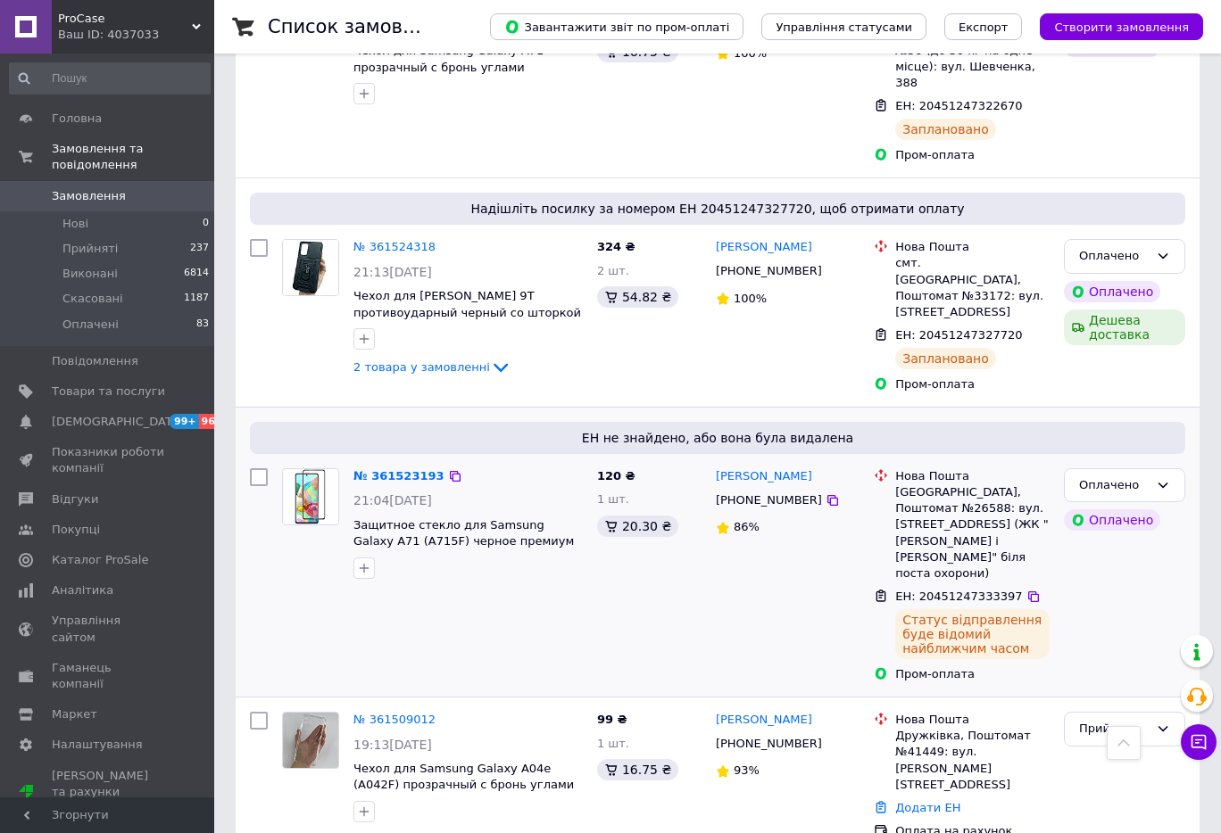
scroll to position [5056, 0]
click at [439, 712] on icon at bounding box center [446, 719] width 14 height 14
drag, startPoint x: 1006, startPoint y: 392, endPoint x: 890, endPoint y: 391, distance: 116.0
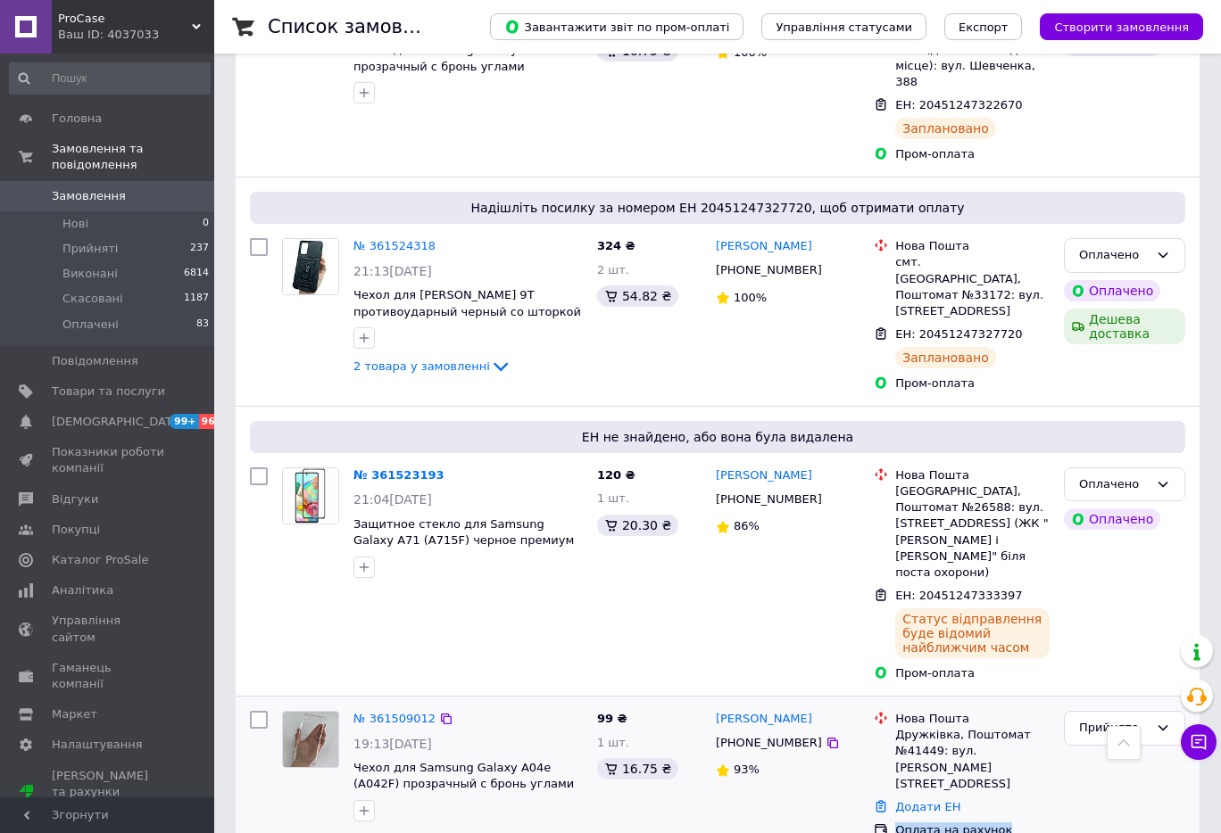
click at [890, 819] on div "Оплата на рахунок" at bounding box center [961, 830] width 183 height 23
copy div "Оплата на рахунок"
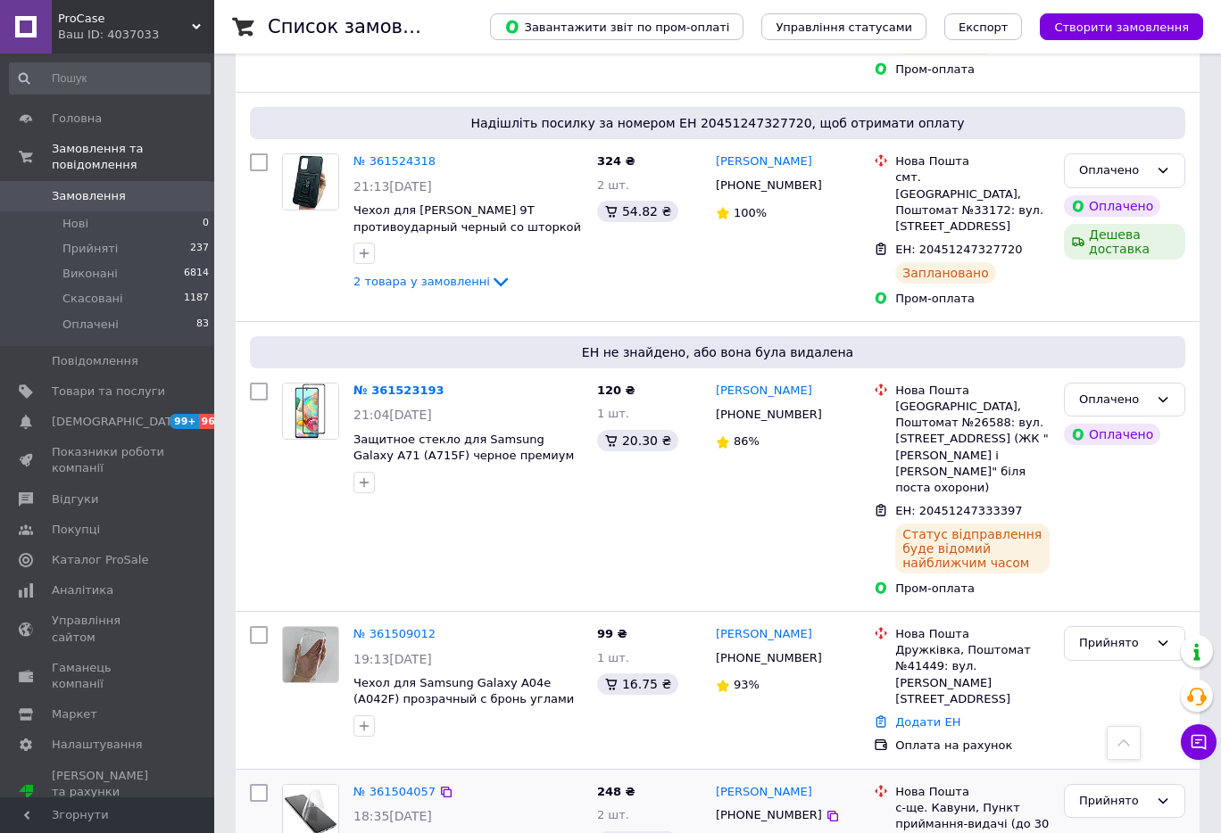
scroll to position [5205, 0]
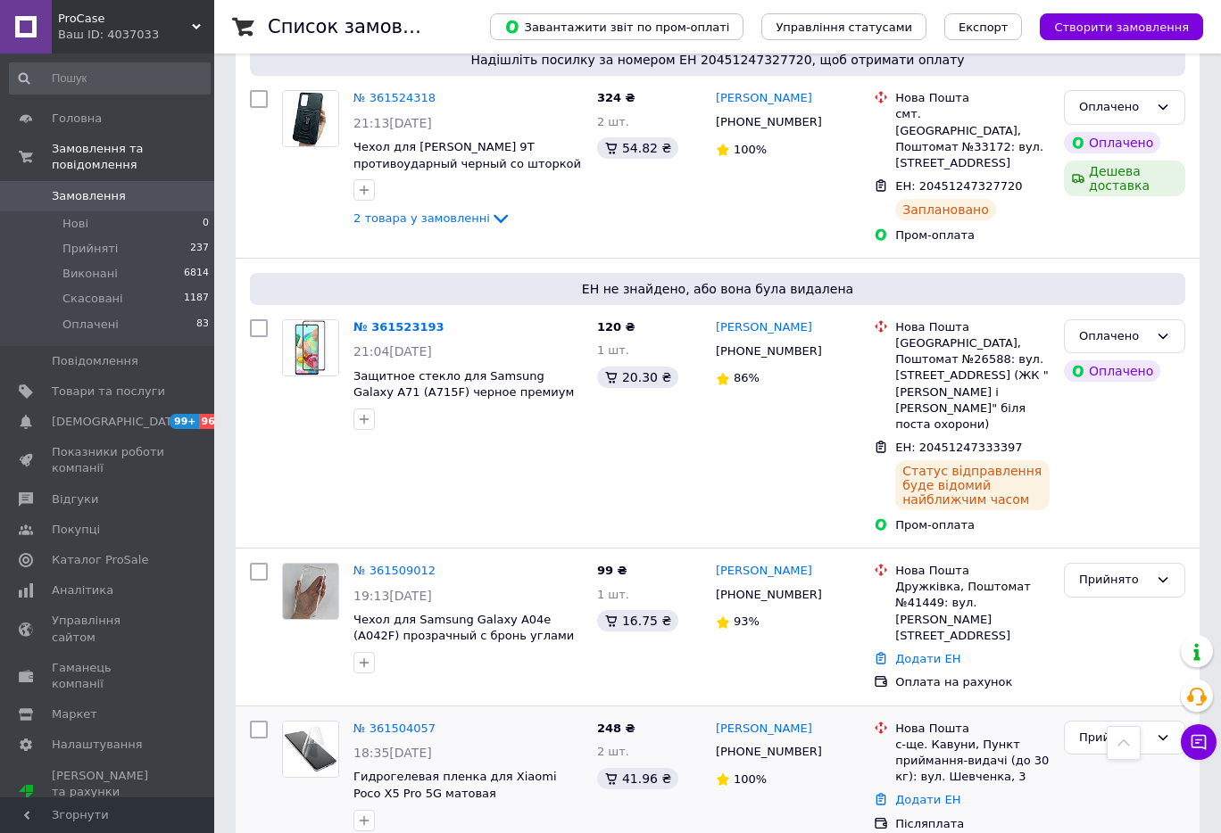
click at [448, 832] on span "2 товара у замовленні" at bounding box center [421, 847] width 137 height 13
drag, startPoint x: 223, startPoint y: 271, endPoint x: 468, endPoint y: 335, distance: 252.8
click at [916, 793] on link "Додати ЕН" at bounding box center [927, 799] width 65 height 13
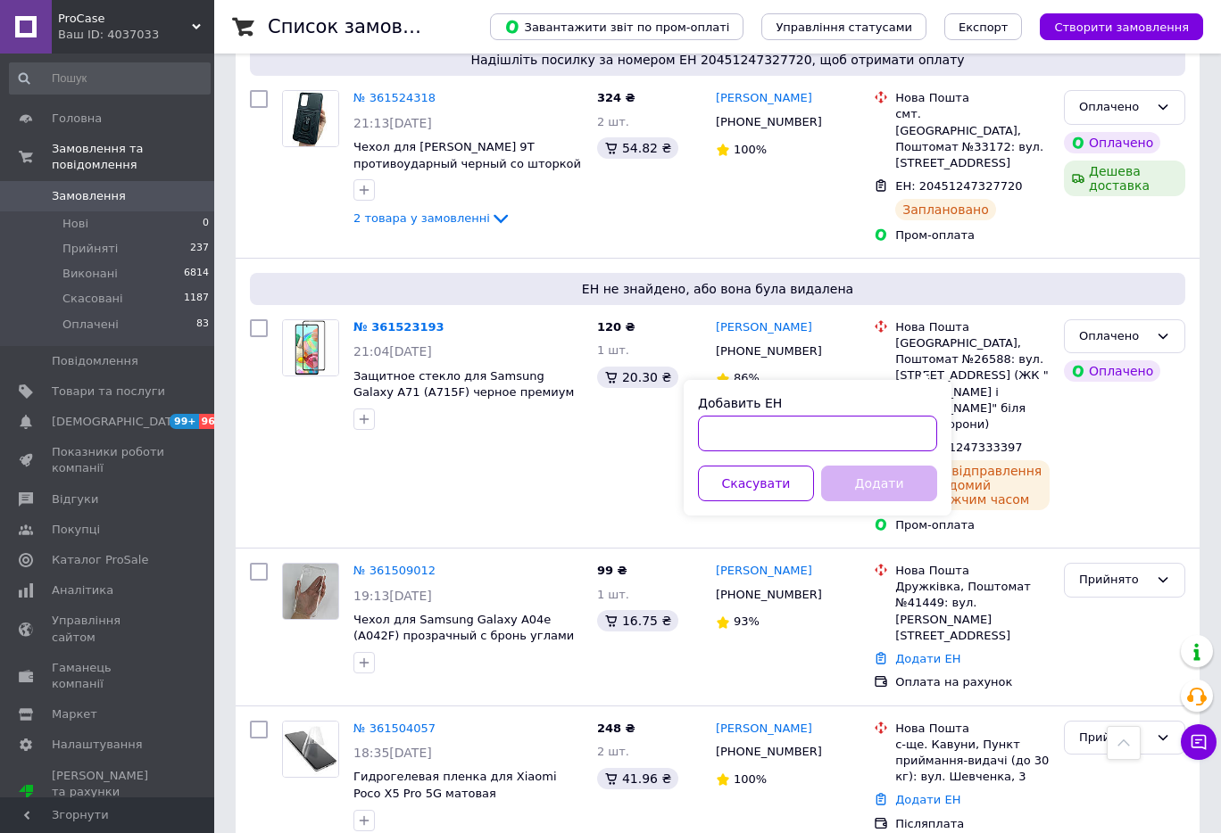
click at [890, 435] on input "Добавить ЕН" at bounding box center [817, 434] width 239 height 36
paste input "20451247335712"
type input "20451247335712"
click at [901, 488] on button "Додати" at bounding box center [879, 484] width 116 height 36
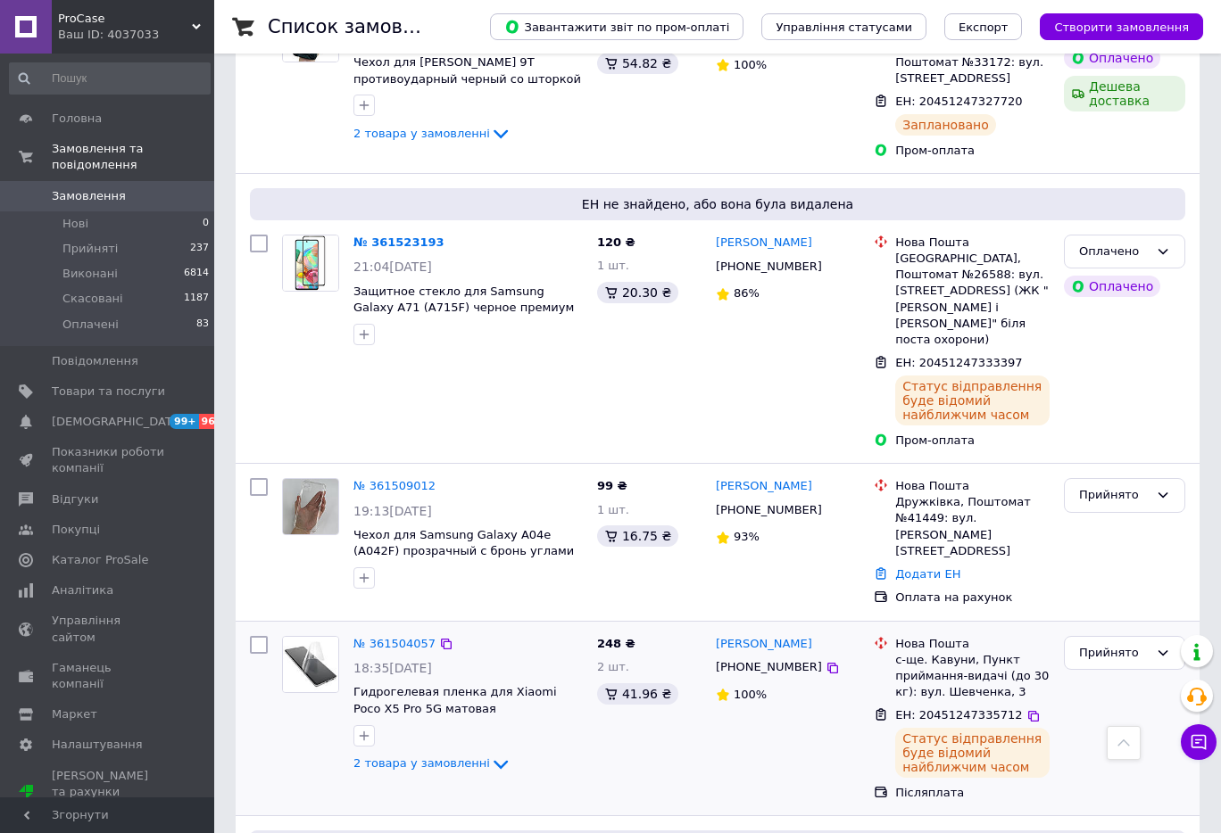
scroll to position [5354, 0]
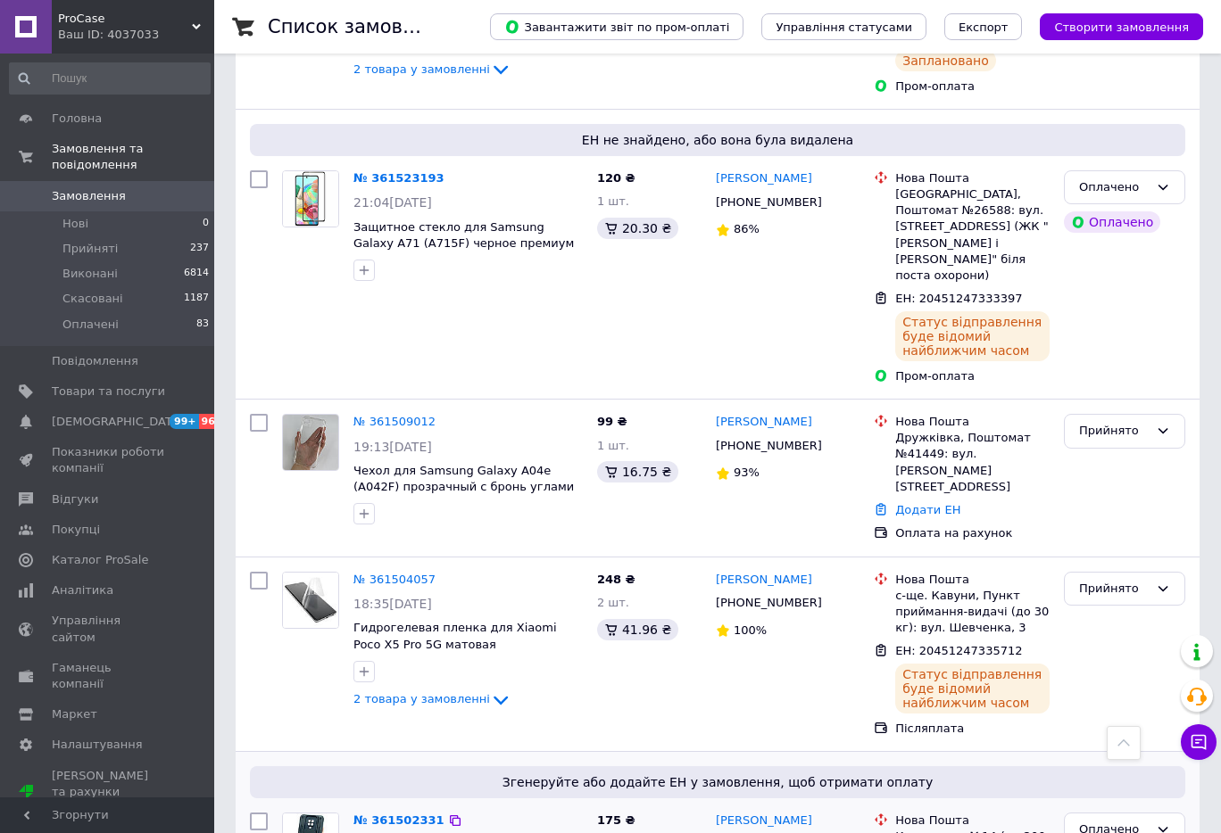
drag, startPoint x: 218, startPoint y: 251, endPoint x: 381, endPoint y: 365, distance: 199.3
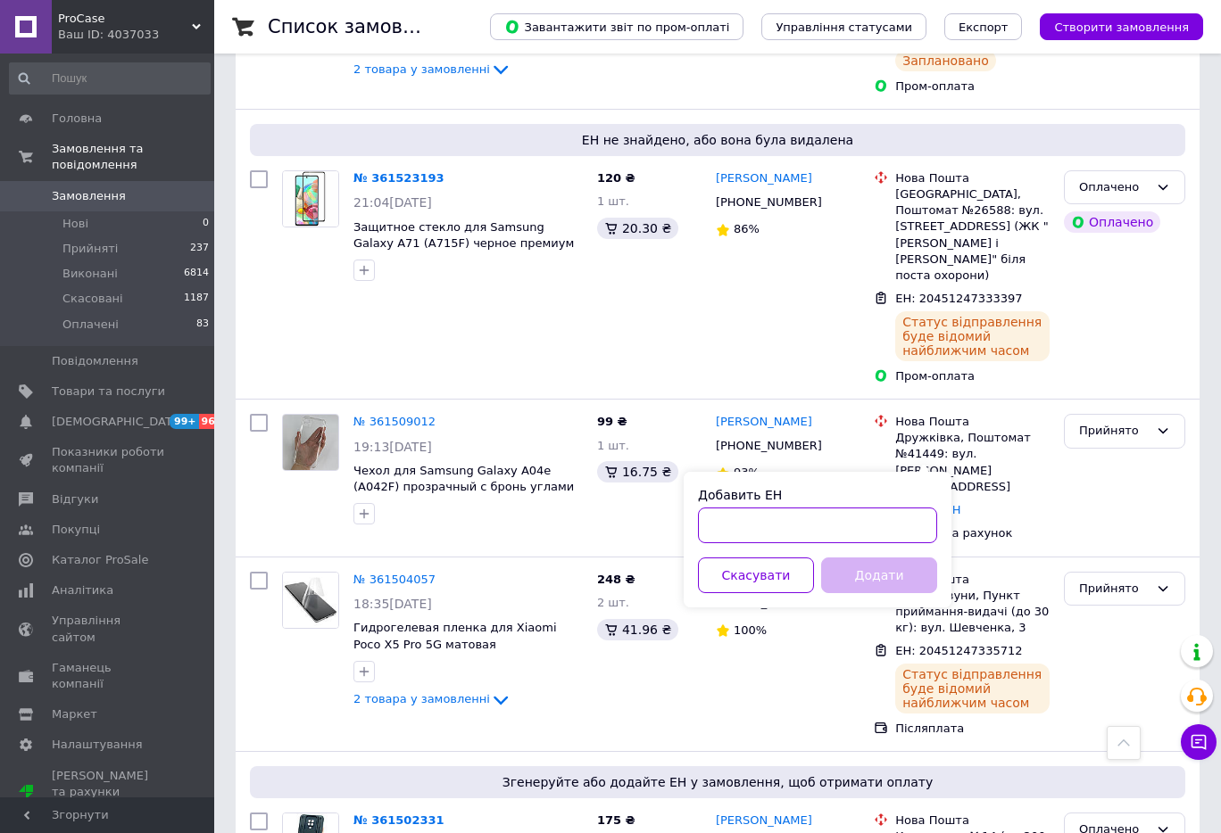
click at [887, 523] on input "Добавить ЕН" at bounding box center [817, 526] width 239 height 36
paste input "20451247337295"
type input "20451247337295"
click at [883, 569] on button "Додати" at bounding box center [879, 576] width 116 height 36
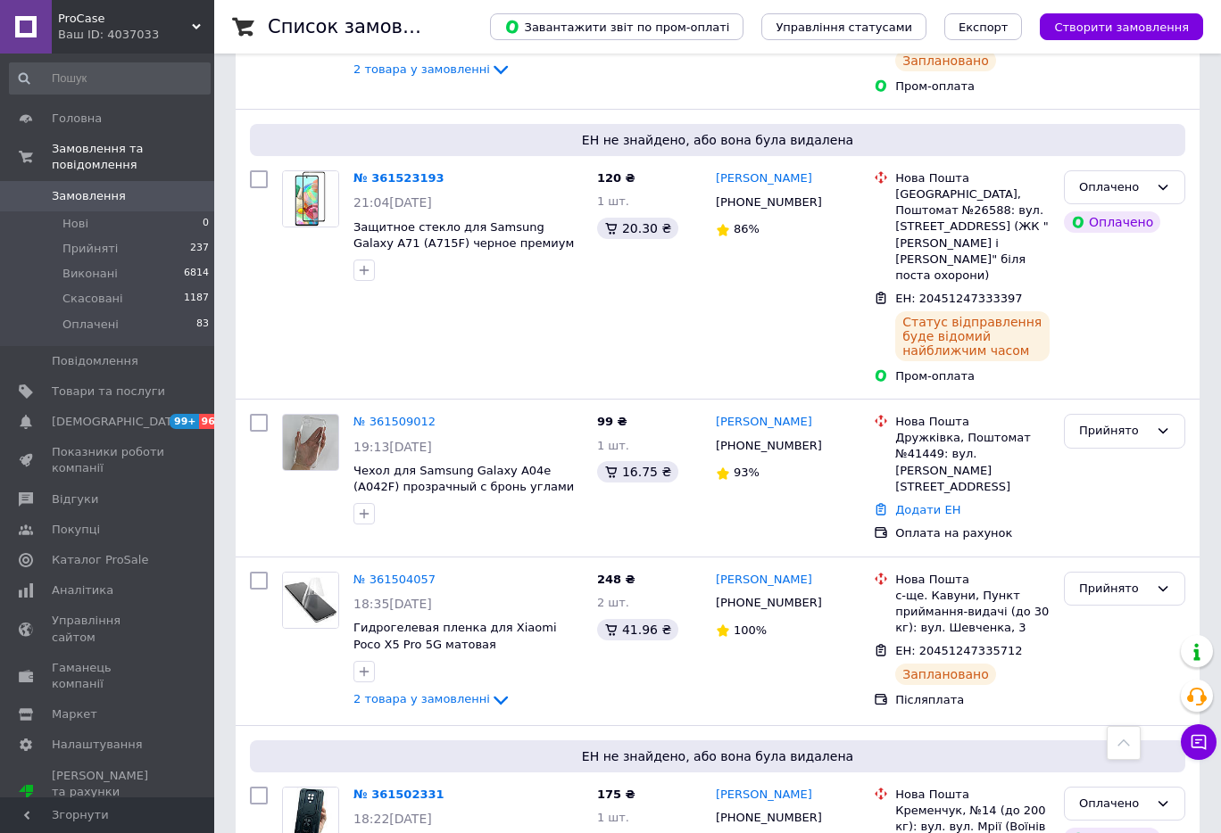
drag, startPoint x: 220, startPoint y: 391, endPoint x: 229, endPoint y: 390, distance: 9.0
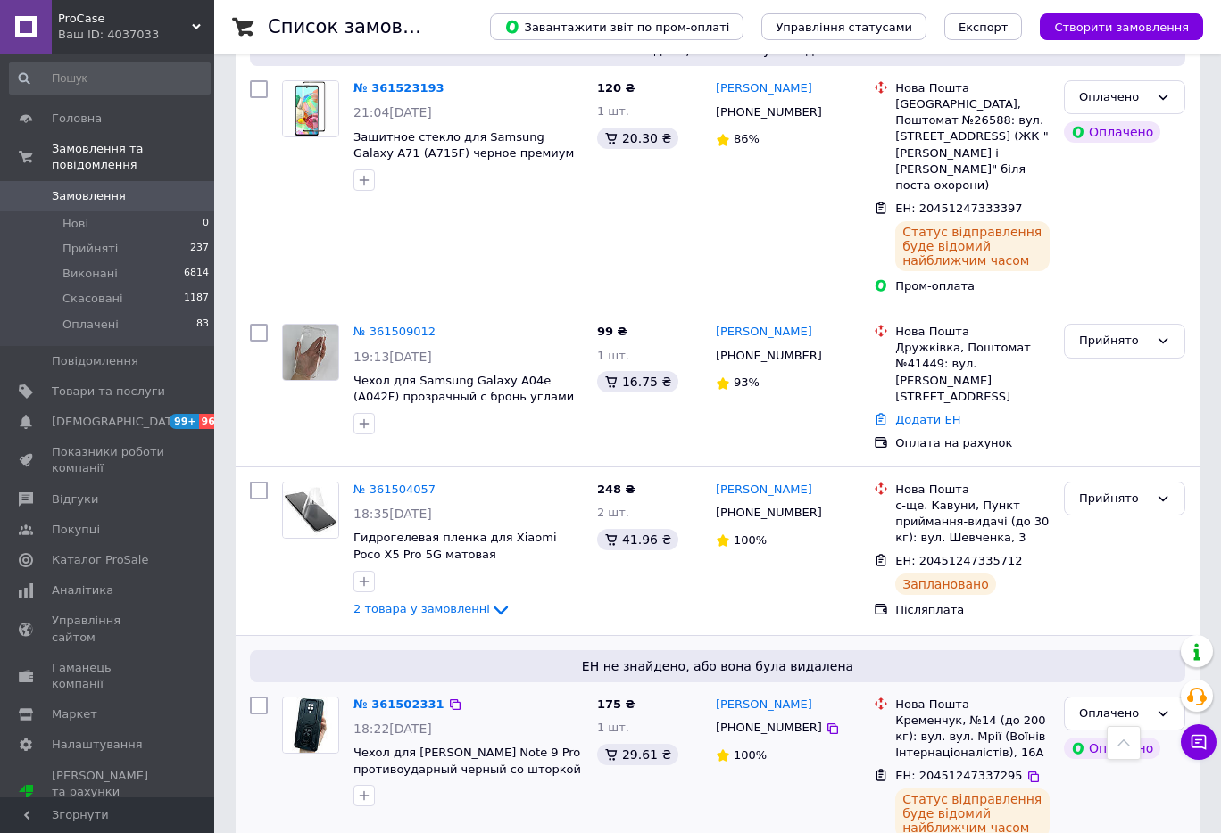
scroll to position [5503, 0]
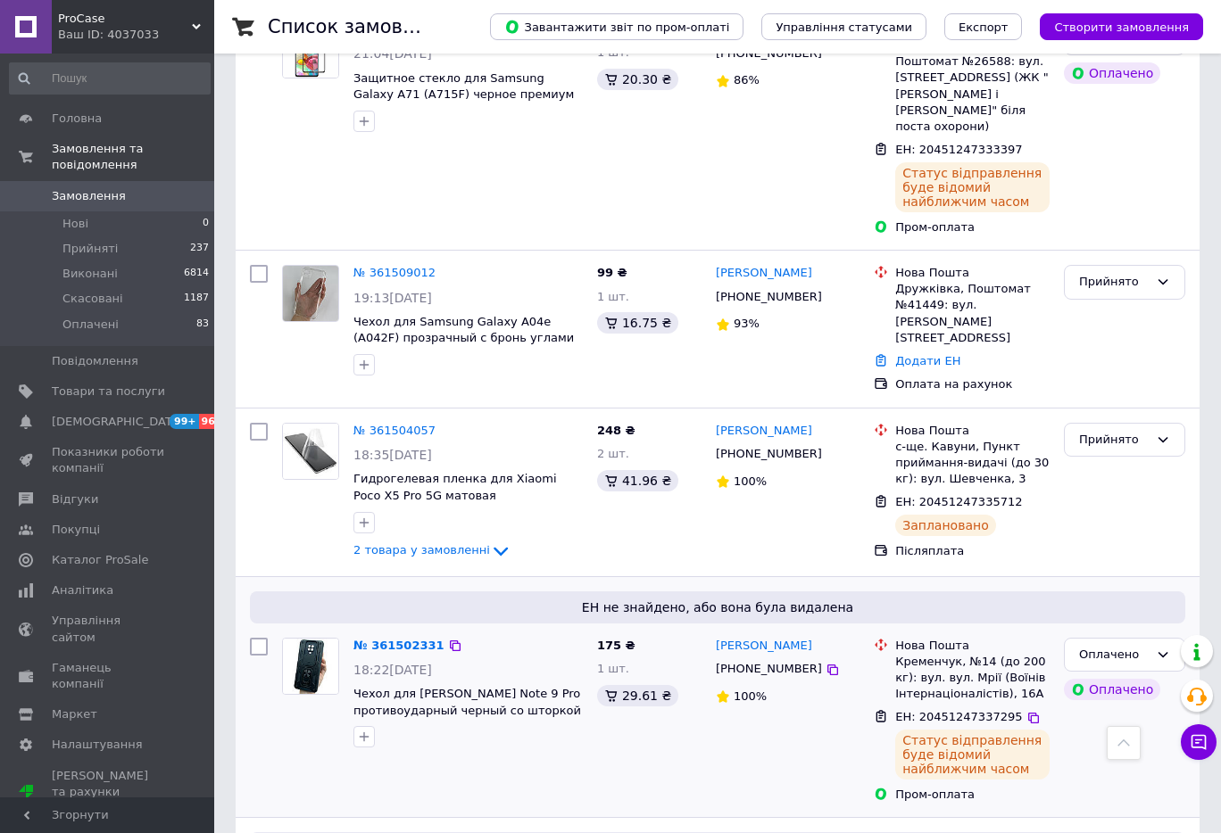
drag, startPoint x: 220, startPoint y: 285, endPoint x: 250, endPoint y: 290, distance: 29.9
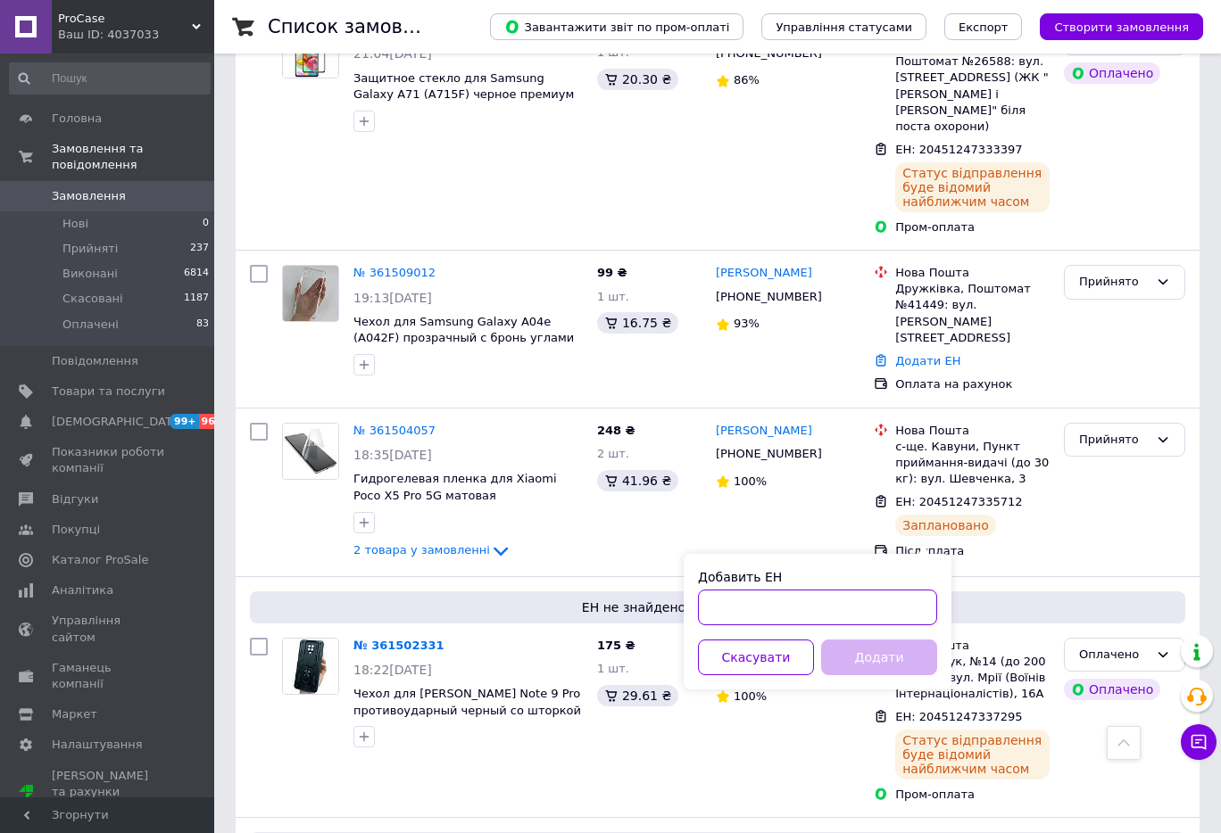
click at [802, 609] on input "Добавить ЕН" at bounding box center [817, 608] width 239 height 36
paste input "20451247340371"
type input "20451247340371"
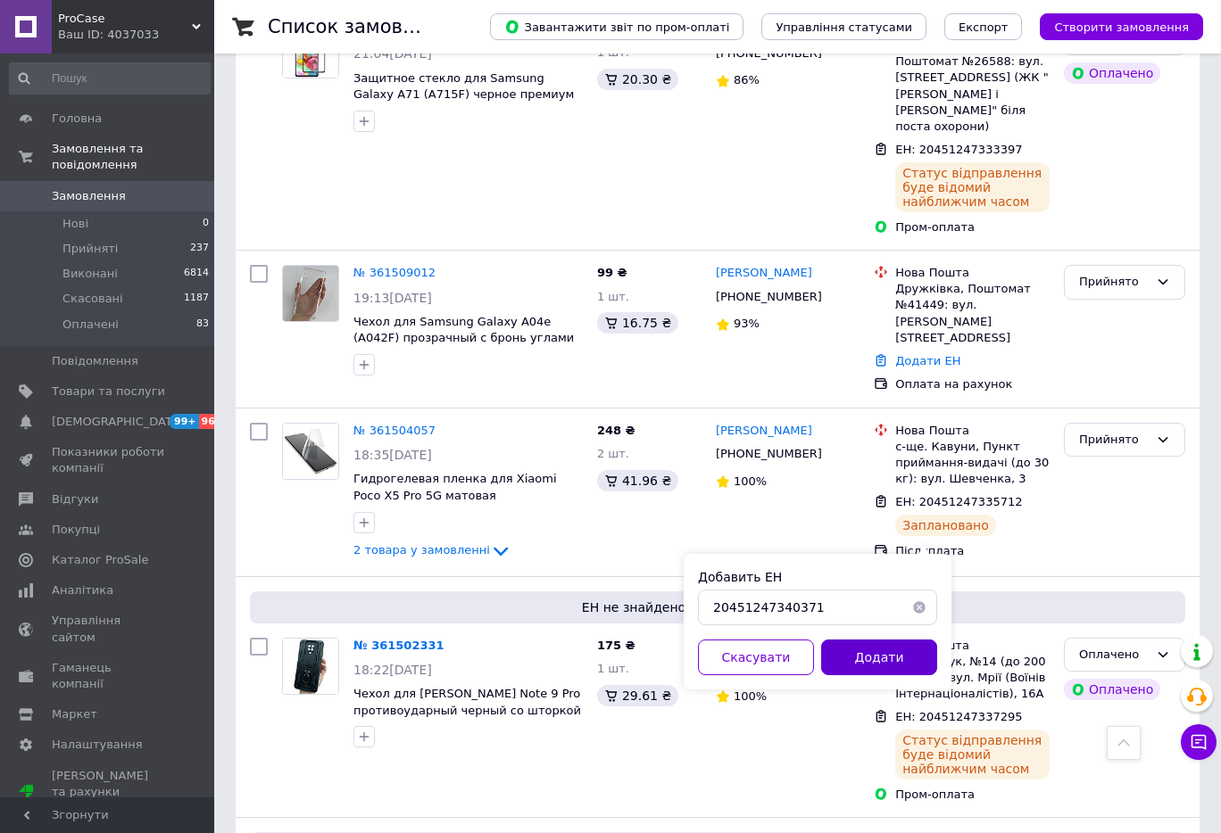
click at [849, 651] on button "Додати" at bounding box center [879, 658] width 116 height 36
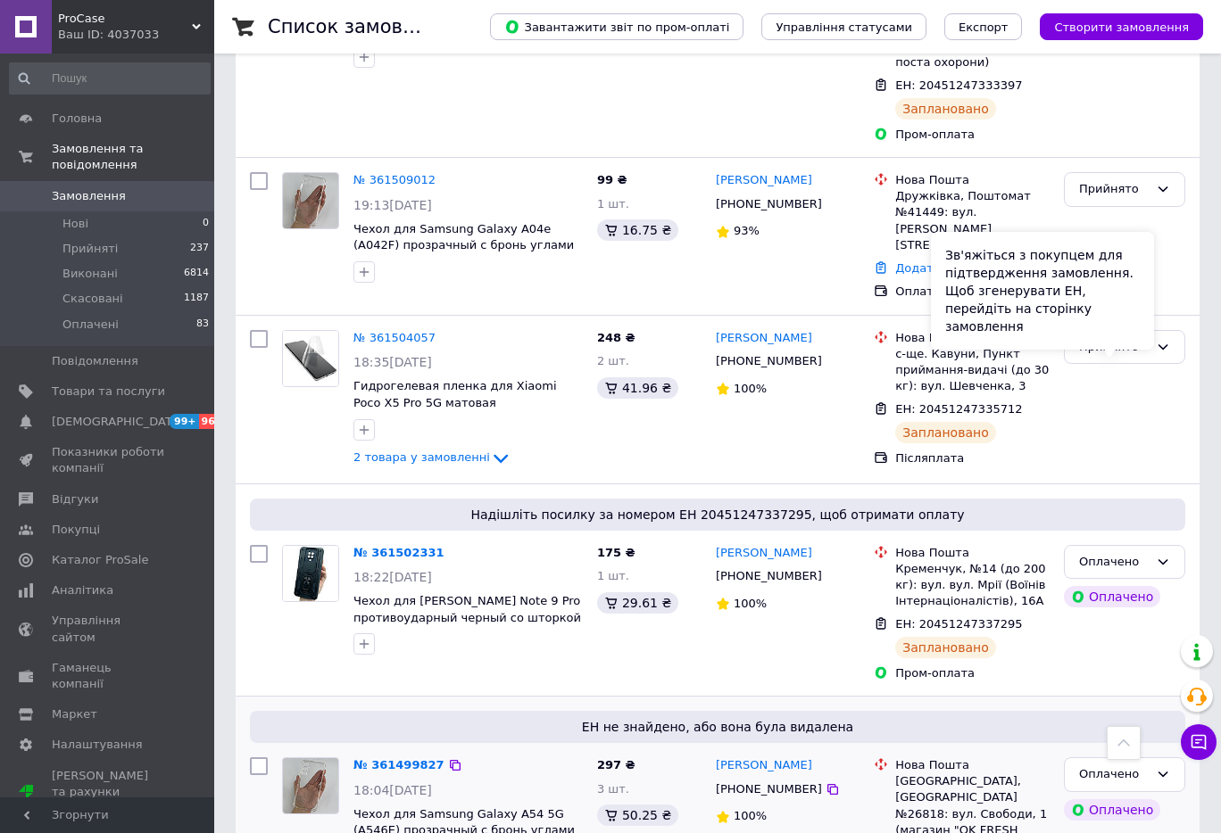
scroll to position [5771, 0]
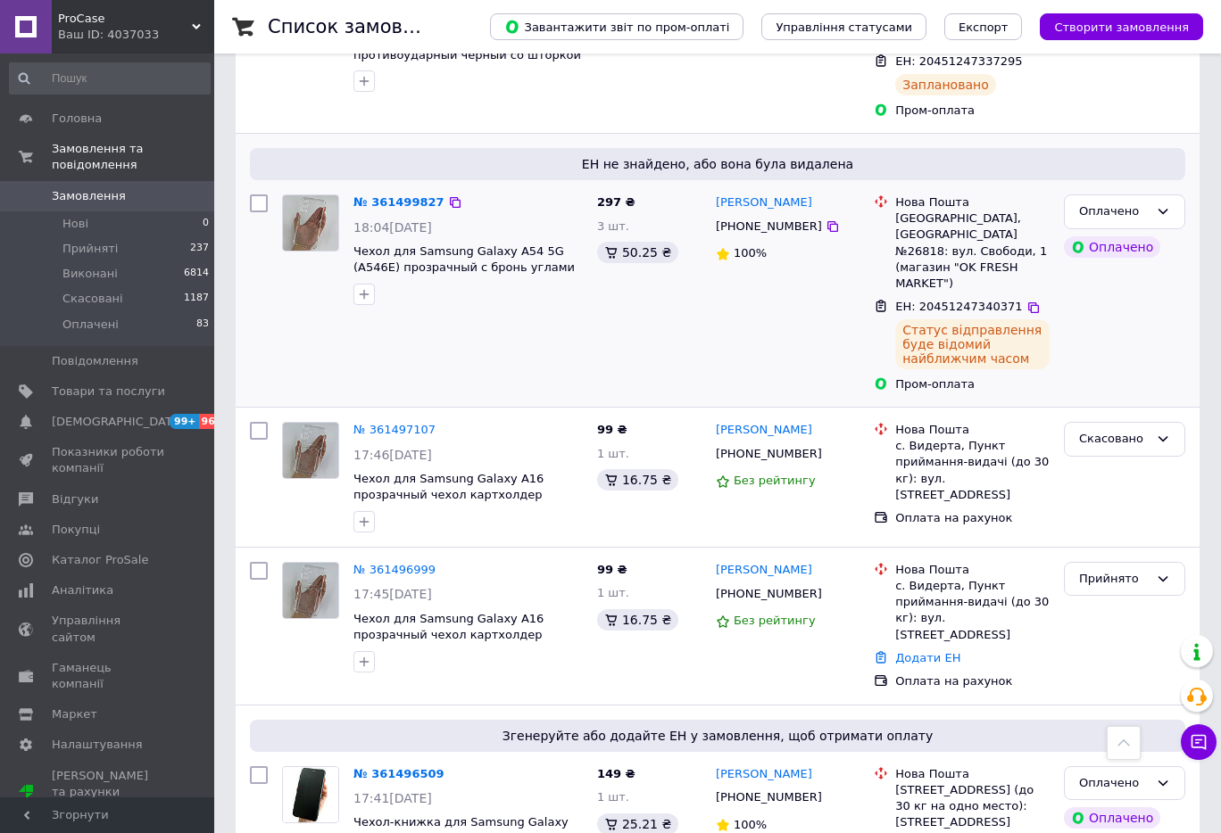
scroll to position [6068, 0]
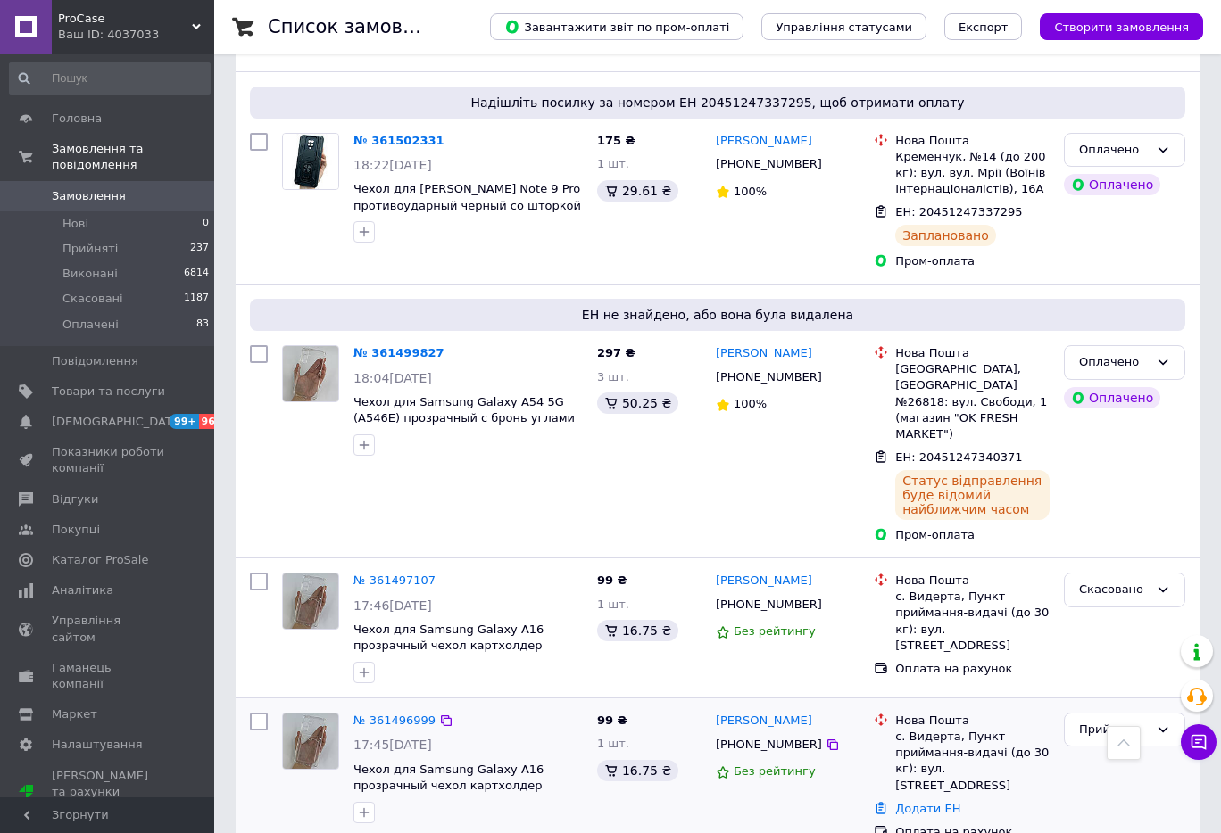
scroll to position [5920, 0]
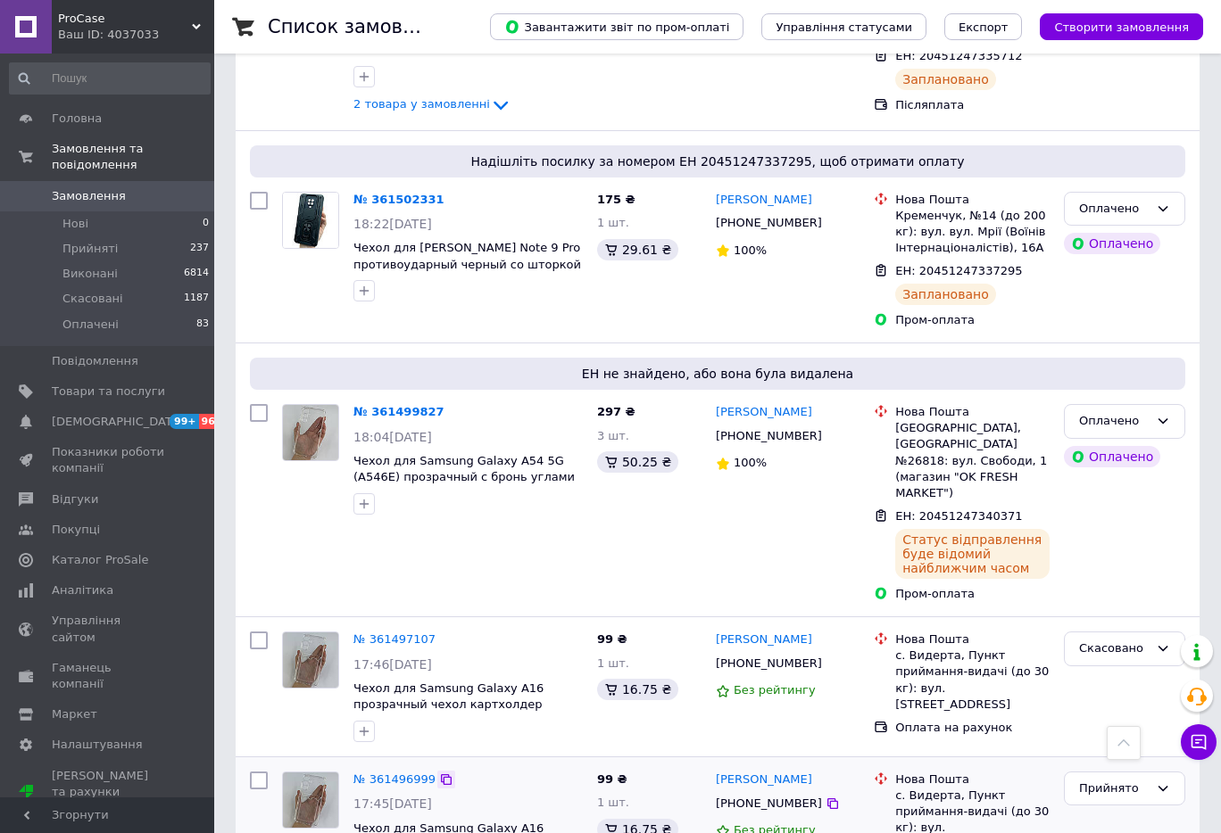
click at [437, 771] on div at bounding box center [446, 780] width 18 height 18
click at [441, 774] on icon at bounding box center [446, 779] width 11 height 11
drag, startPoint x: 227, startPoint y: 263, endPoint x: 262, endPoint y: 257, distance: 36.2
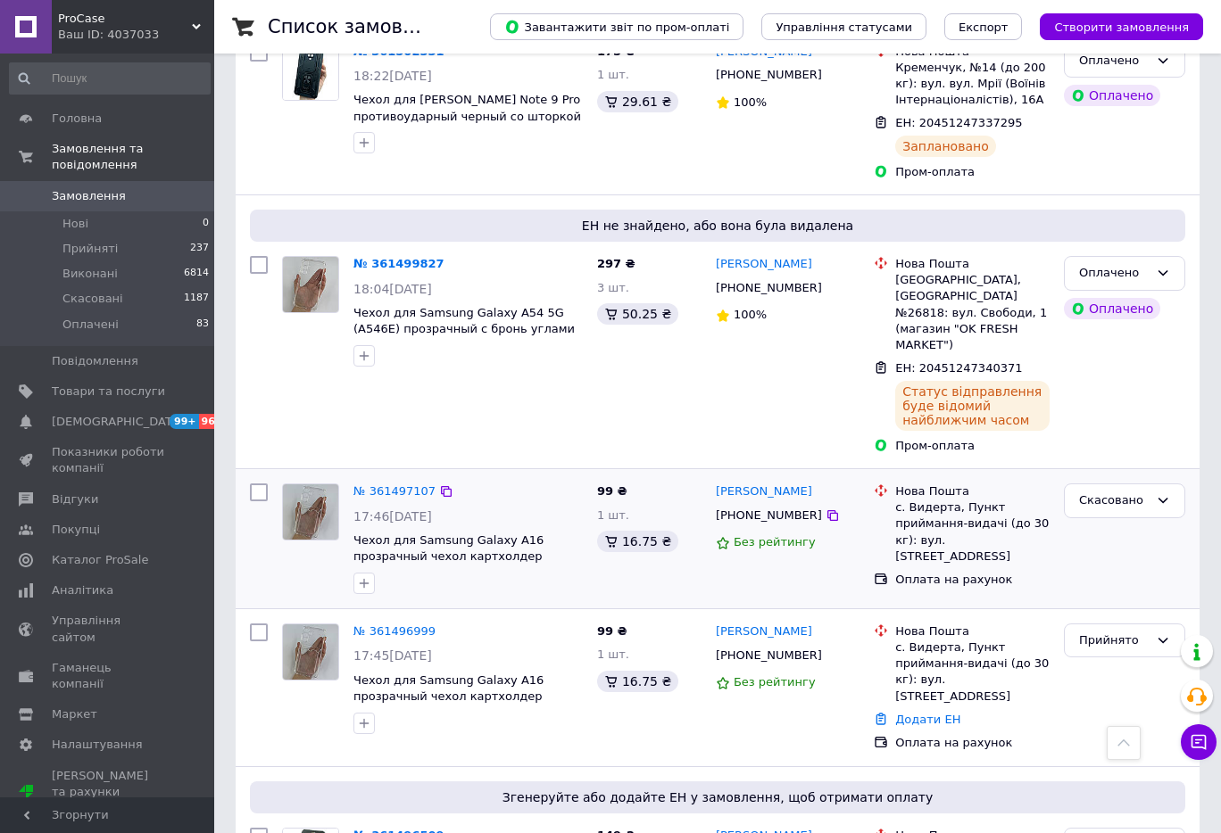
scroll to position [6217, 0]
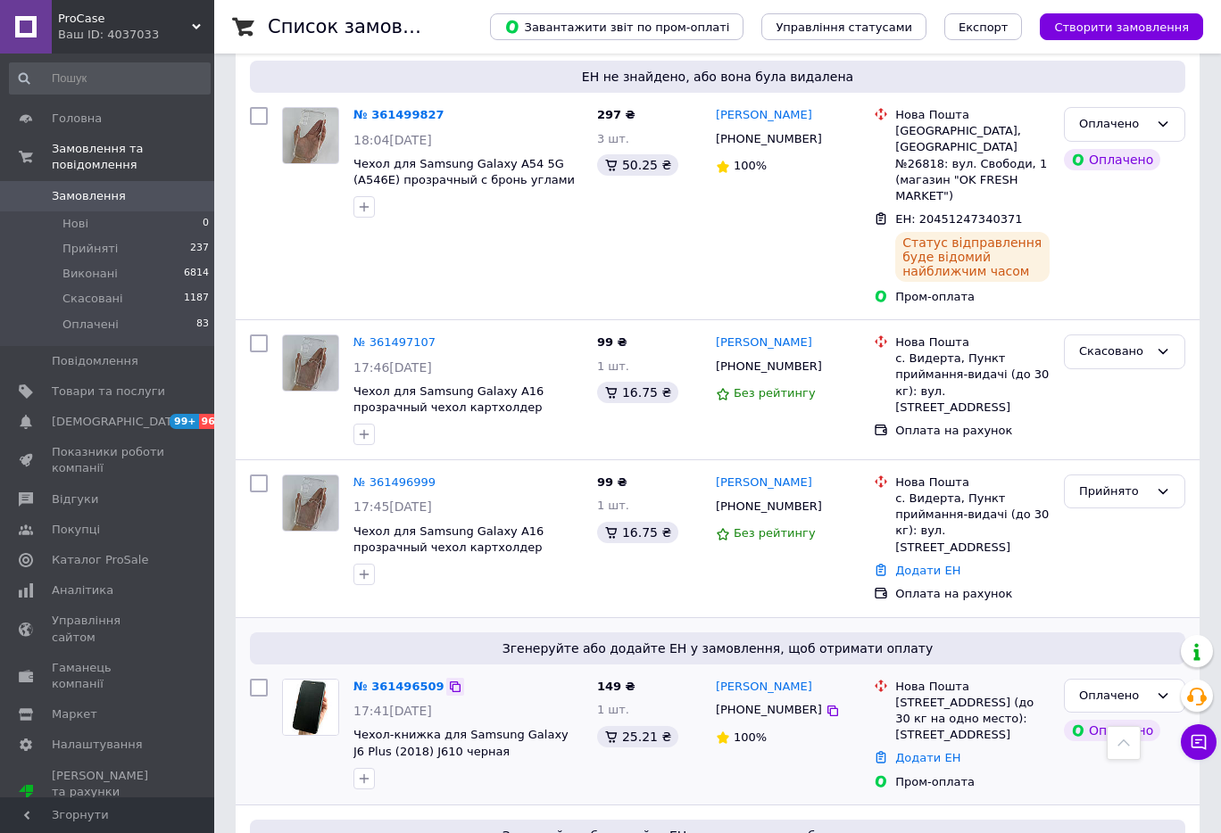
click at [448, 680] on icon at bounding box center [455, 687] width 14 height 14
click at [922, 751] on link "Додати ЕН" at bounding box center [927, 757] width 65 height 13
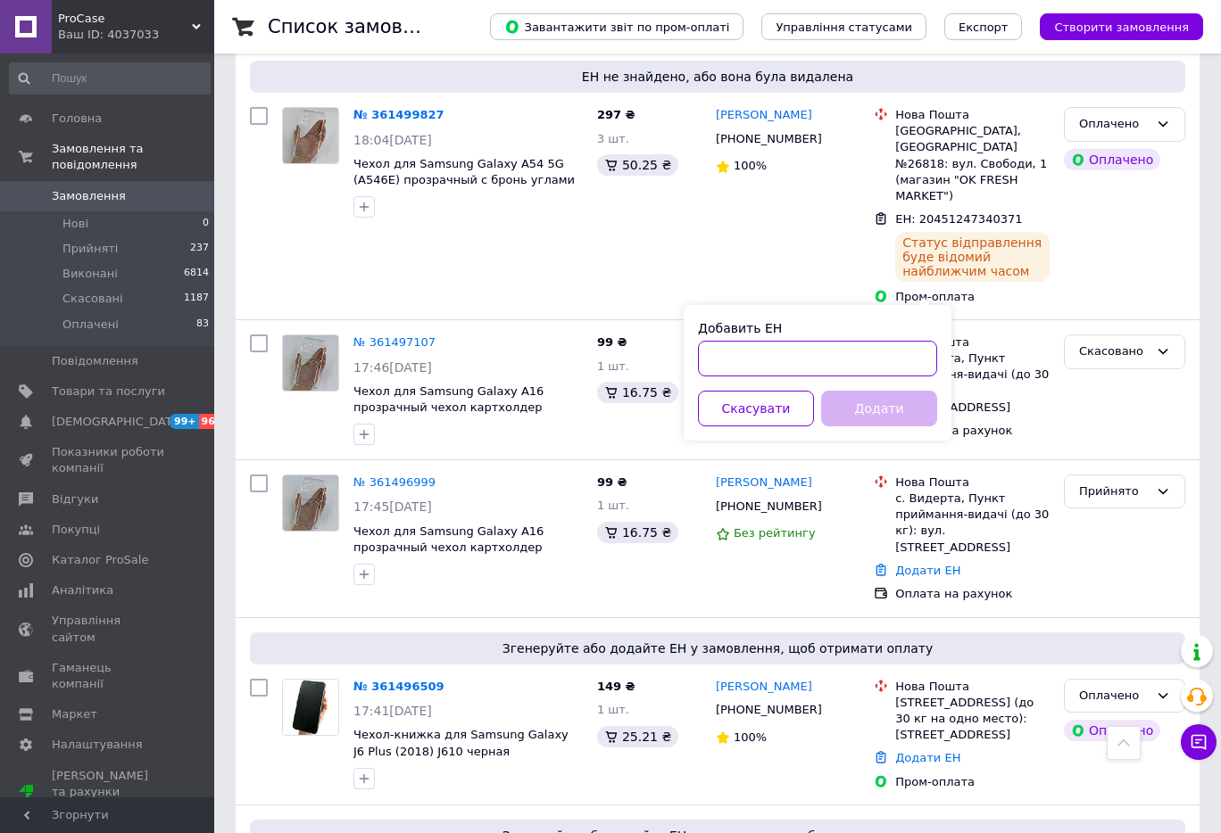
click at [826, 363] on input "Добавить ЕН" at bounding box center [817, 359] width 239 height 36
paste input "20451247343520"
type input "20451247343520"
click at [879, 405] on button "Додати" at bounding box center [879, 409] width 116 height 36
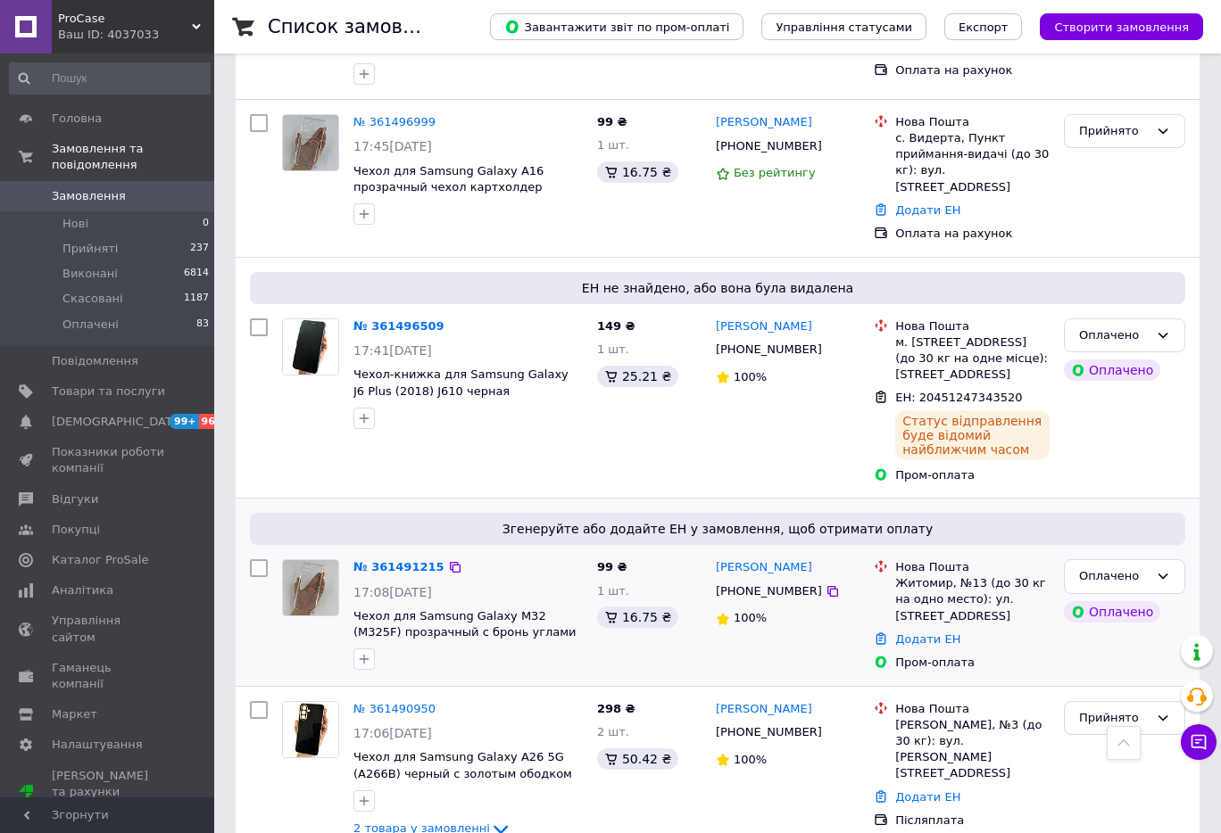
scroll to position [6514, 0]
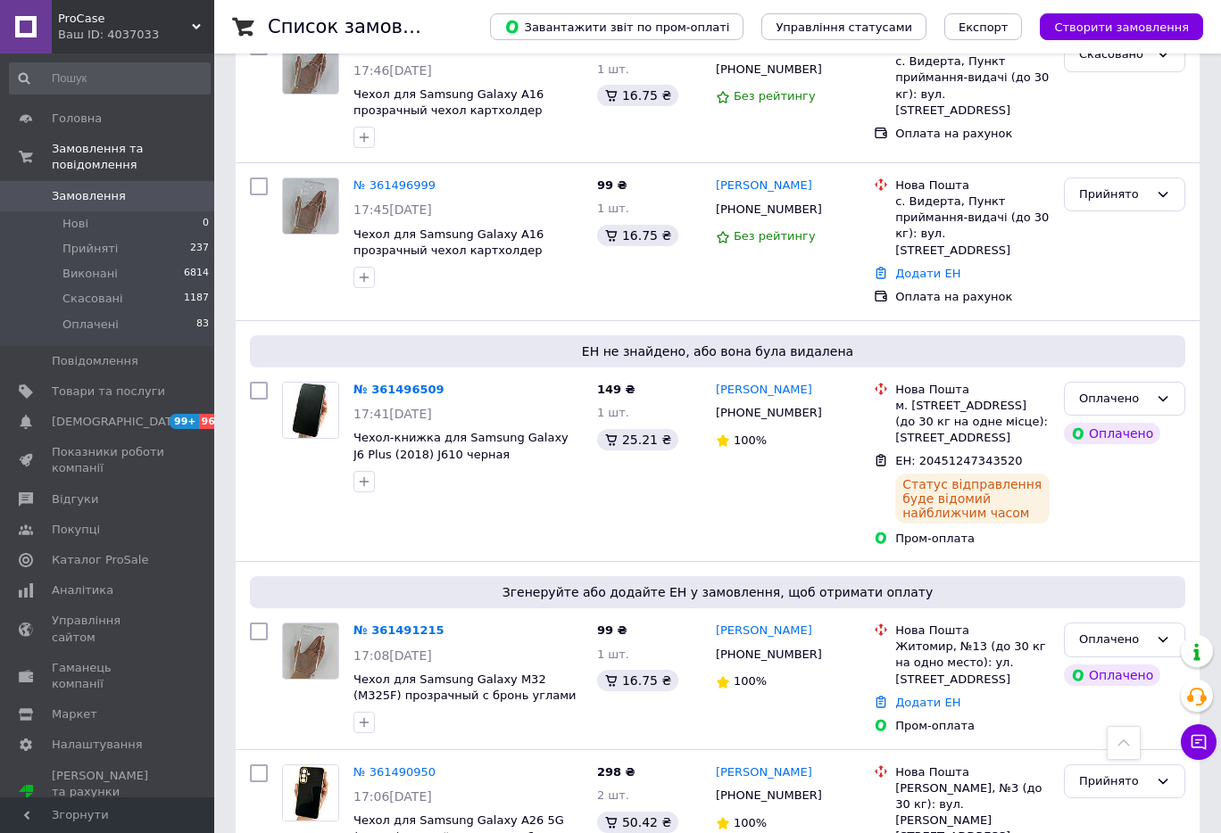
click at [901, 696] on link "Додати ЕН" at bounding box center [927, 702] width 65 height 13
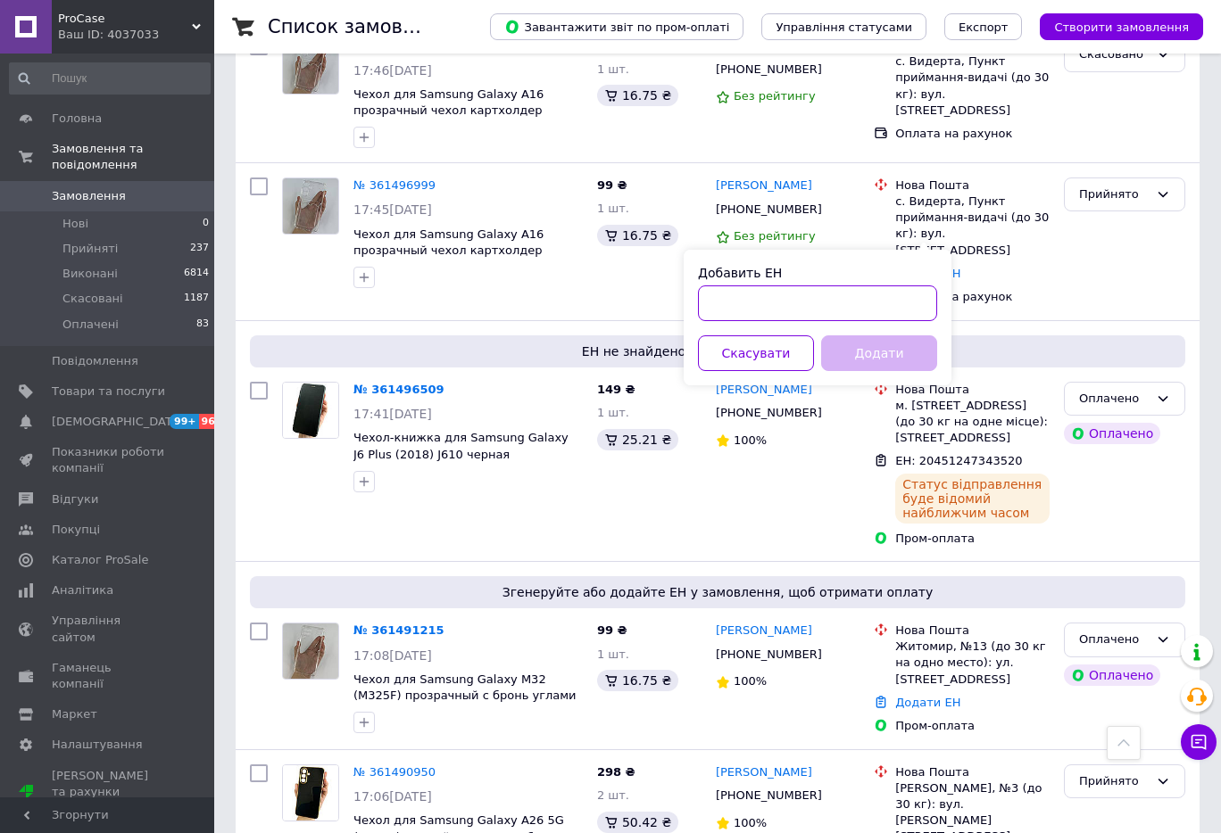
click at [921, 313] on input "Добавить ЕН" at bounding box center [817, 304] width 239 height 36
paste input "20451247344634"
type input "20451247344634"
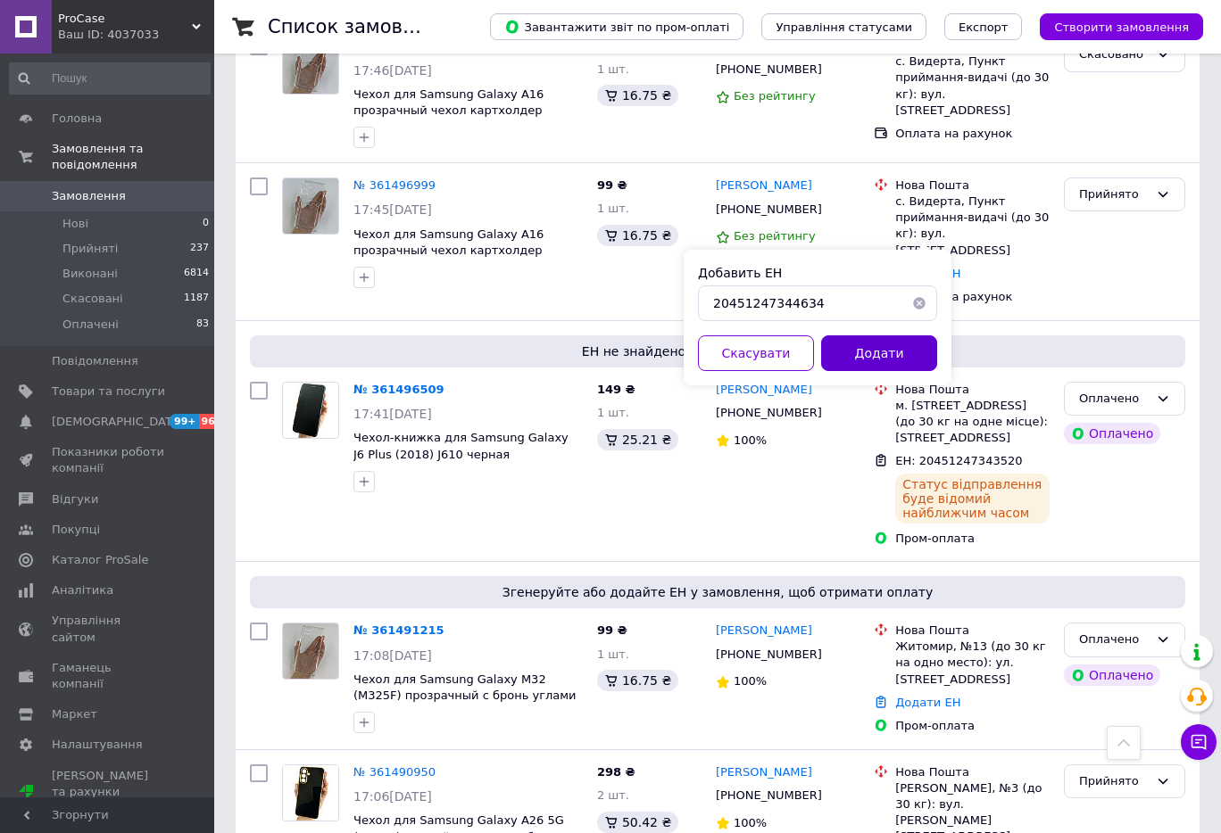
click at [887, 359] on button "Додати" at bounding box center [879, 353] width 116 height 36
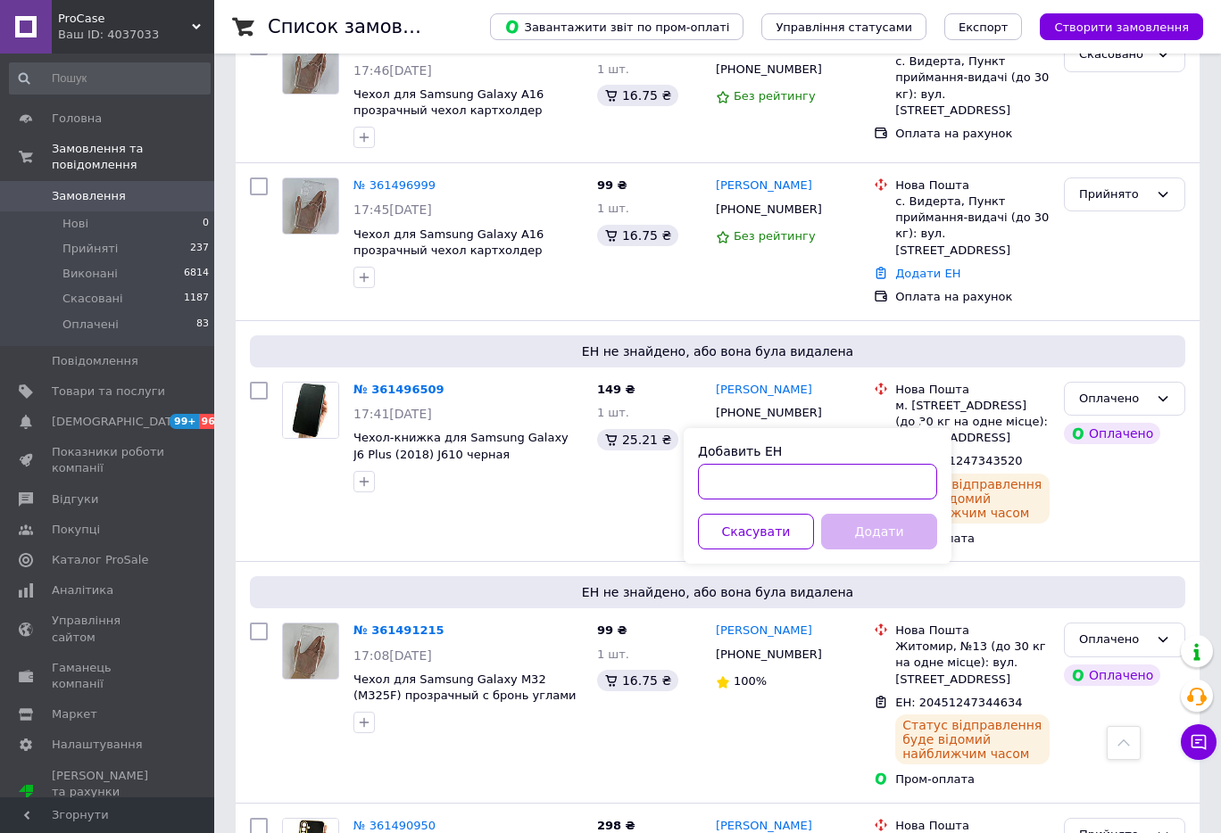
click at [816, 486] on input "Добавить ЕН" at bounding box center [817, 482] width 239 height 36
paste input "20451247346070"
type input "20451247346070"
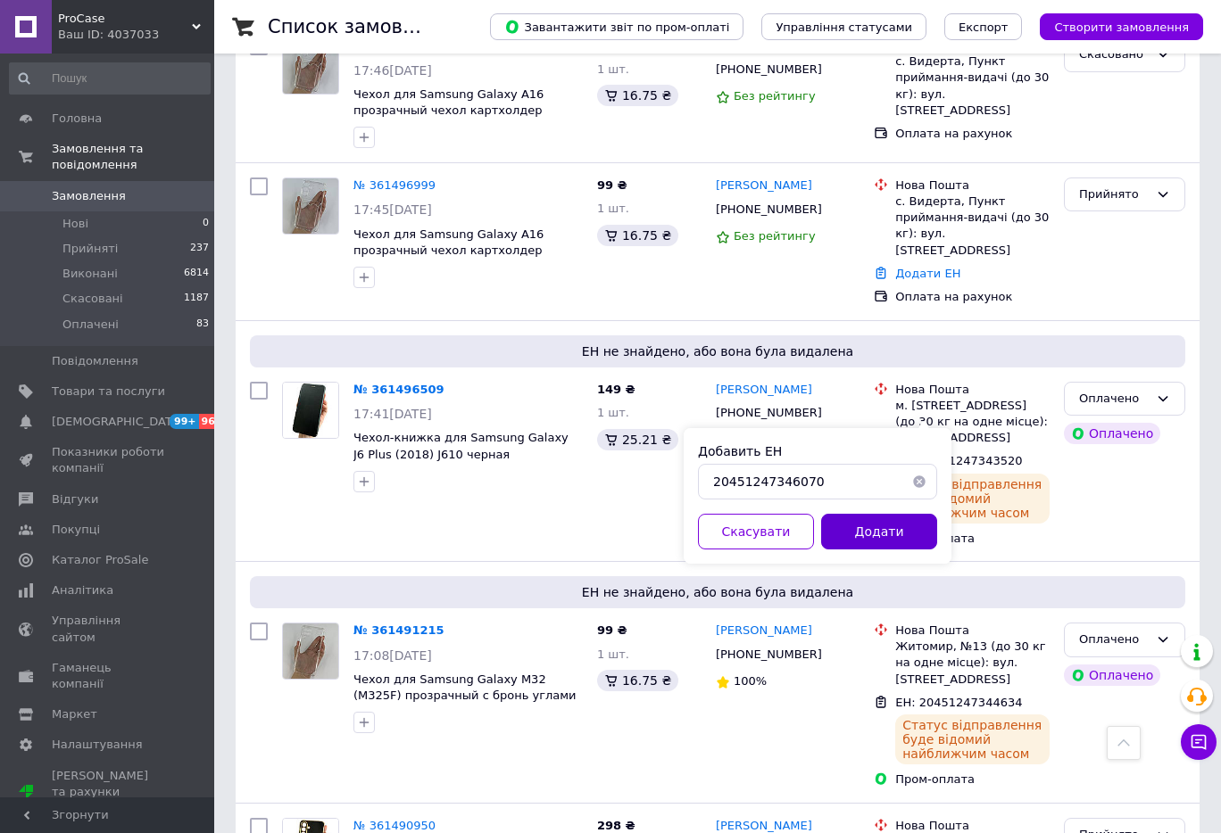
click at [854, 519] on button "Додати" at bounding box center [879, 532] width 116 height 36
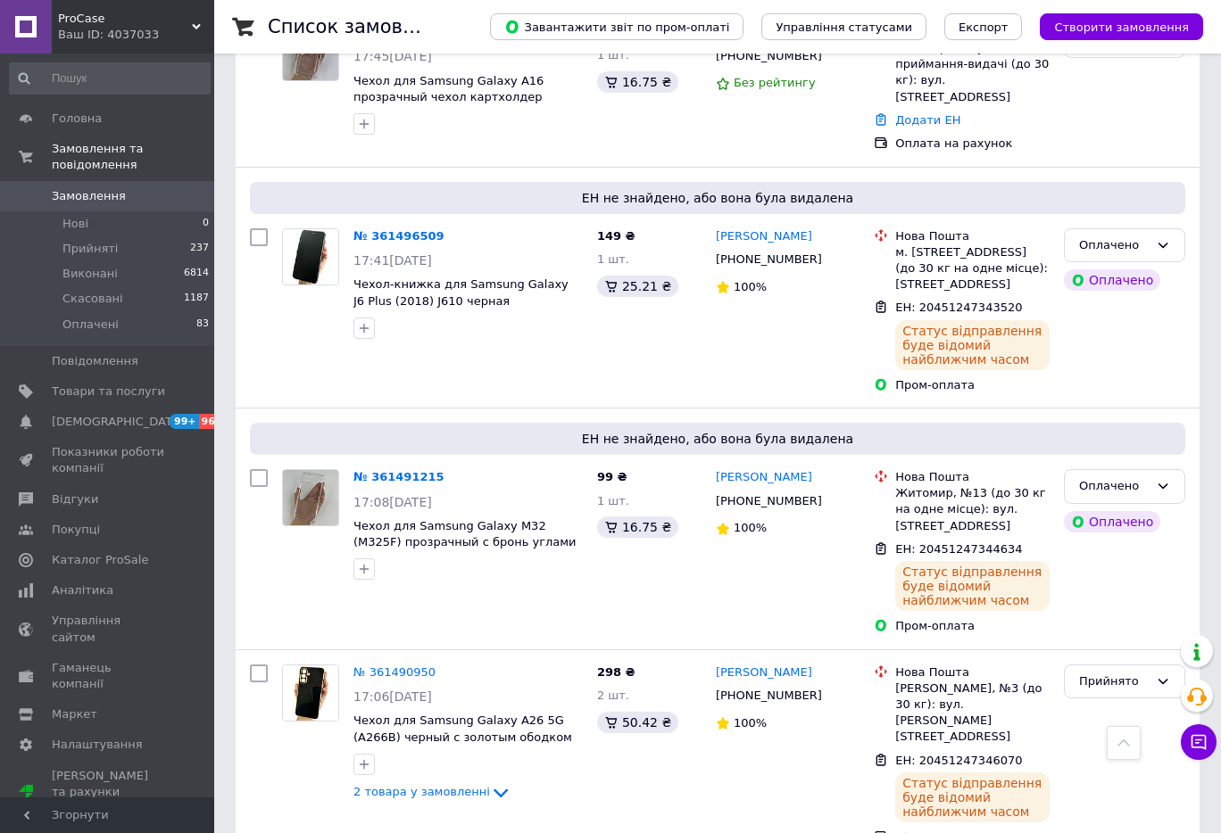
scroll to position [6663, 0]
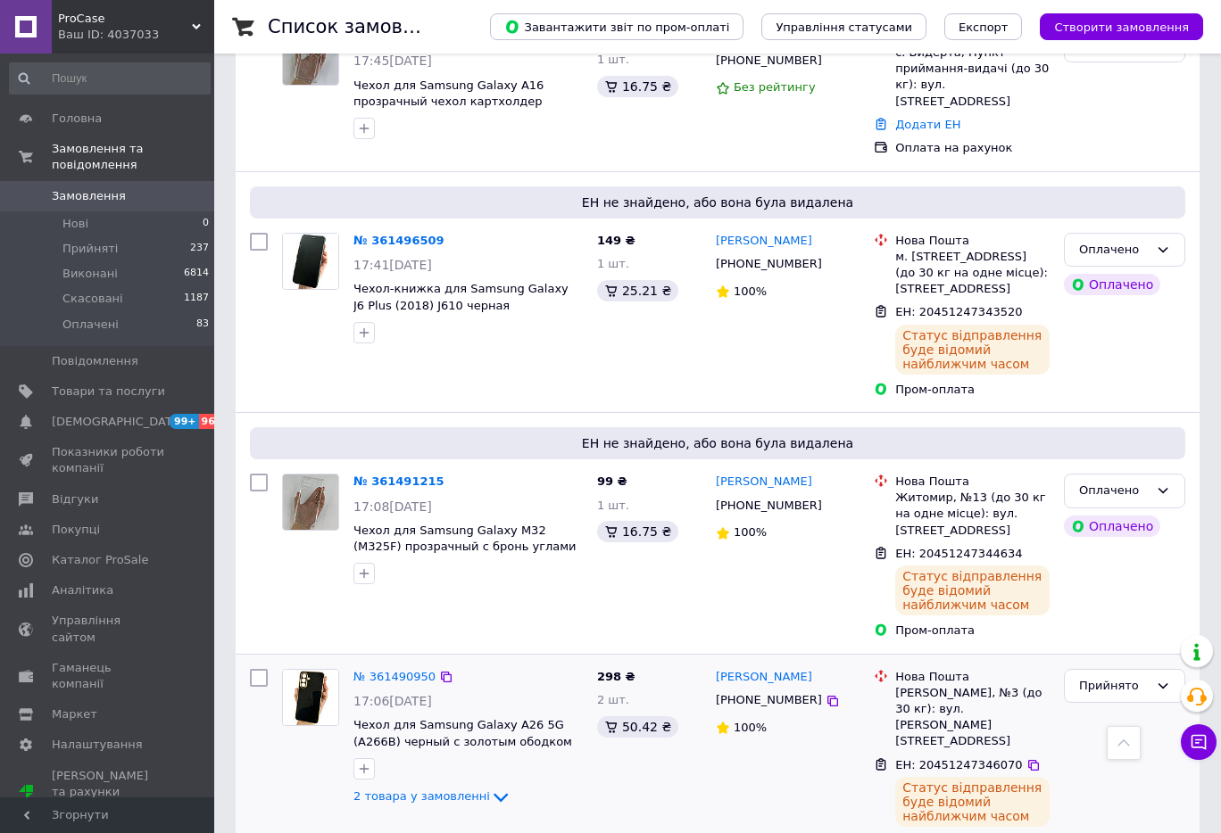
drag, startPoint x: 226, startPoint y: 311, endPoint x: 283, endPoint y: 324, distance: 58.7
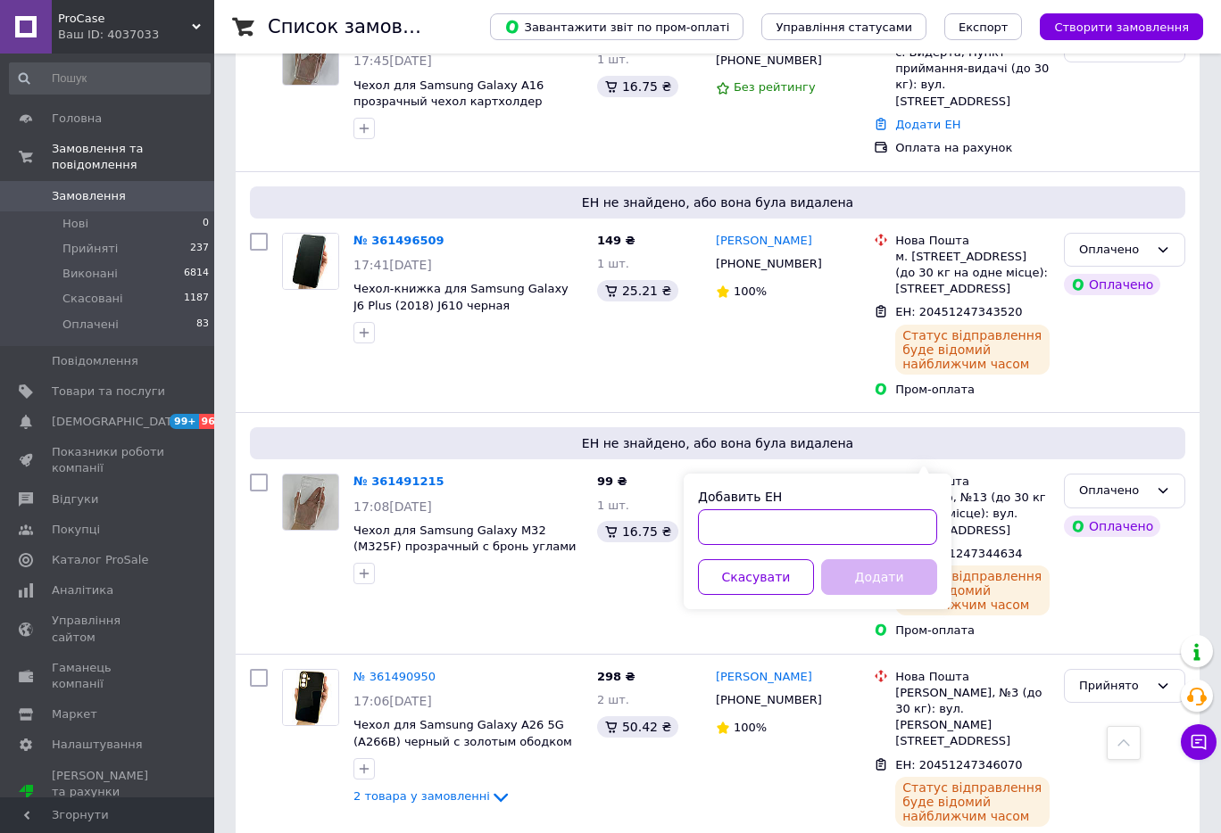
click at [860, 516] on input "Добавить ЕН" at bounding box center [817, 527] width 239 height 36
paste input "20451247347235"
type input "20451247347235"
click at [877, 572] on button "Додати" at bounding box center [879, 577] width 116 height 36
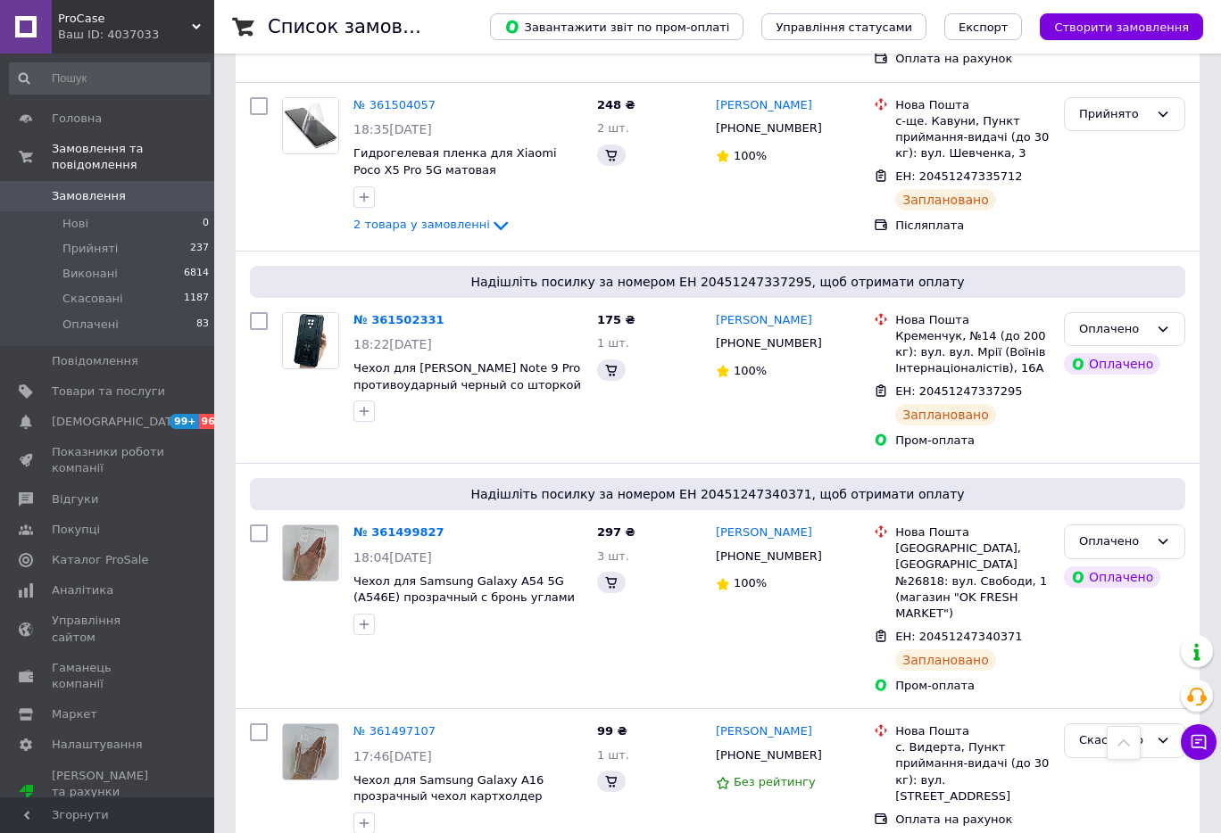
scroll to position [6635, 0]
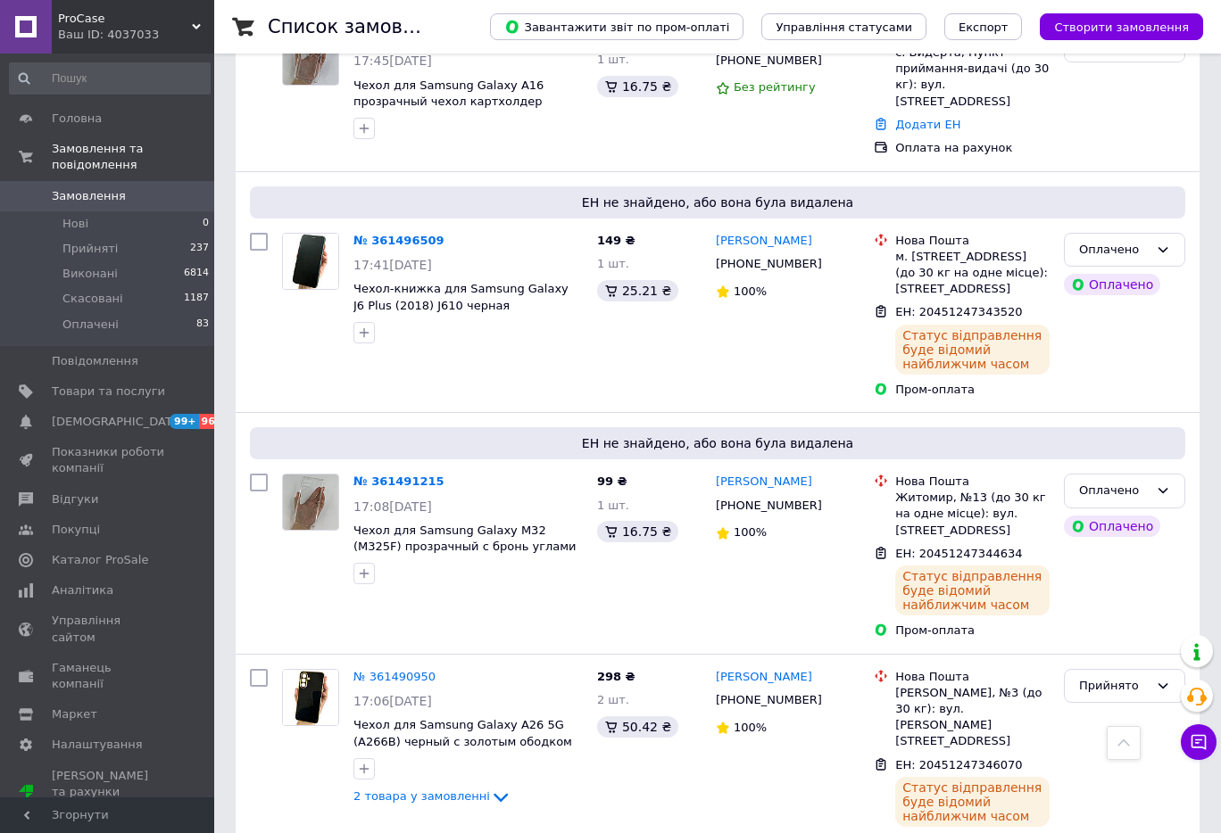
drag, startPoint x: 224, startPoint y: 541, endPoint x: 263, endPoint y: 528, distance: 41.2
click at [1131, 745] on div at bounding box center [1123, 743] width 34 height 34
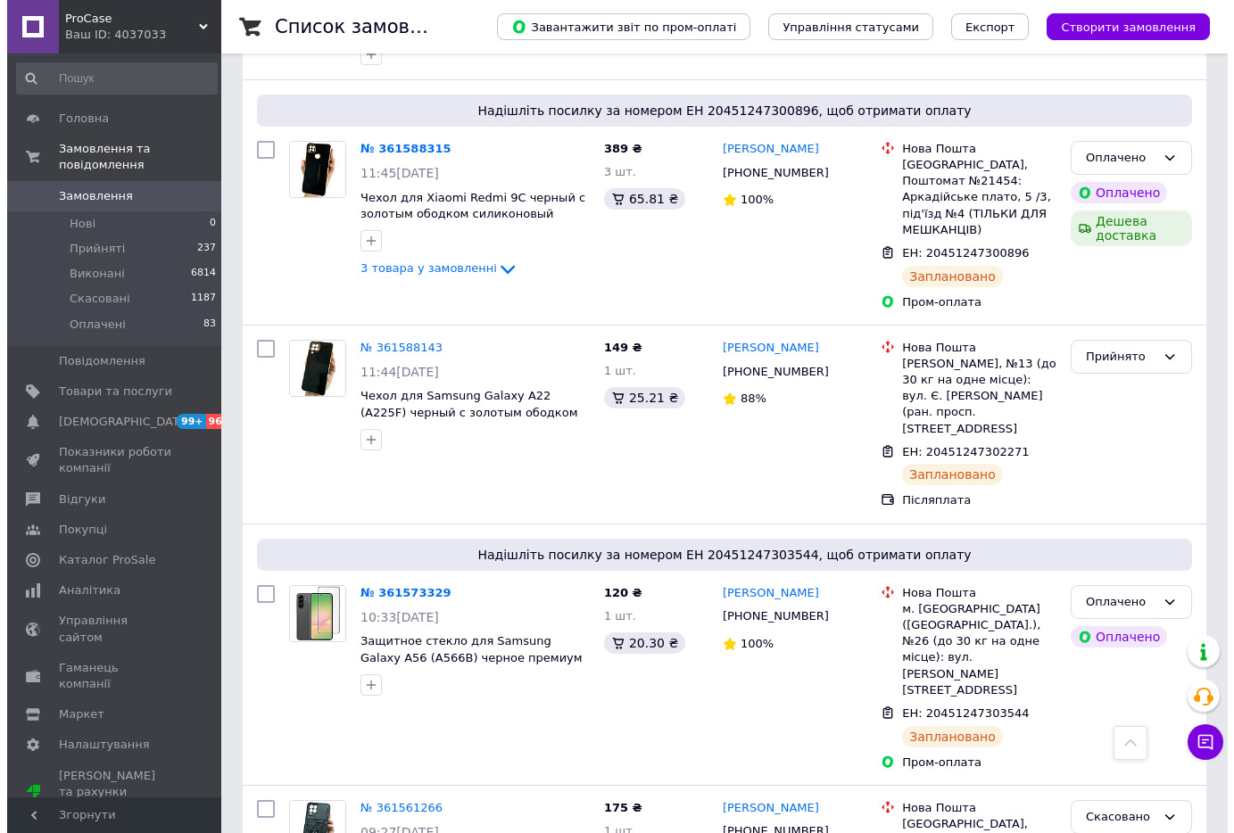
scroll to position [0, 0]
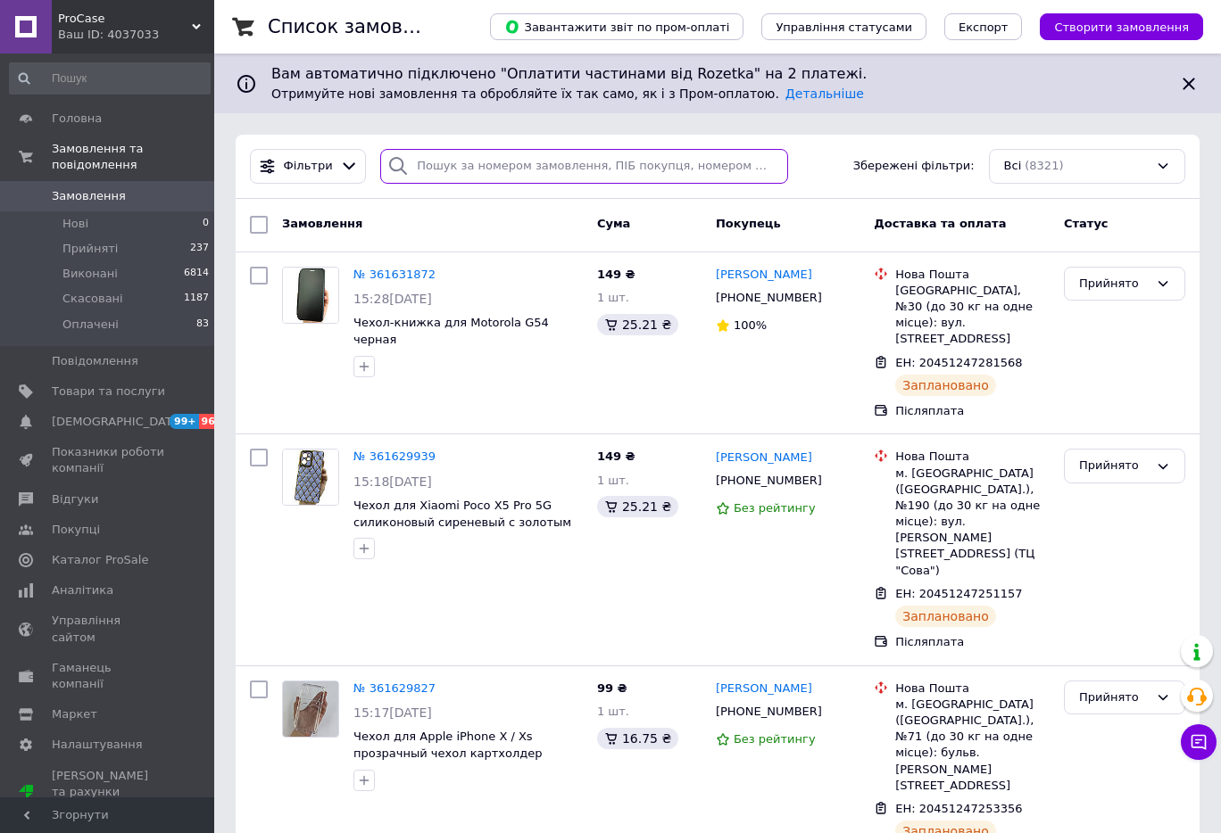
click at [621, 150] on input "search" at bounding box center [584, 166] width 408 height 35
paste input "361599637"
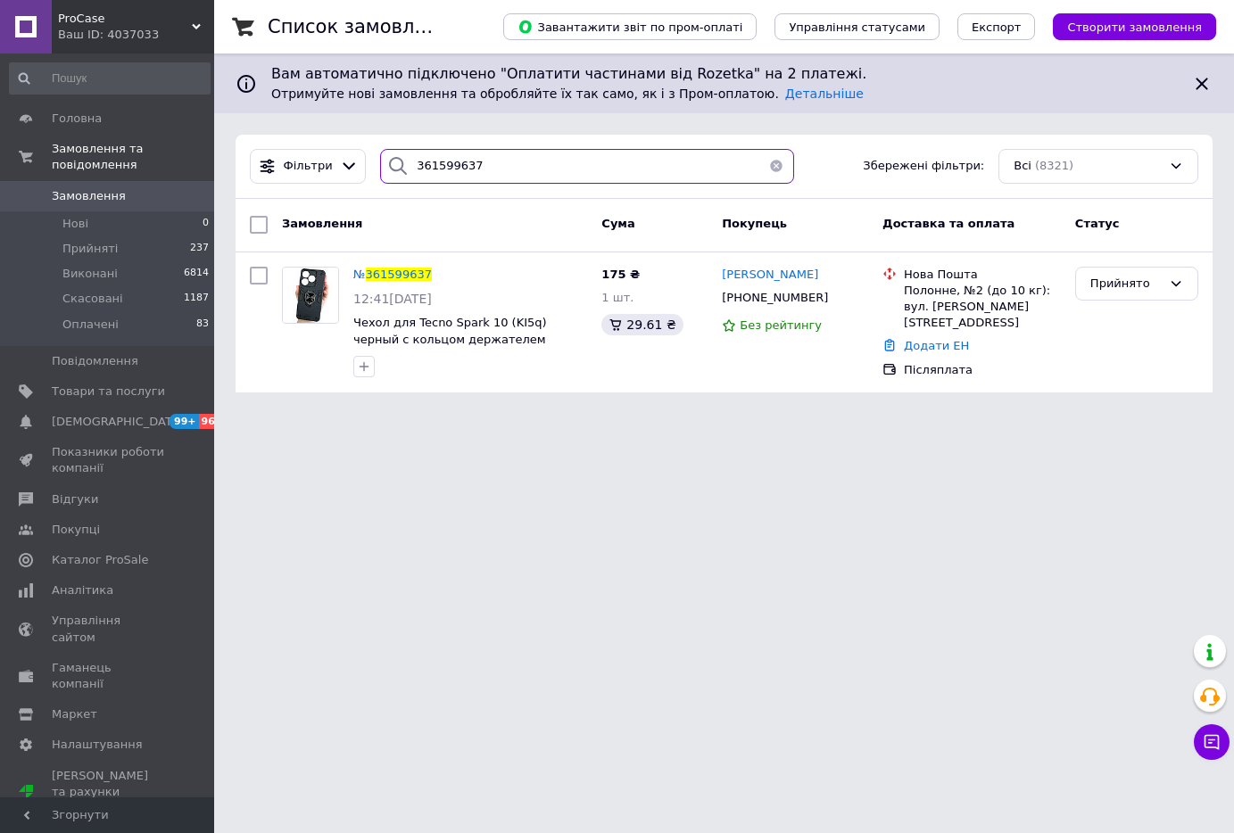
type input "361599637"
click at [608, 414] on html "ProCase Ваш ID: 4037033 Сайт ProCase Кабінет покупця Перевірити стан системи Ст…" at bounding box center [617, 207] width 1234 height 414
click at [950, 339] on link "Додати ЕН" at bounding box center [936, 345] width 65 height 13
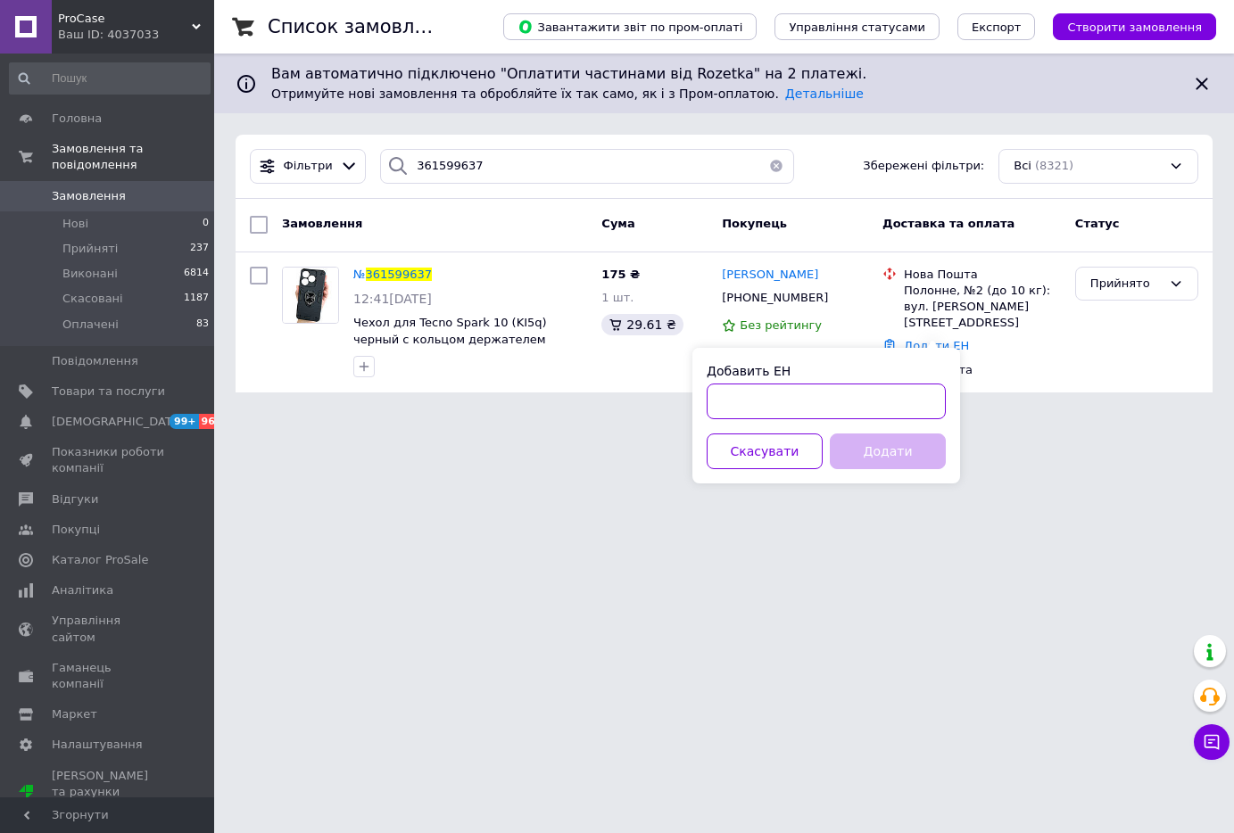
click at [781, 395] on input "Добавить ЕН" at bounding box center [826, 402] width 239 height 36
paste input "20451247348456"
type input "20451247348456"
click at [874, 438] on button "Додати" at bounding box center [888, 452] width 116 height 36
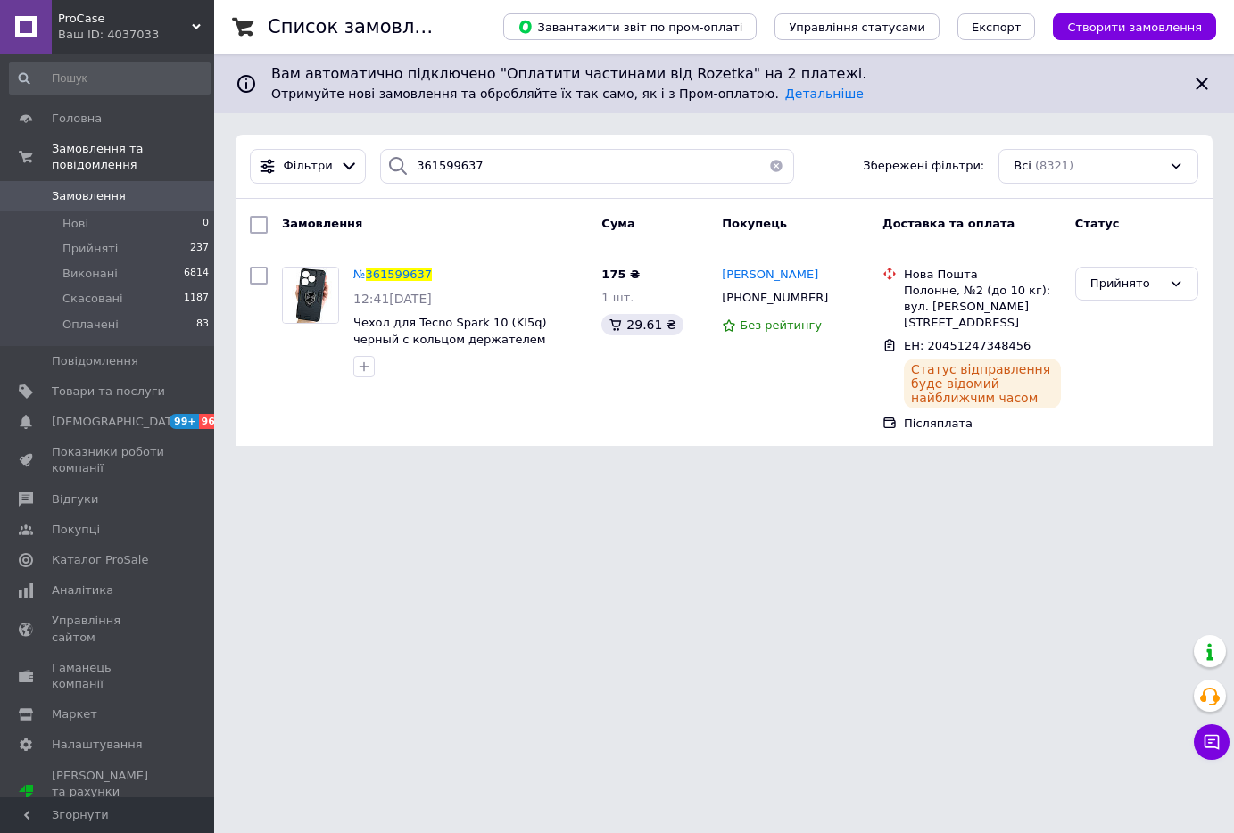
drag, startPoint x: 496, startPoint y: 514, endPoint x: 496, endPoint y: 541, distance: 26.8
click at [495, 468] on html "ProCase Ваш ID: 4037033 Сайт ProCase Кабінет покупця Перевірити стан системи Ст…" at bounding box center [617, 234] width 1234 height 468
